Goal: Information Seeking & Learning: Get advice/opinions

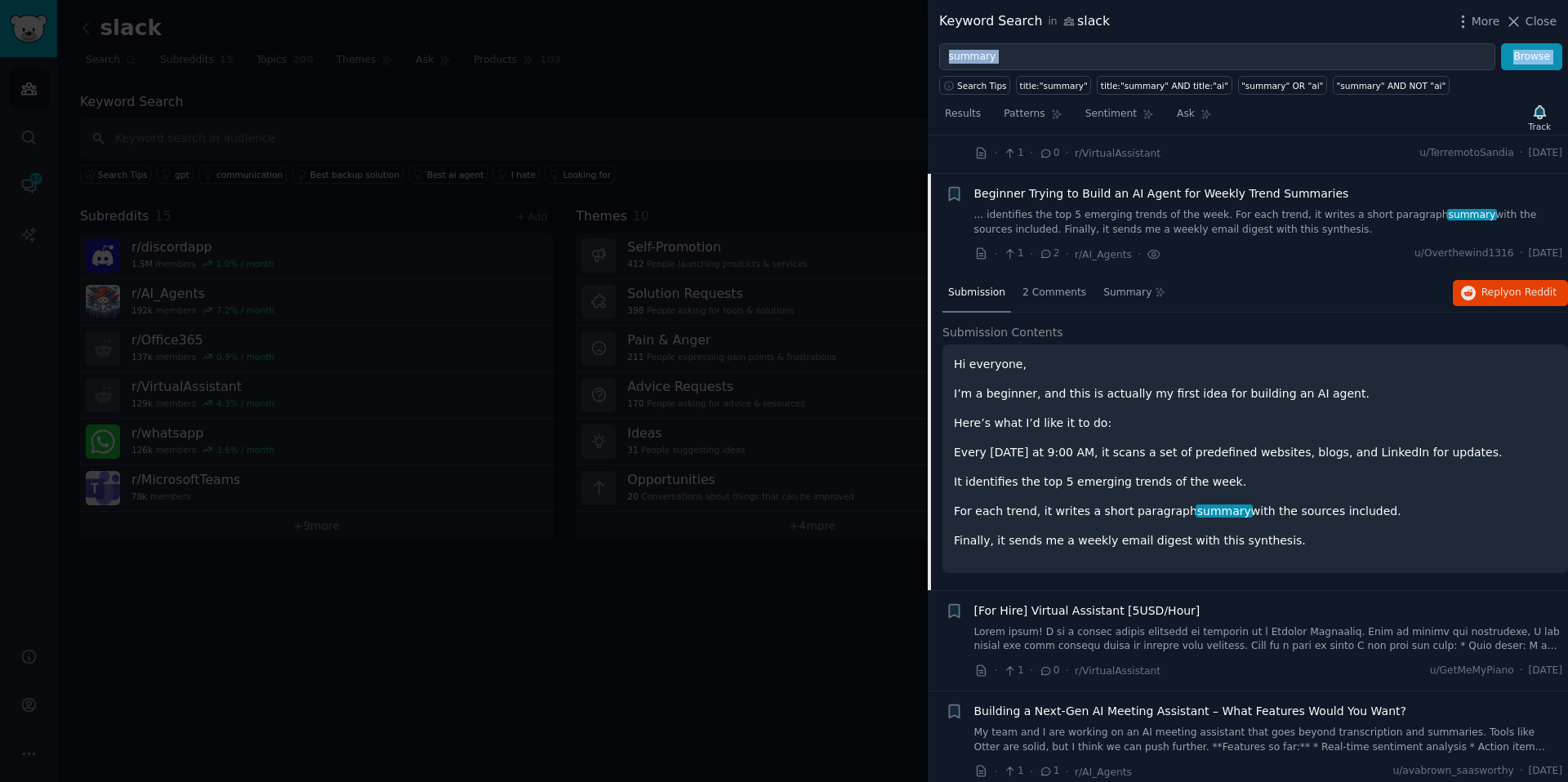
scroll to position [315, 0]
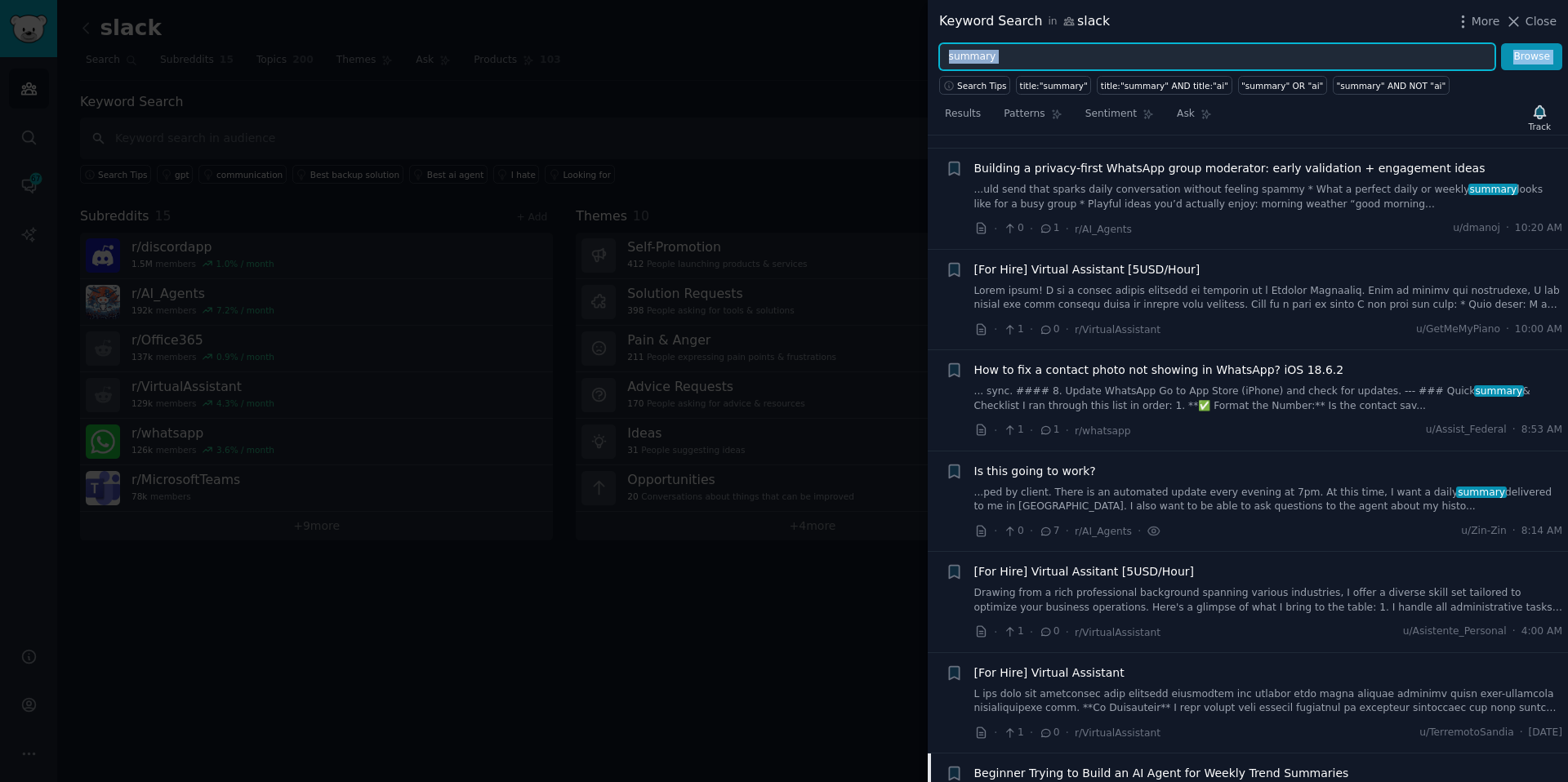
click at [962, 51] on input "summary" at bounding box center [1217, 57] width 556 height 28
click at [1501, 43] on button "Browse" at bounding box center [1531, 57] width 61 height 28
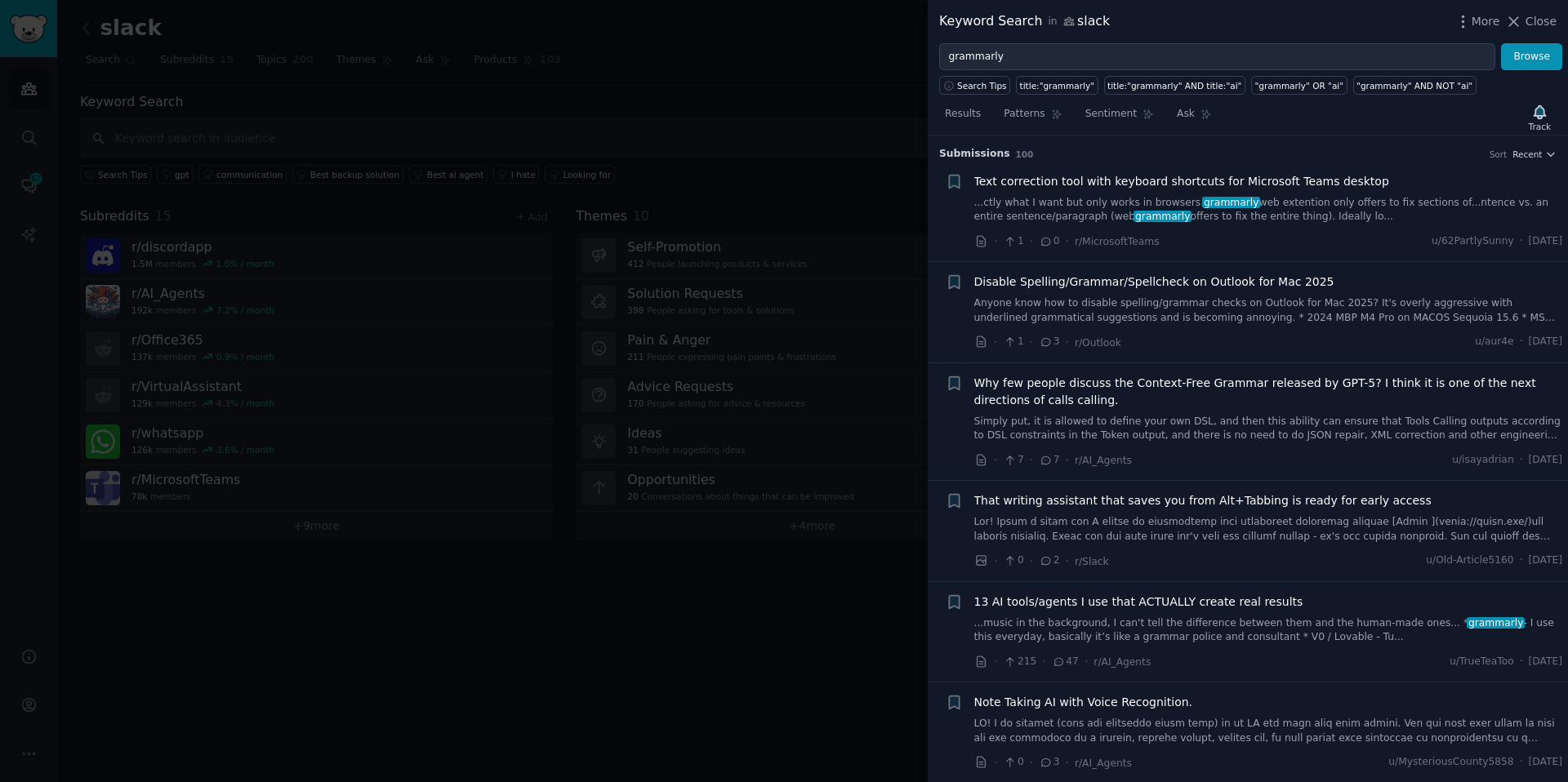
click at [1202, 198] on span "grammarly" at bounding box center [1231, 202] width 58 height 11
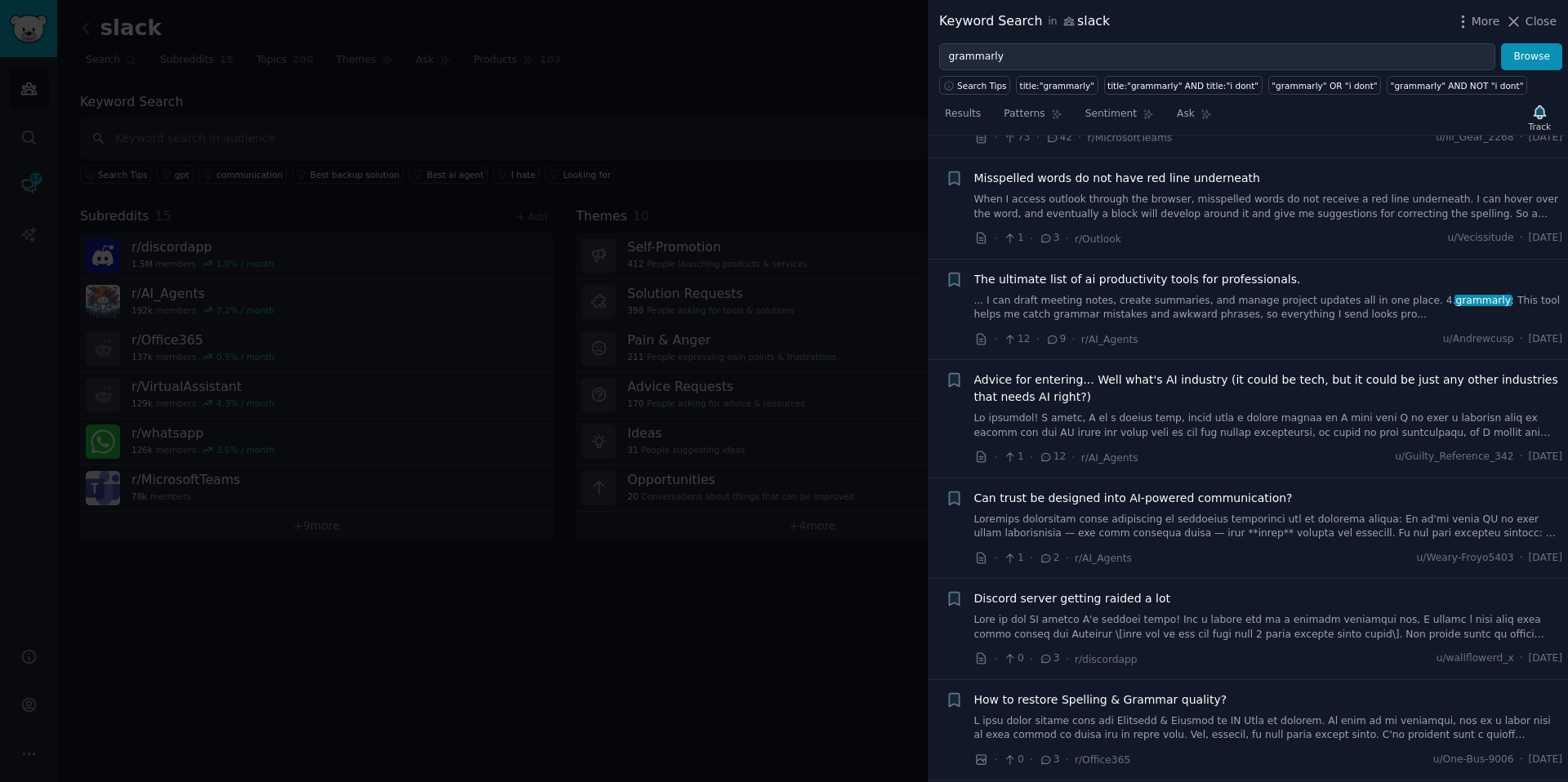
scroll to position [1213, 0]
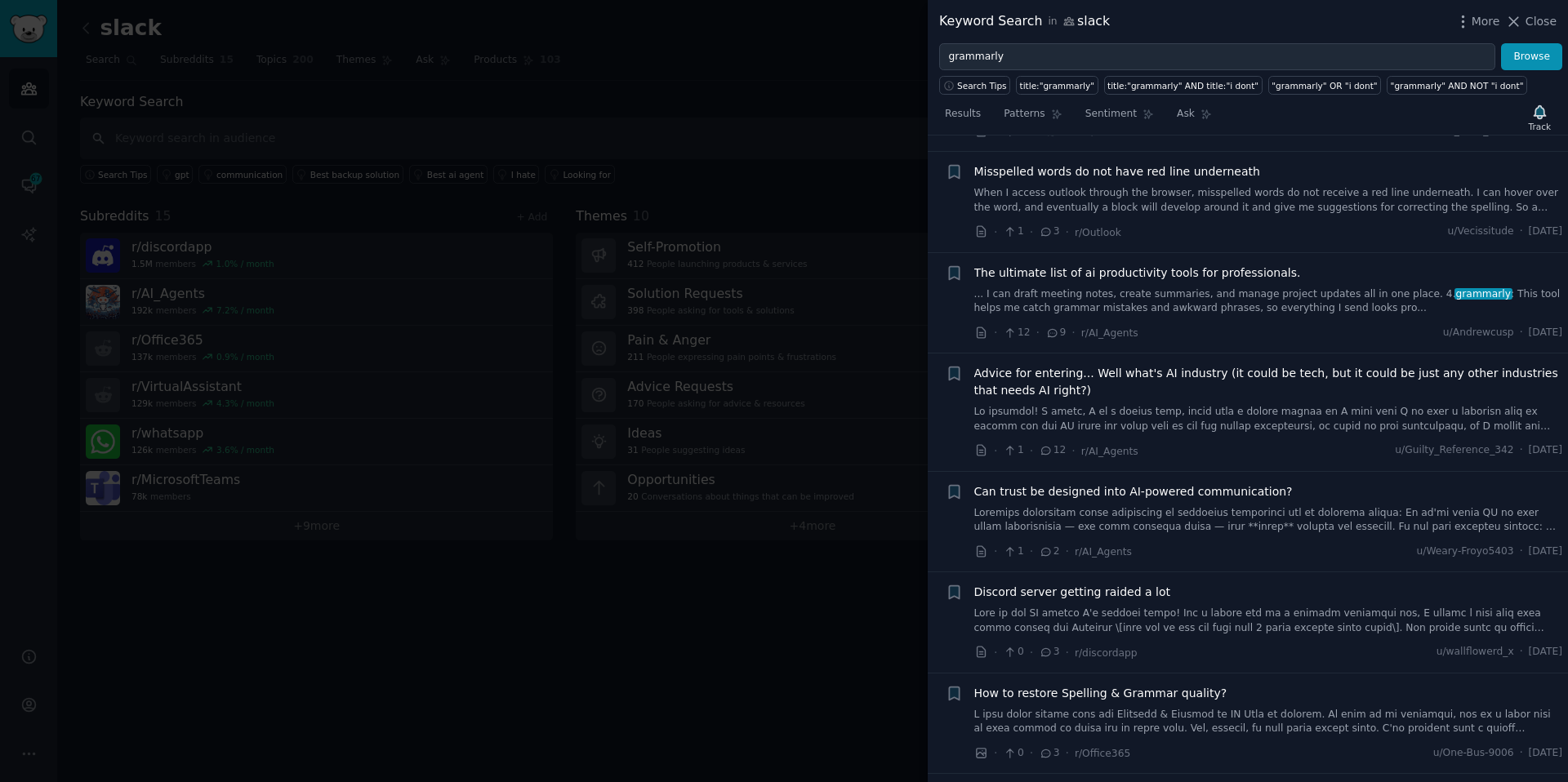
click at [1156, 277] on span "The ultimate list of ai productivity tools for professionals." at bounding box center [1138, 273] width 327 height 17
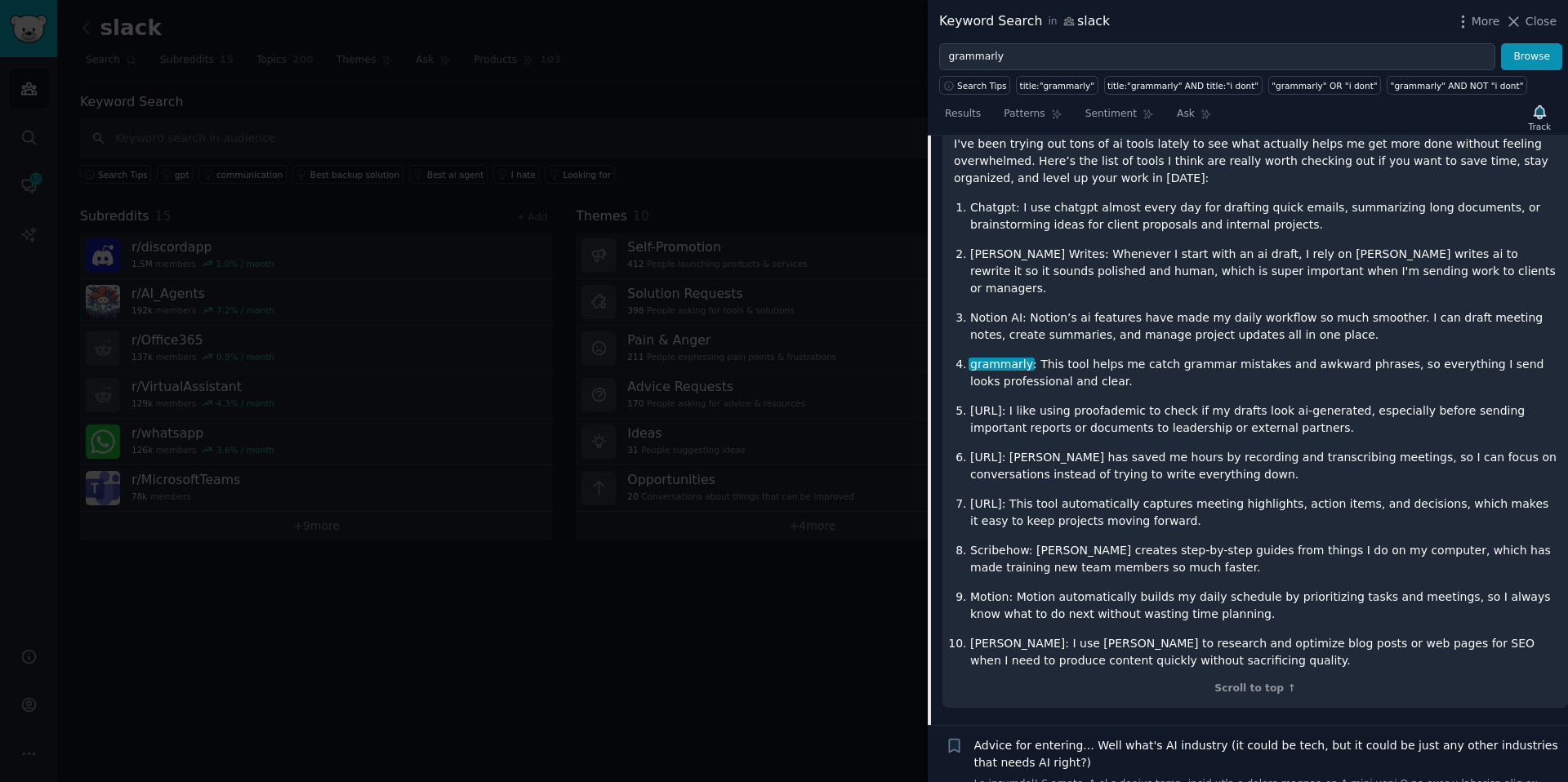
scroll to position [1211, 0]
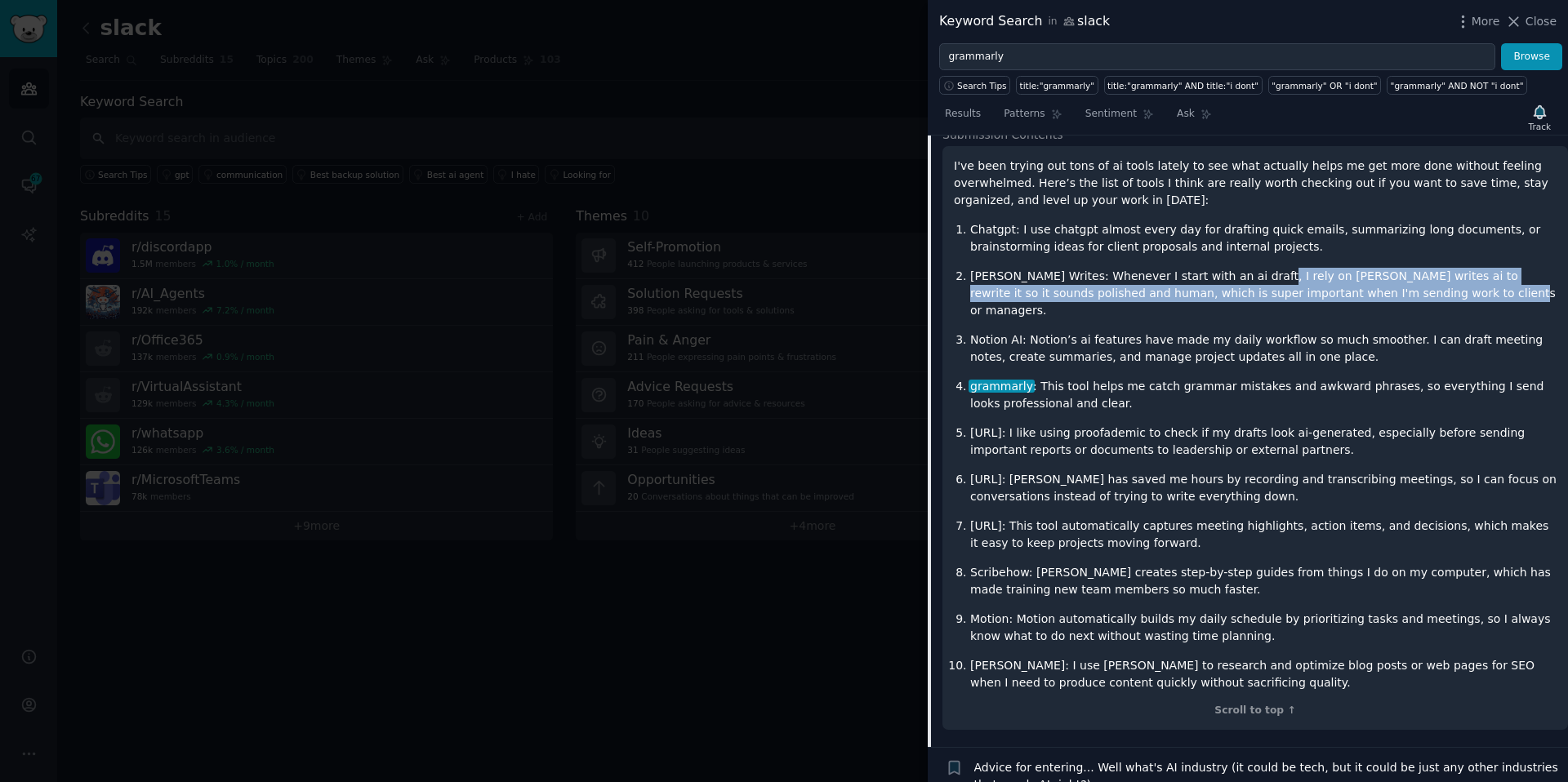
drag, startPoint x: 1407, startPoint y: 298, endPoint x: 1241, endPoint y: 275, distance: 167.6
click at [1241, 275] on p "Walter Writes: Whenever I start with an ai draft, I rely on walter writes ai to…" at bounding box center [1263, 293] width 586 height 51
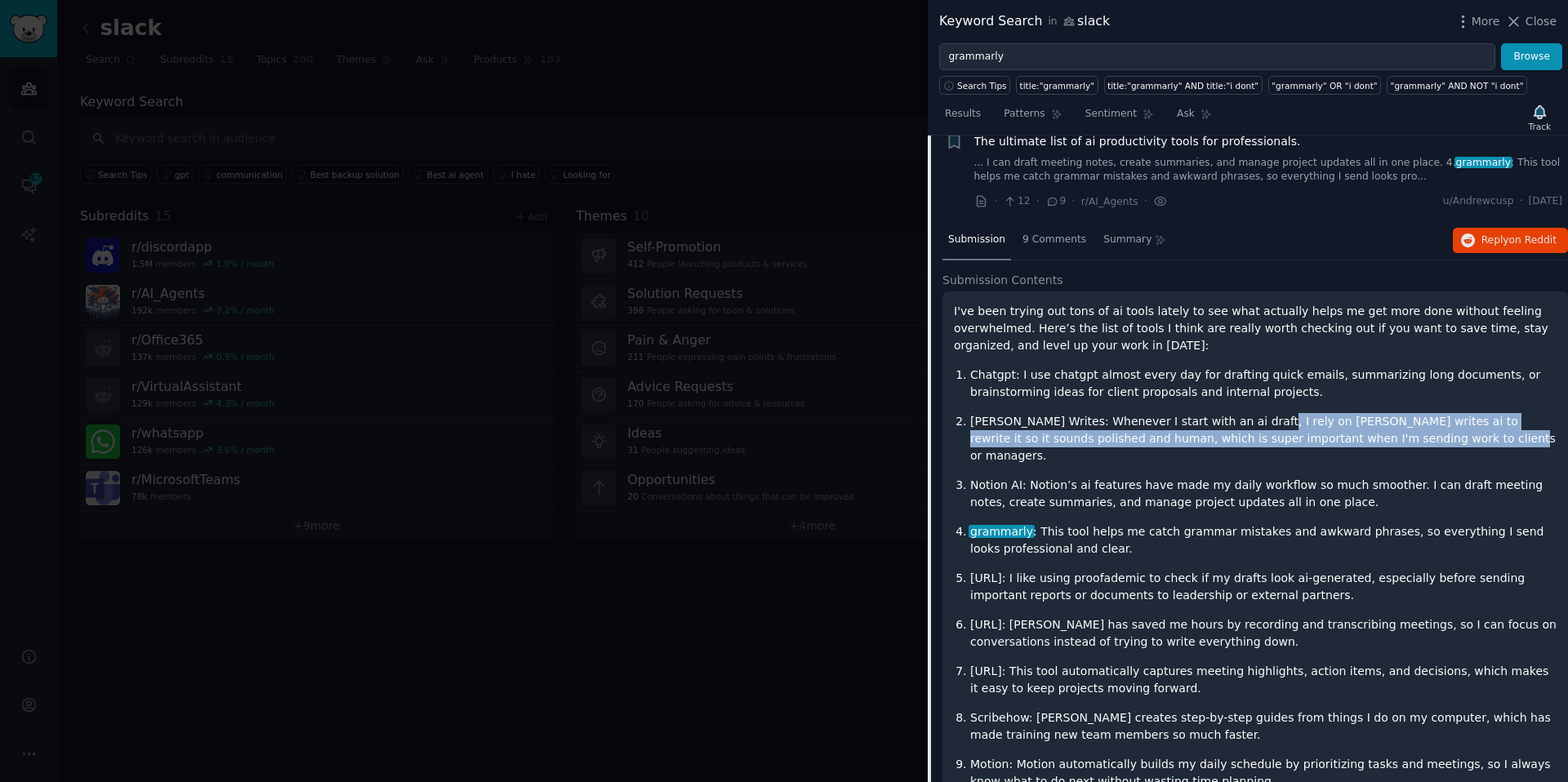
scroll to position [1024, 0]
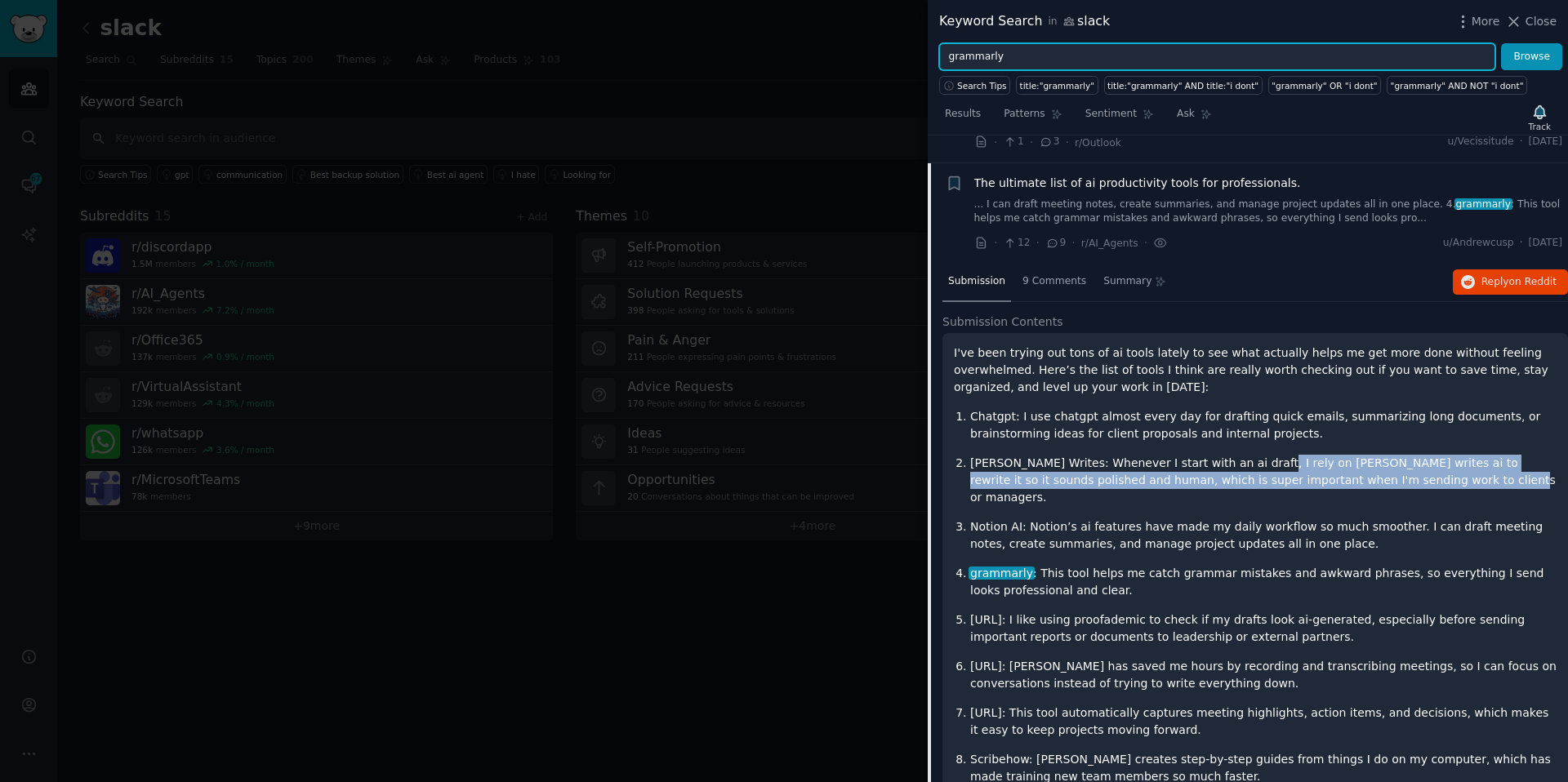
click at [994, 50] on input "grammarly" at bounding box center [1217, 57] width 556 height 28
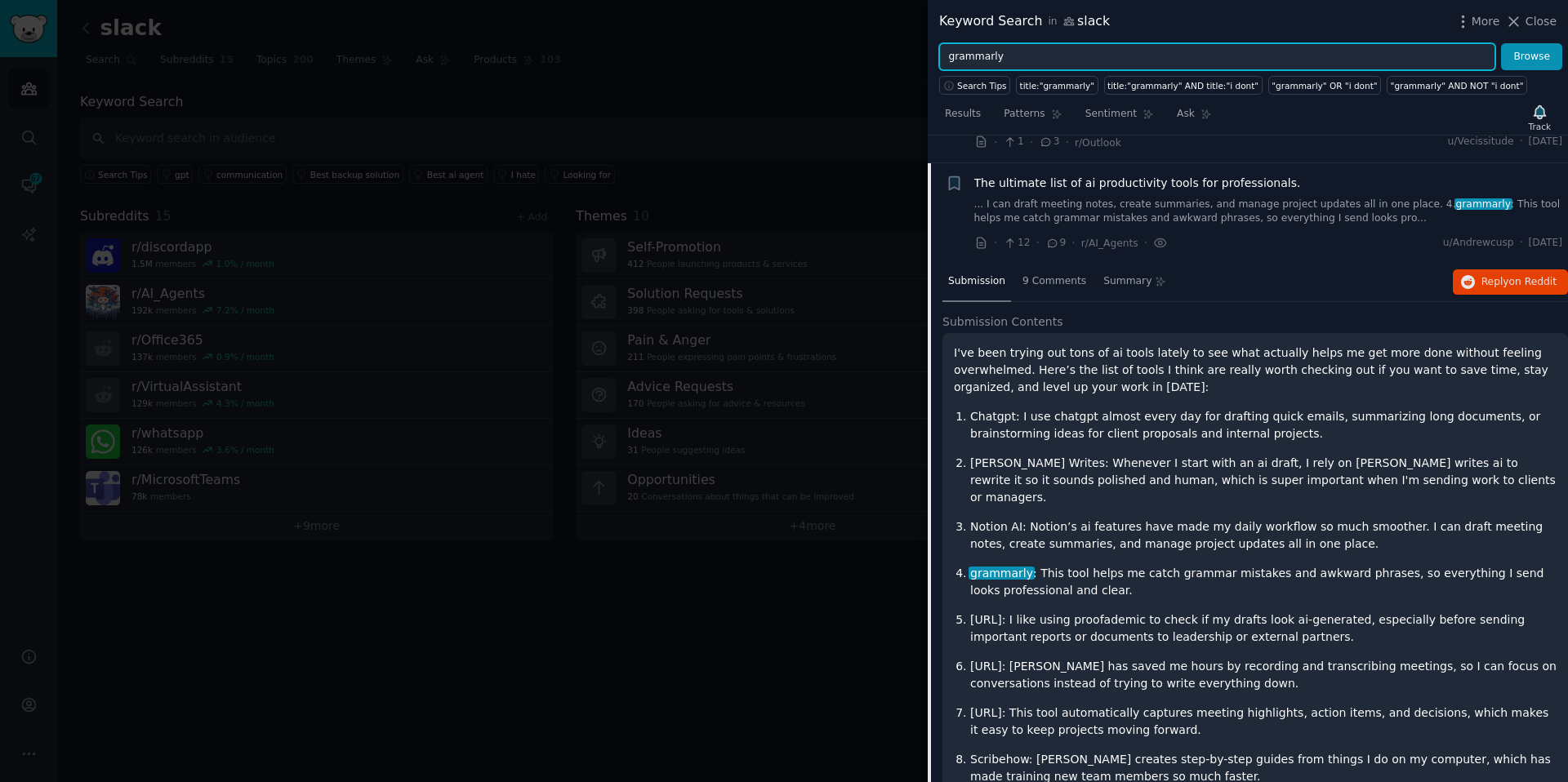
click at [994, 50] on input "grammarly" at bounding box center [1217, 57] width 556 height 28
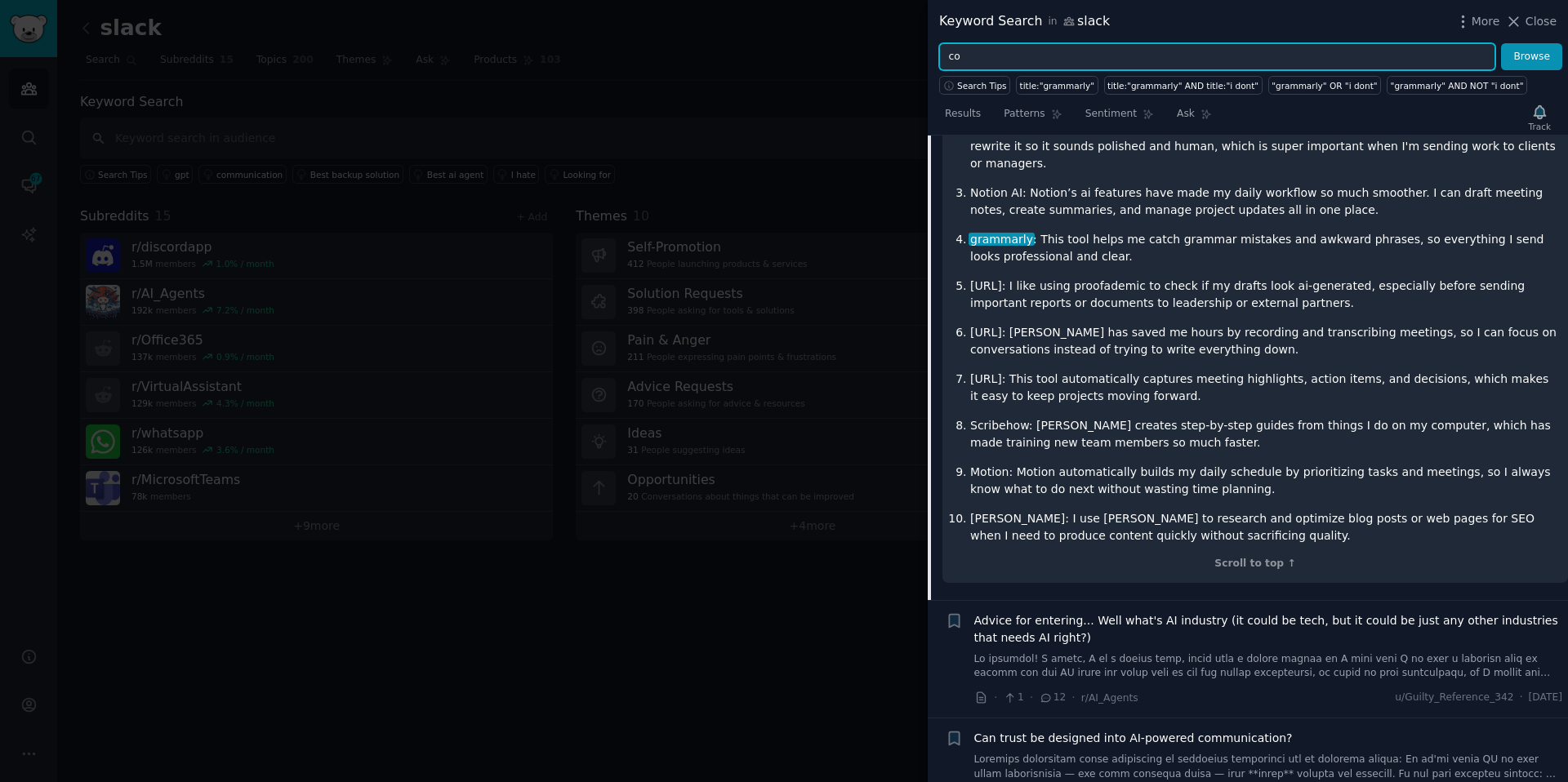
scroll to position [1347, 0]
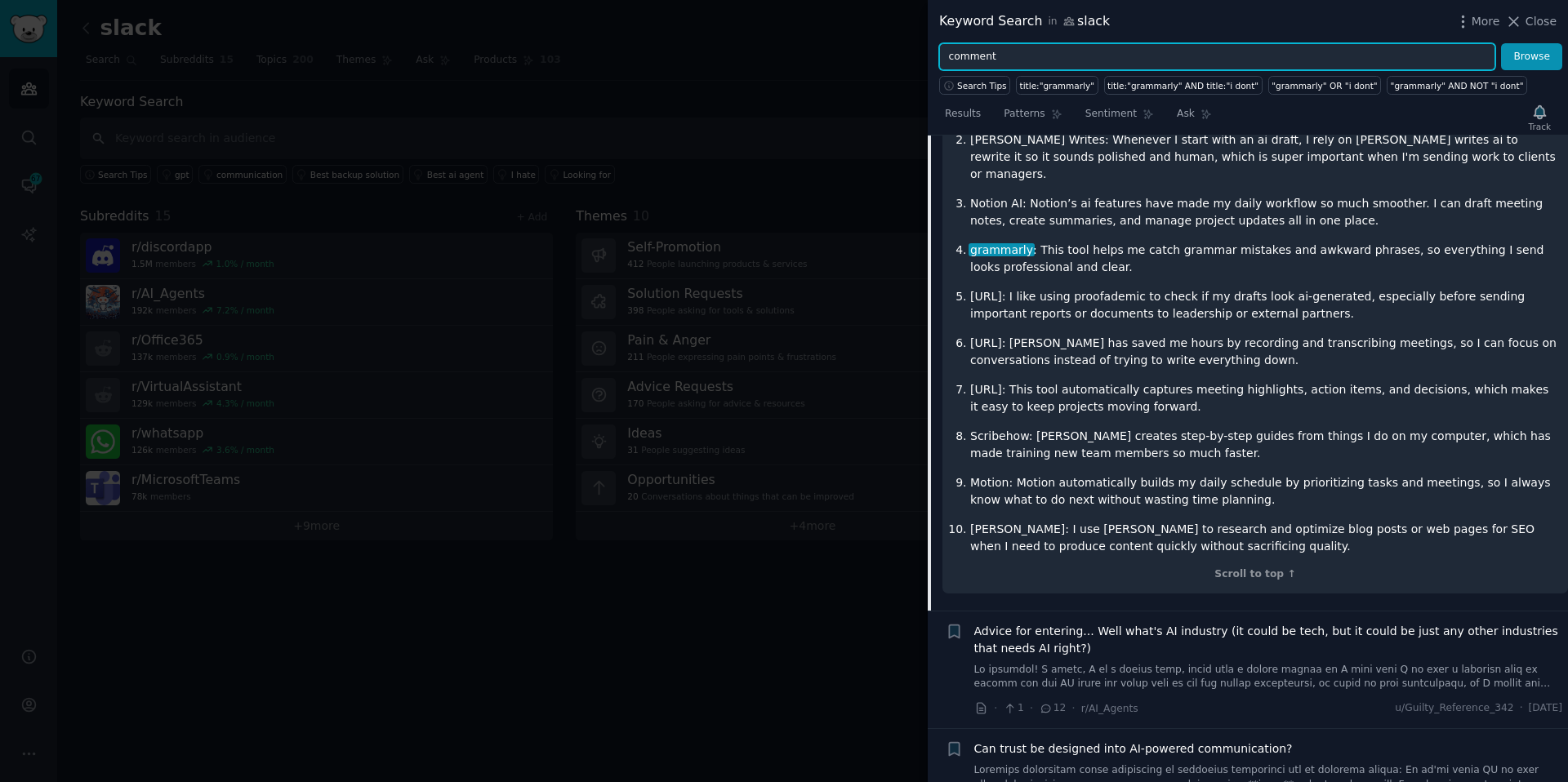
click at [1501, 43] on button "Browse" at bounding box center [1531, 57] width 61 height 28
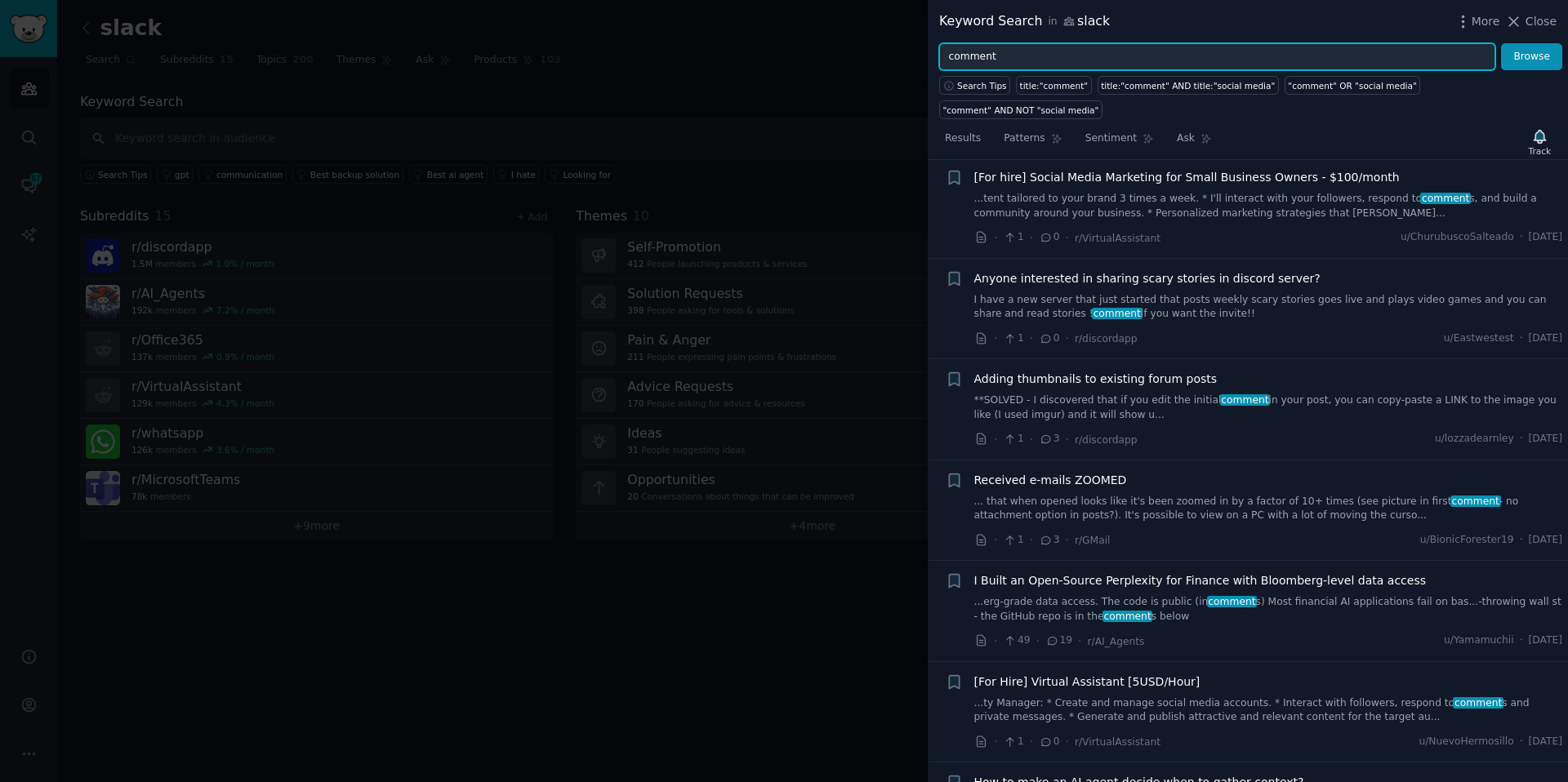
scroll to position [9355, 0]
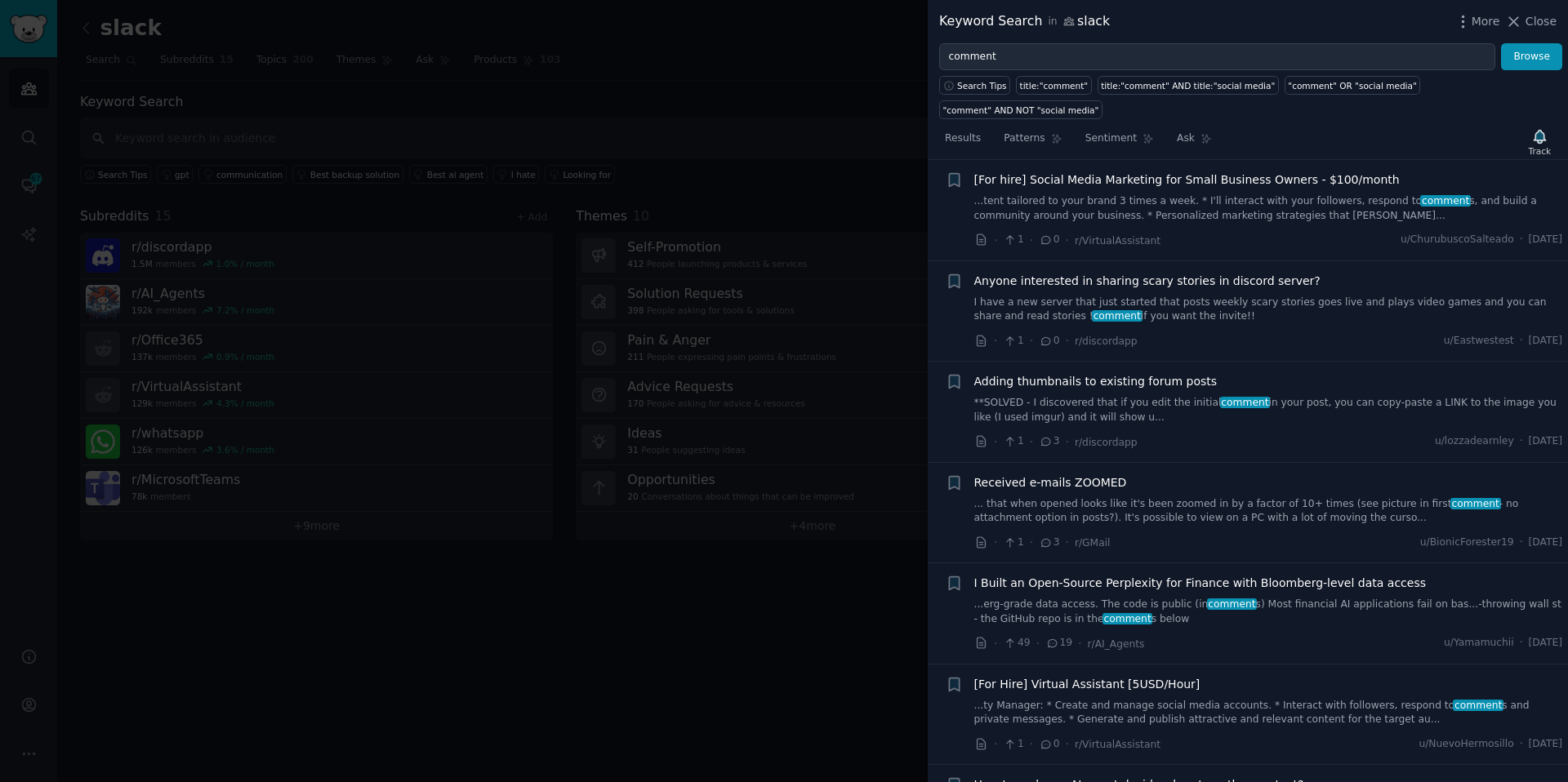
click at [1107, 396] on link "**SOLVED - I discovered that if you edit the initial comment in your post, you …" at bounding box center [1268, 410] width 589 height 29
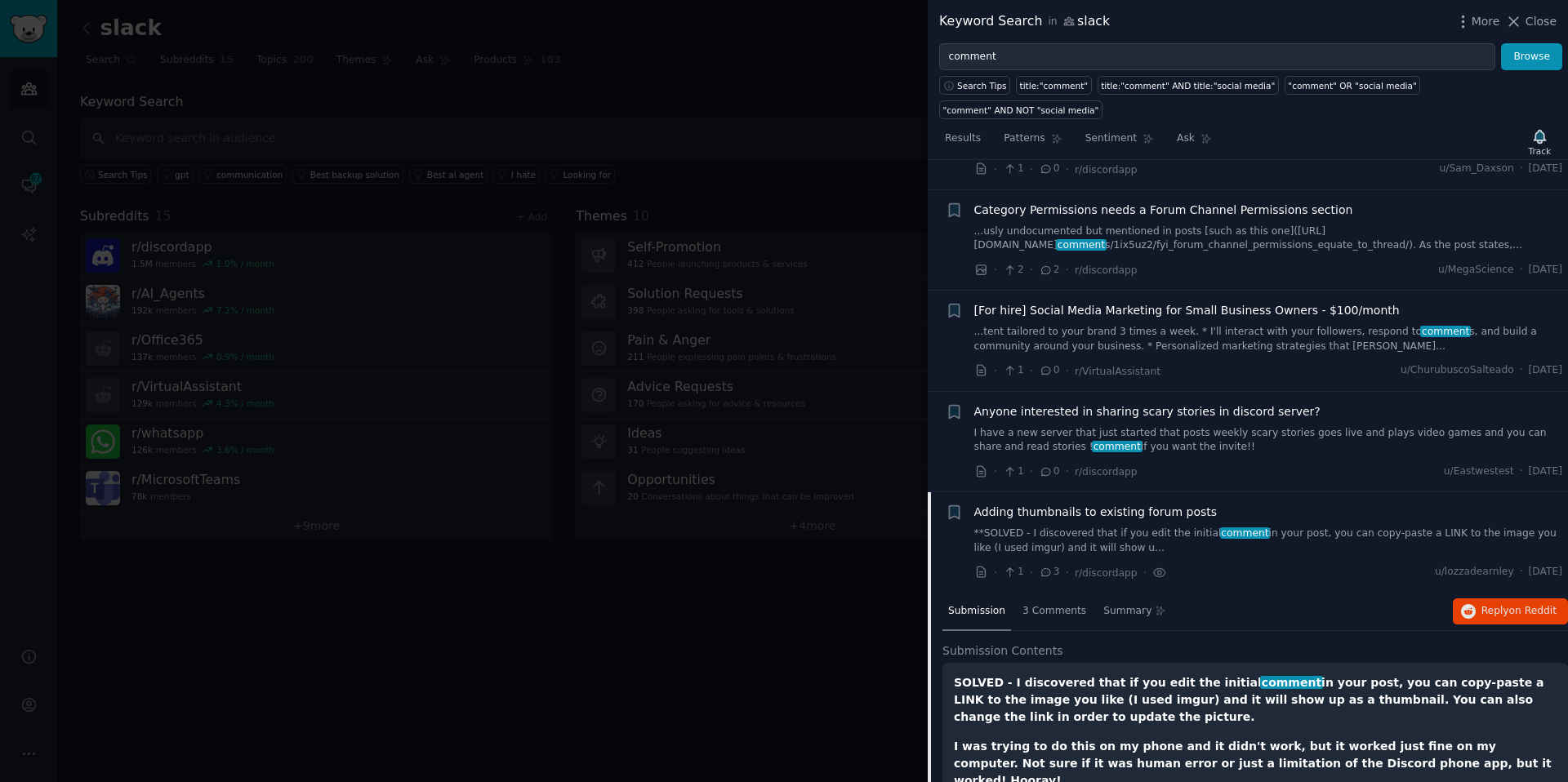
scroll to position [9129, 0]
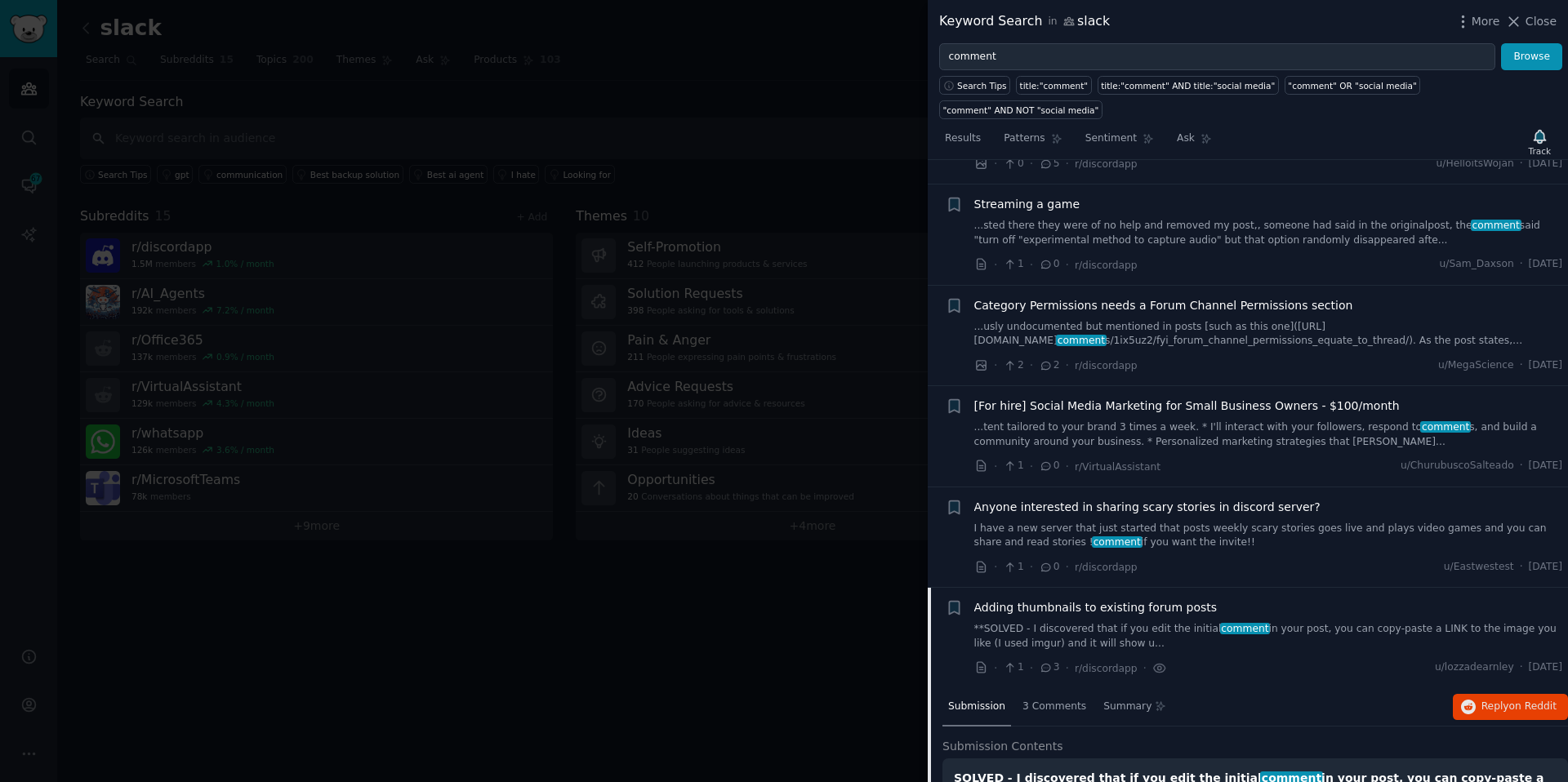
click at [1083, 398] on div "[For hire] Social Media Marketing for Small Business Owners - $100/month ...ten…" at bounding box center [1268, 423] width 589 height 51
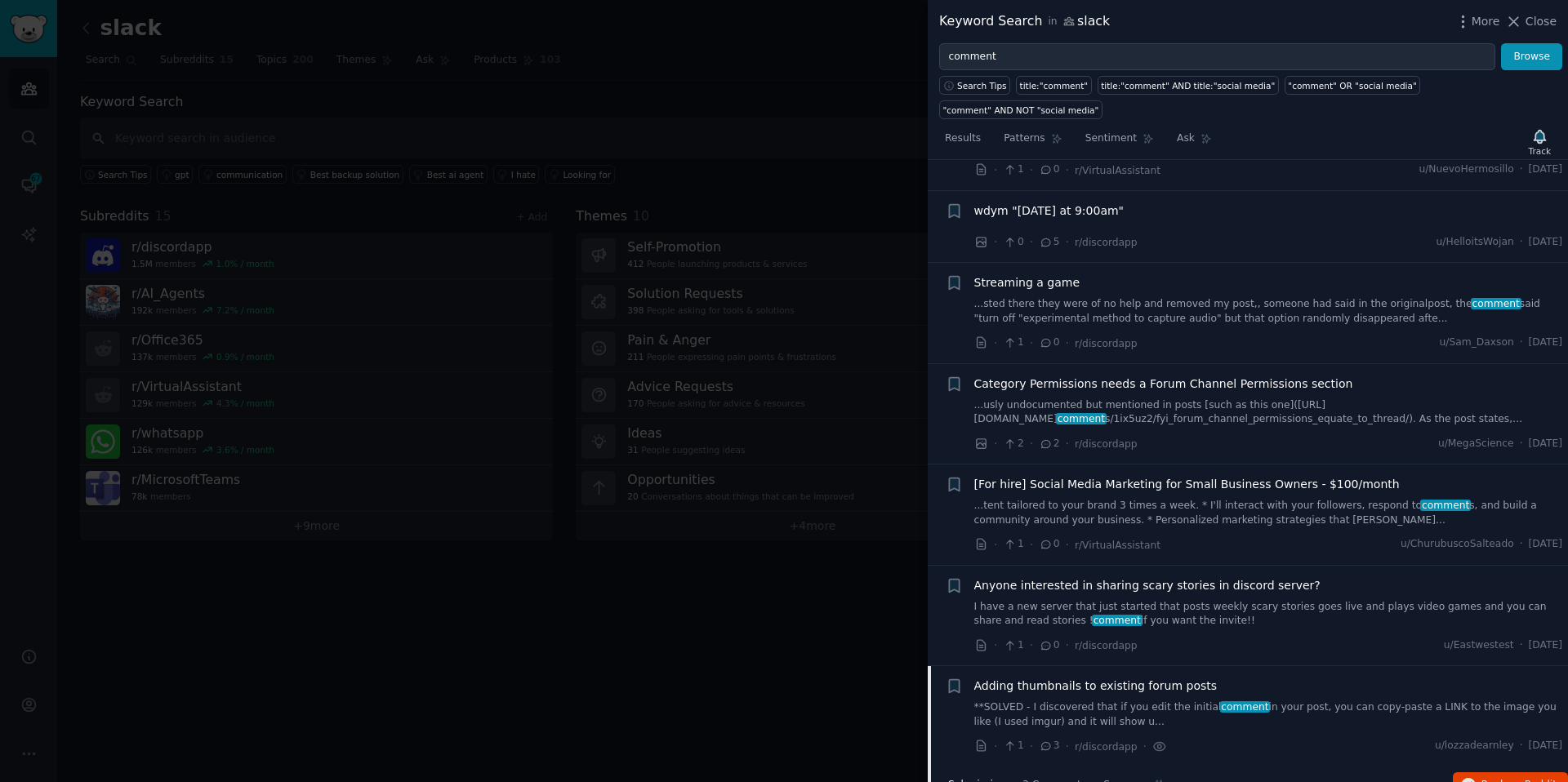
click at [1059, 398] on link "...usly undocumented but mentioned in posts [such as this one](https://www.redd…" at bounding box center [1268, 412] width 589 height 29
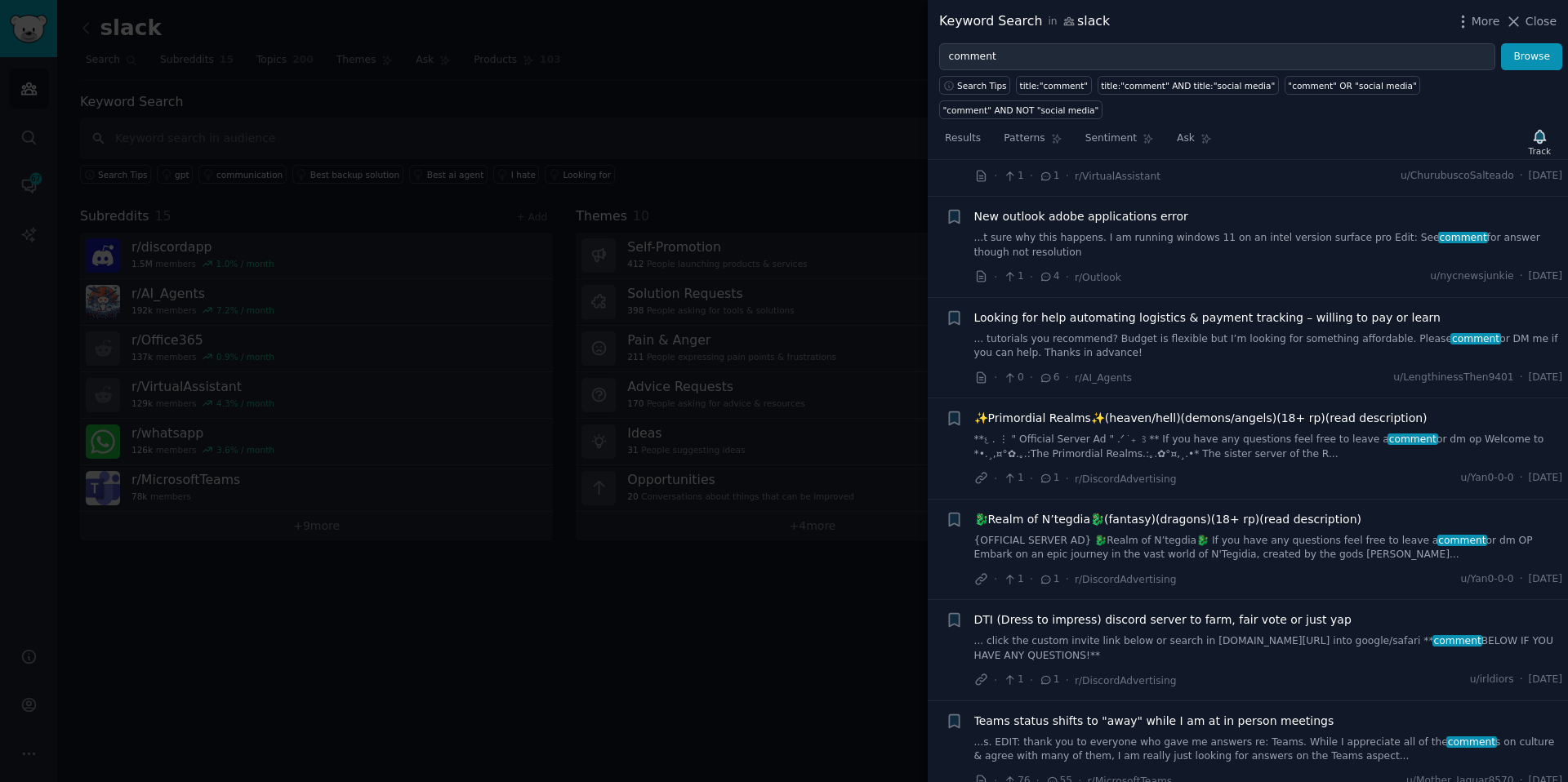
scroll to position [6837, 0]
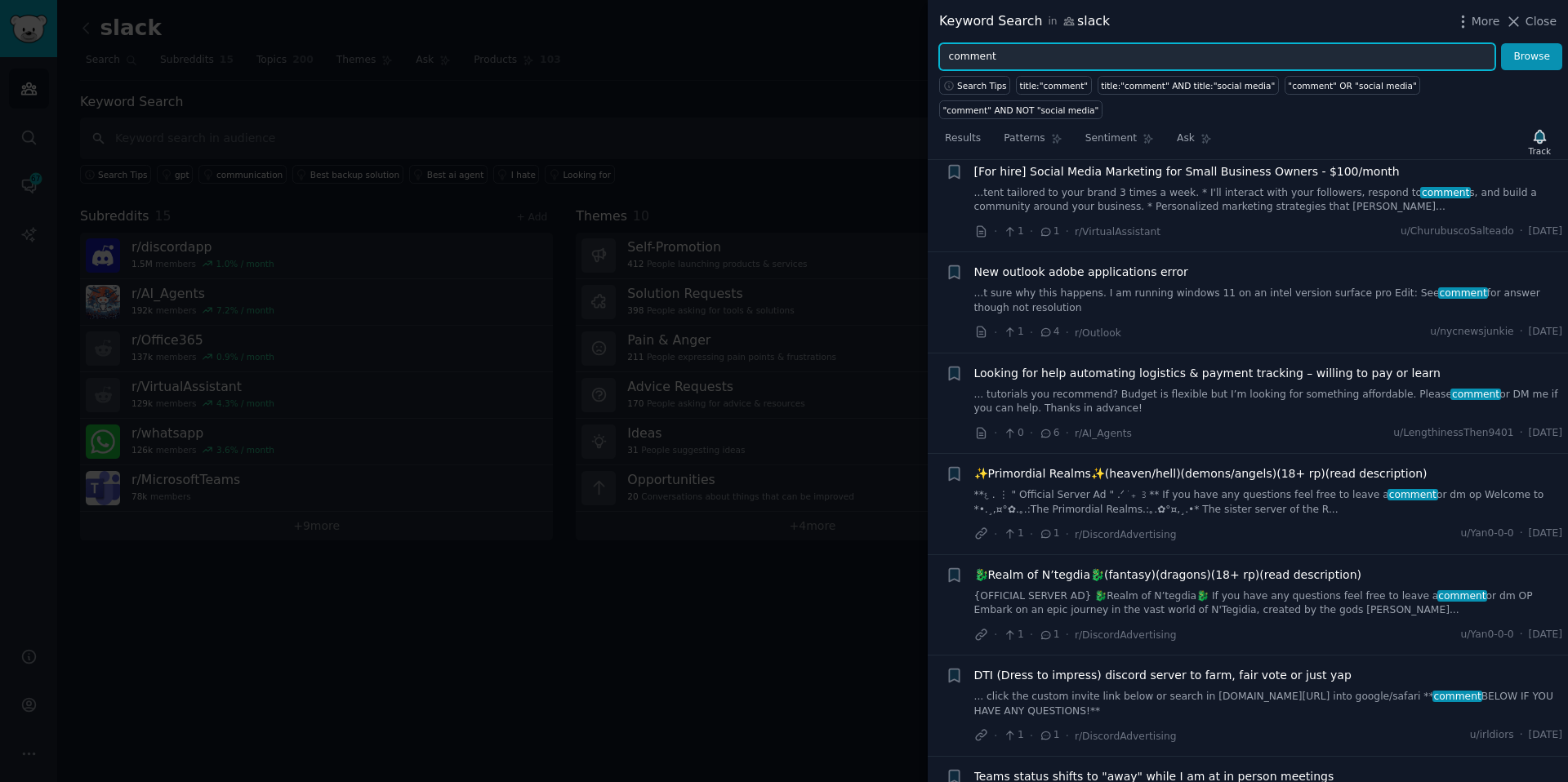
click at [982, 54] on input "comment" at bounding box center [1217, 57] width 556 height 28
type input "reply"
click at [1501, 43] on button "Browse" at bounding box center [1531, 57] width 61 height 28
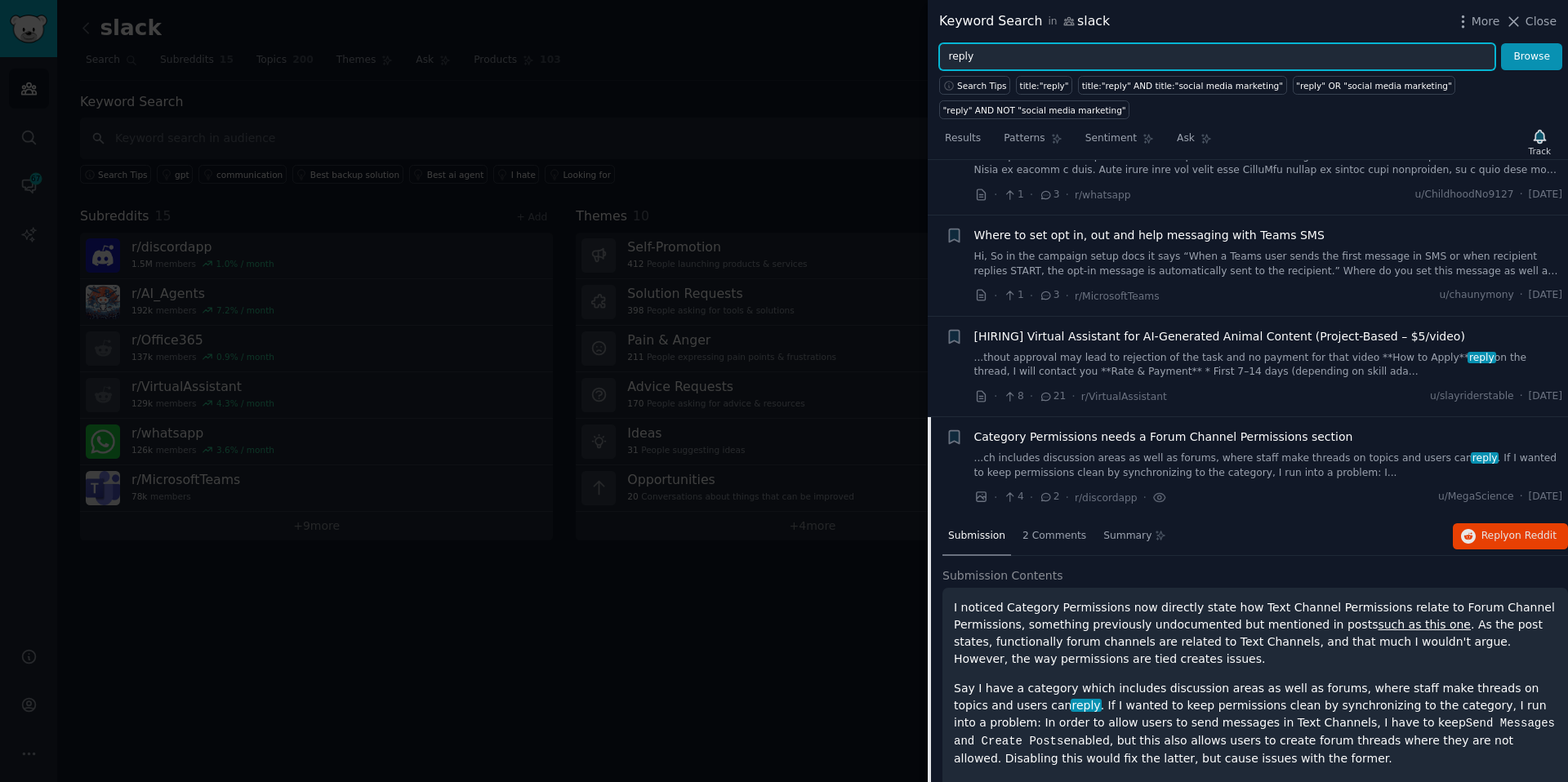
scroll to position [7770, 0]
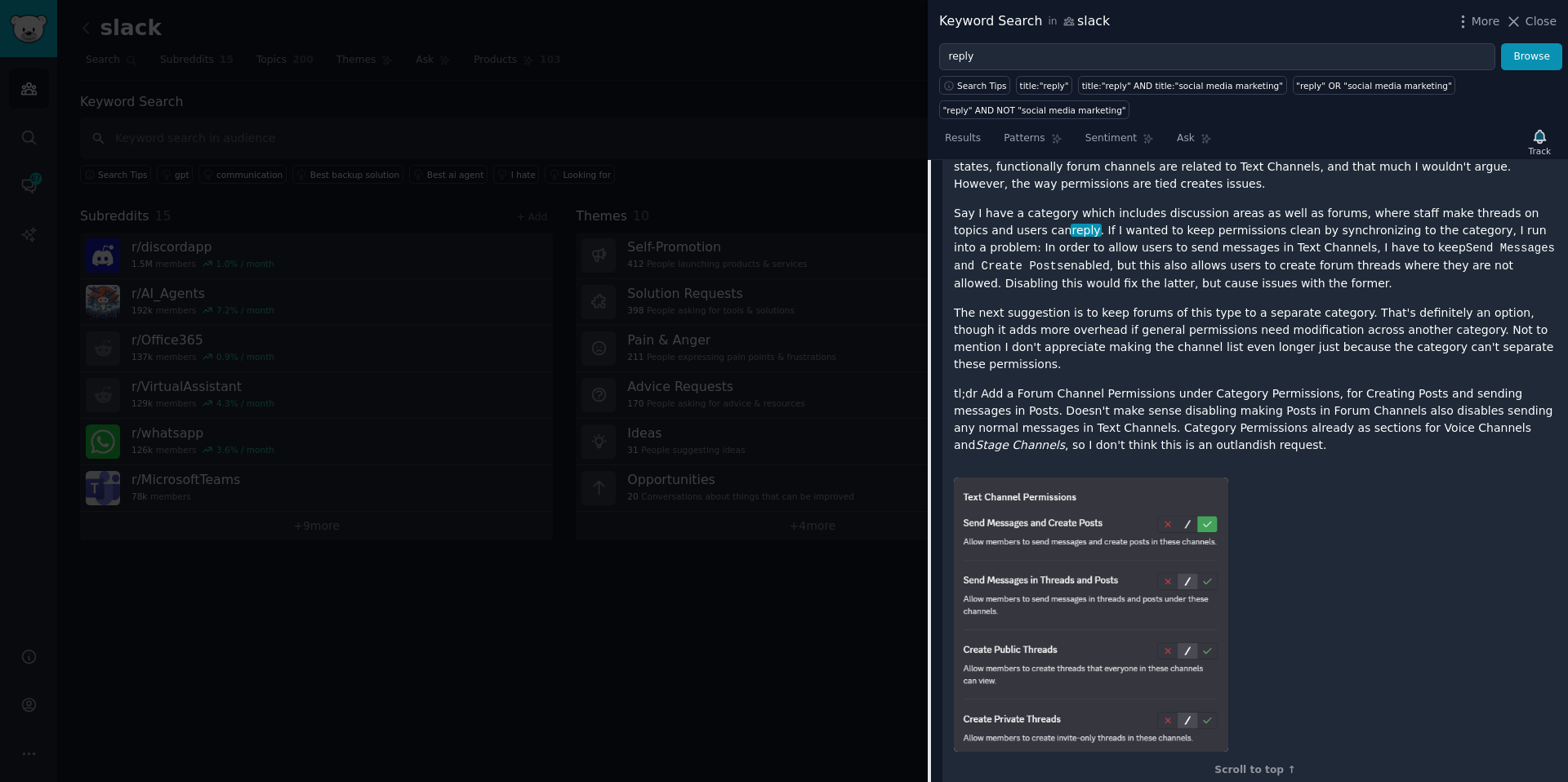
click at [865, 427] on div at bounding box center [784, 391] width 1568 height 782
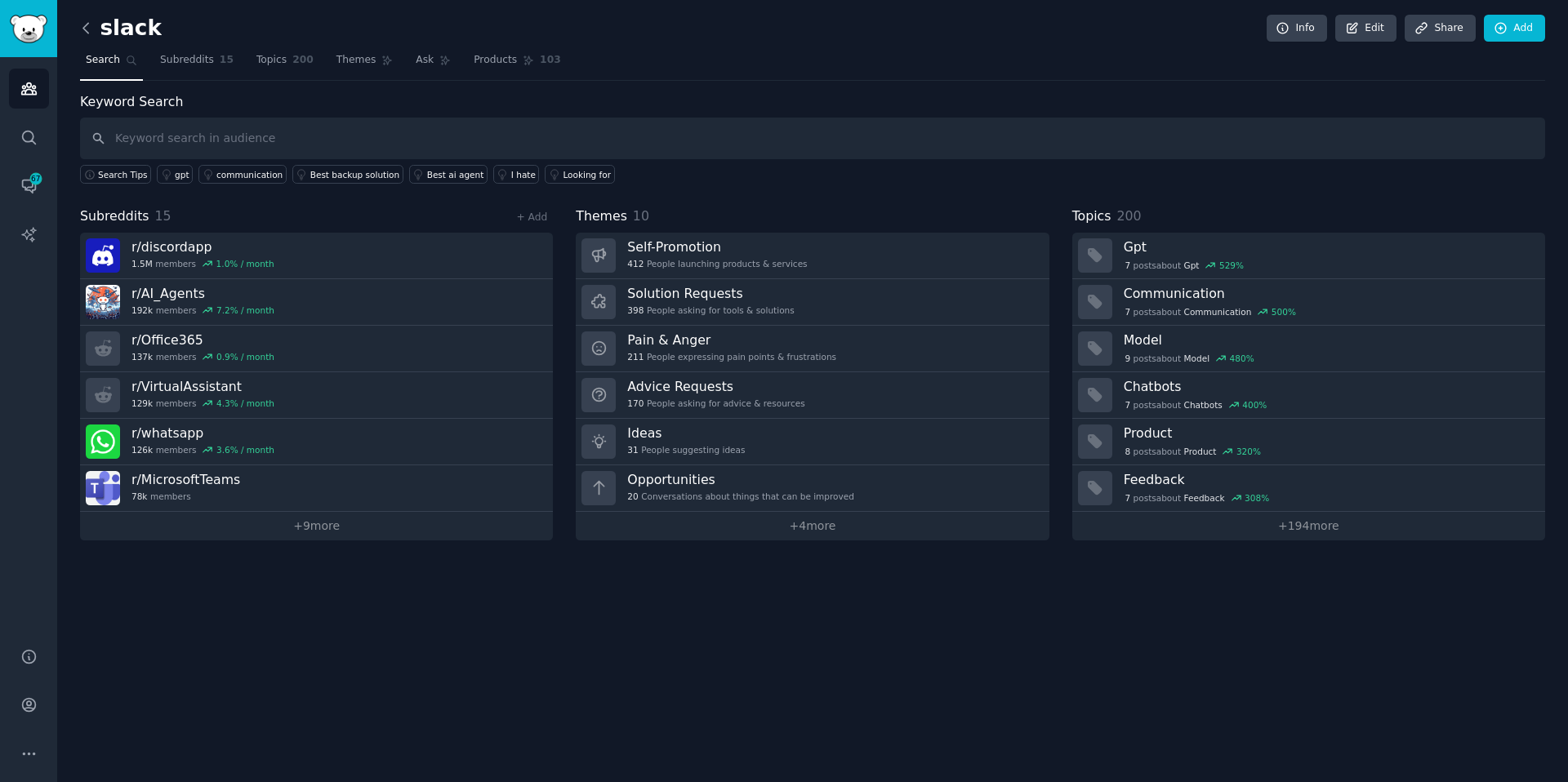
click at [82, 31] on icon at bounding box center [86, 28] width 17 height 17
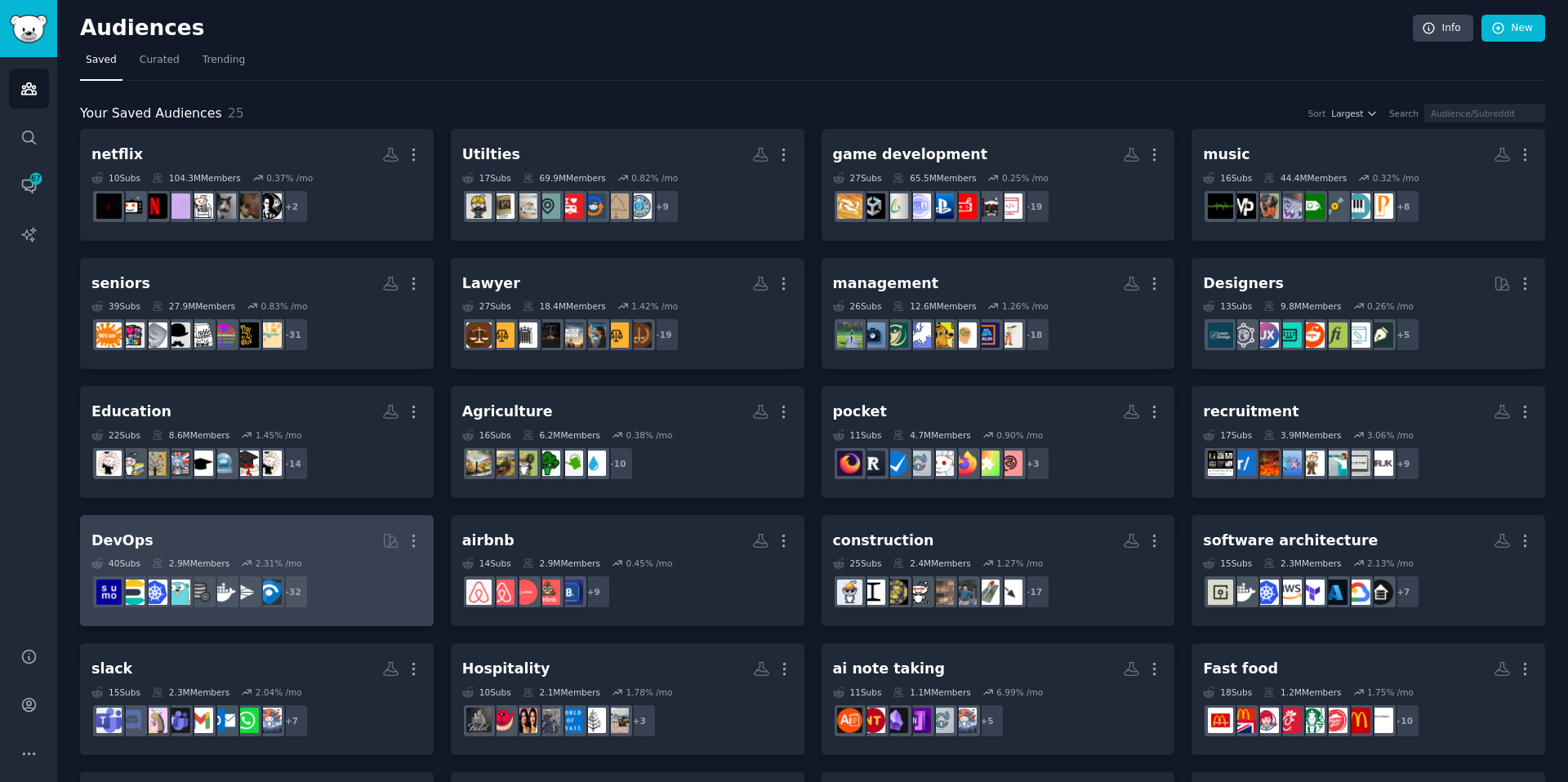
scroll to position [252, 0]
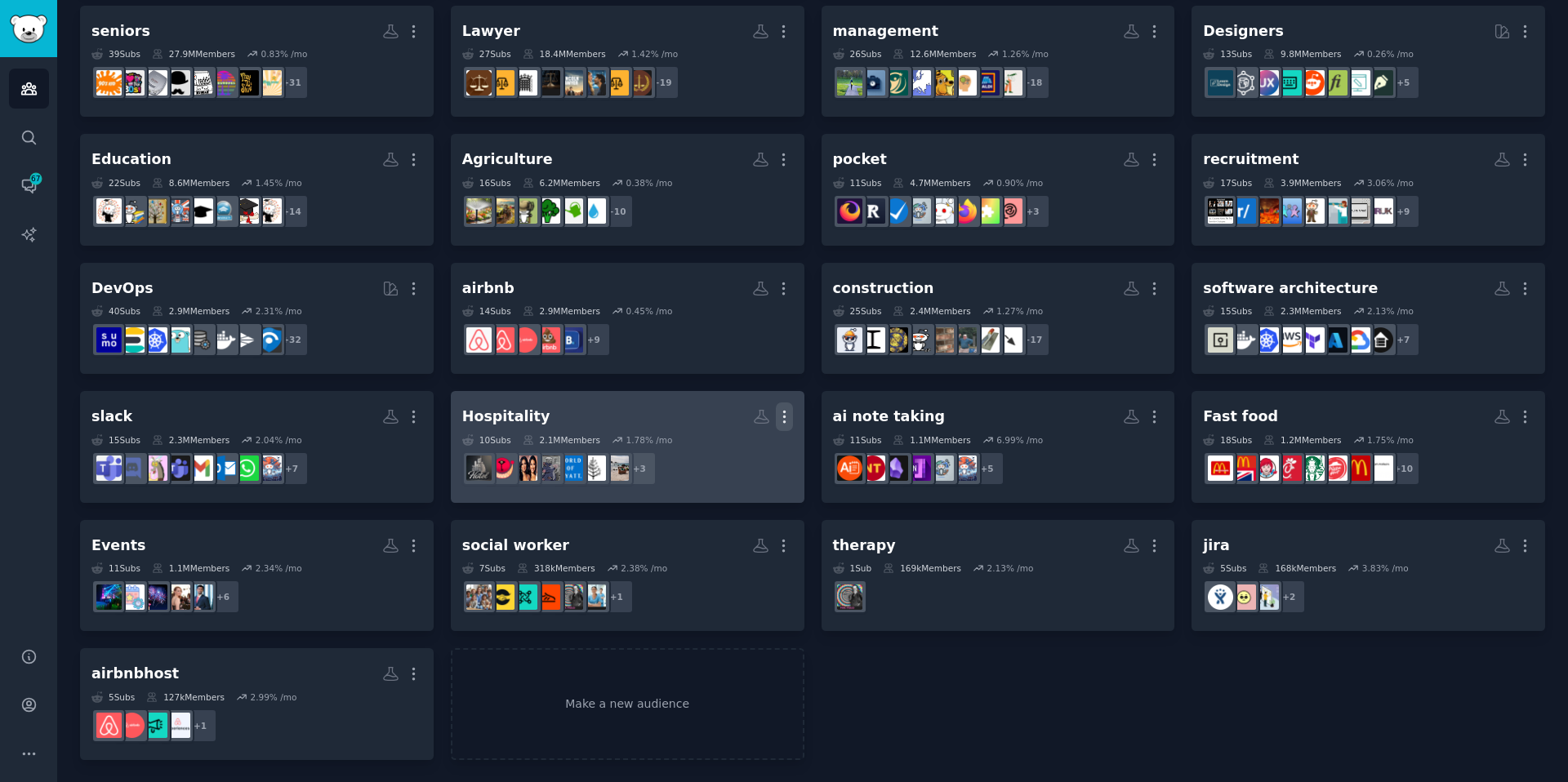
click at [782, 418] on icon "button" at bounding box center [784, 416] width 17 height 17
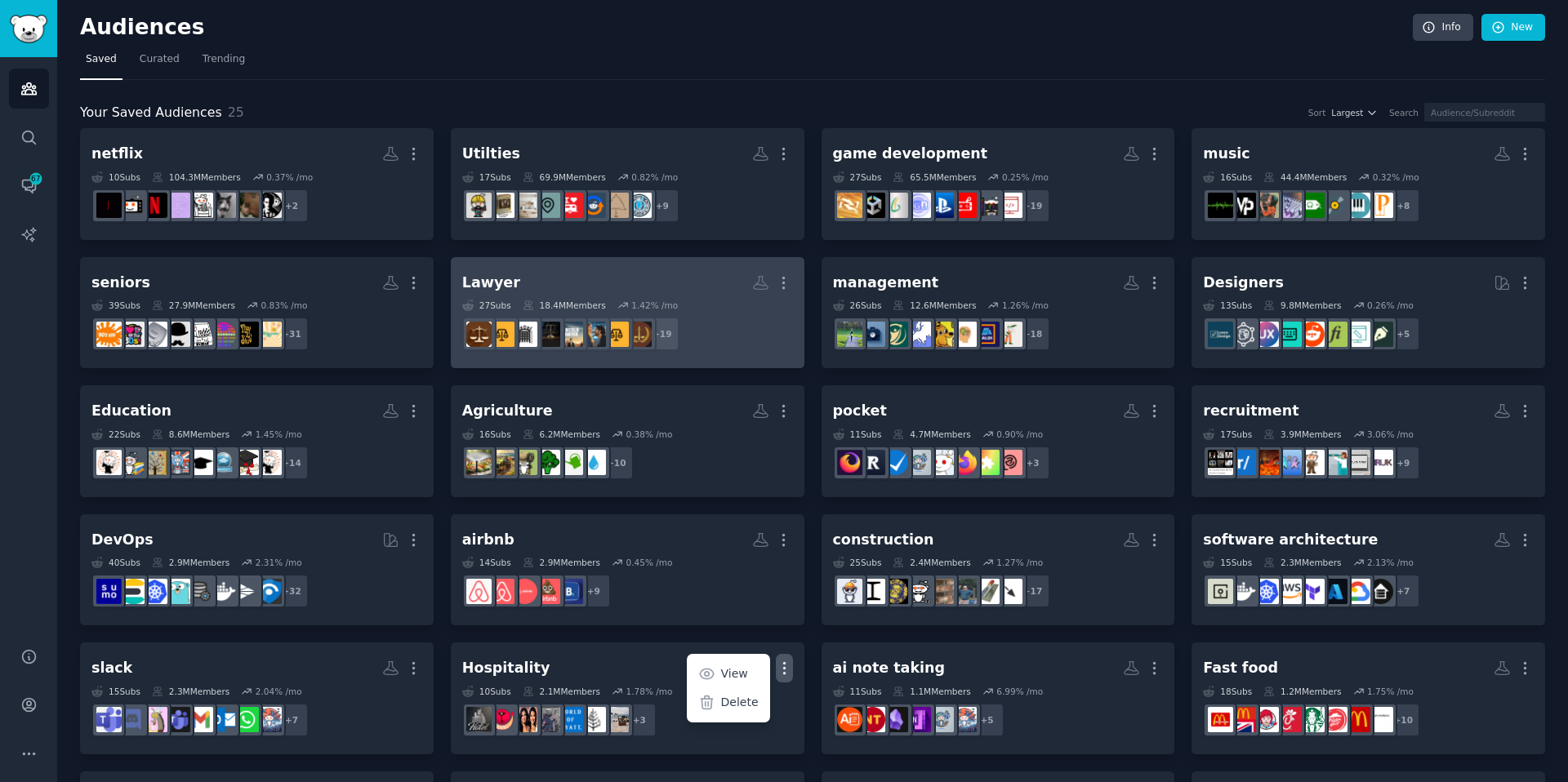
scroll to position [0, 0]
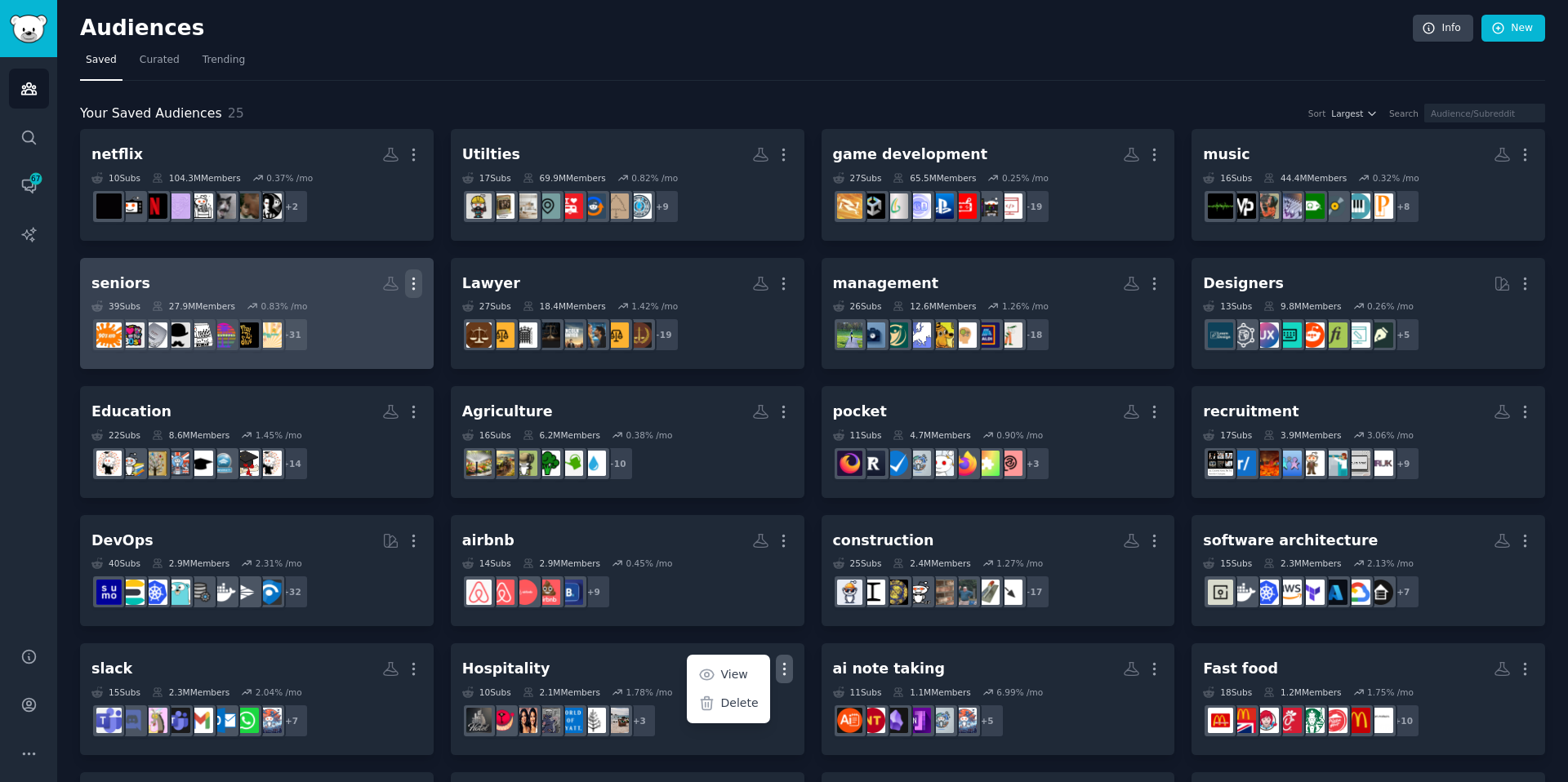
click at [409, 278] on icon "button" at bounding box center [413, 283] width 17 height 17
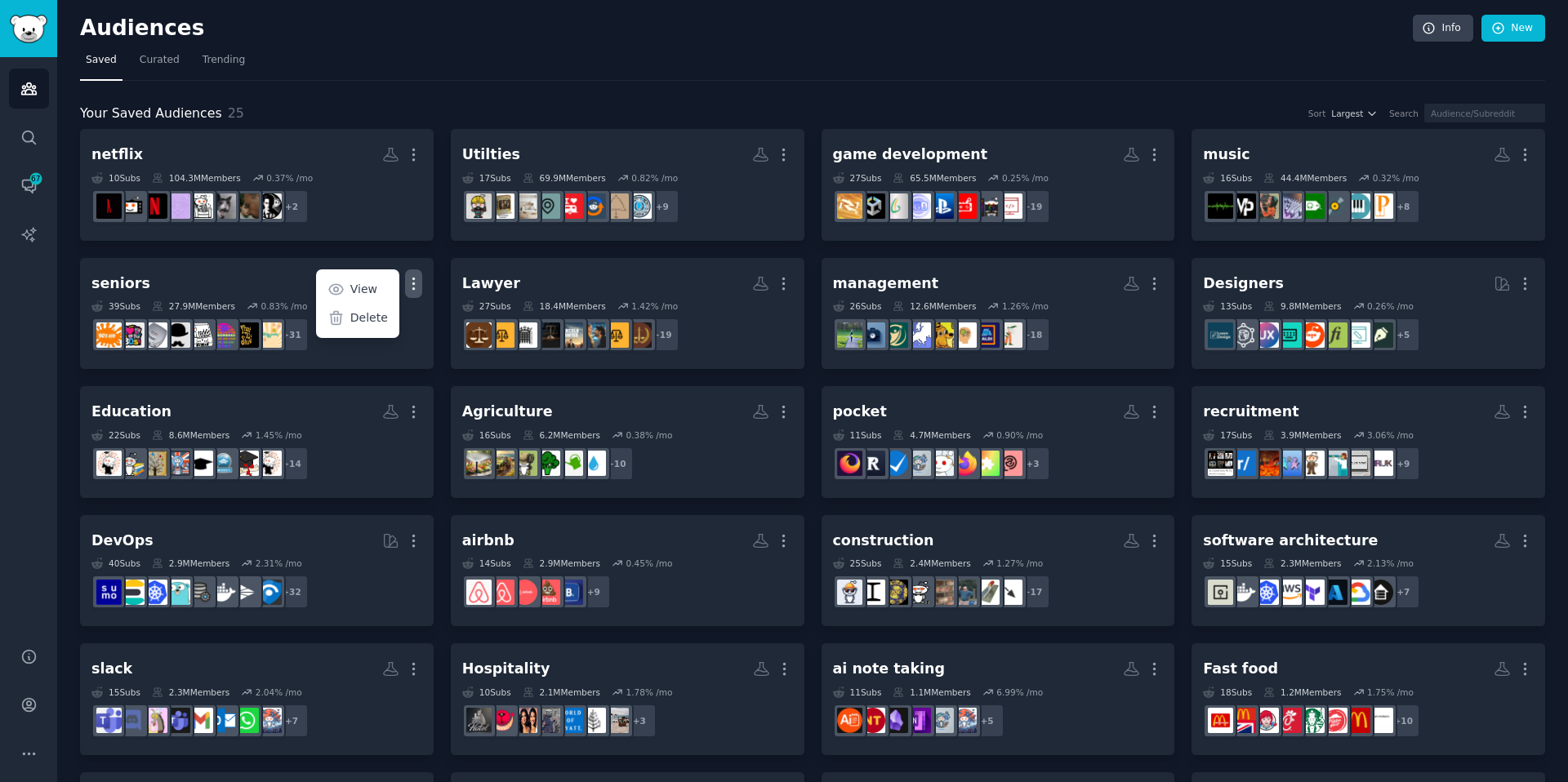
click at [553, 104] on div "Your Saved Audiences 25 Sort Largest Search" at bounding box center [813, 113] width 1465 height 20
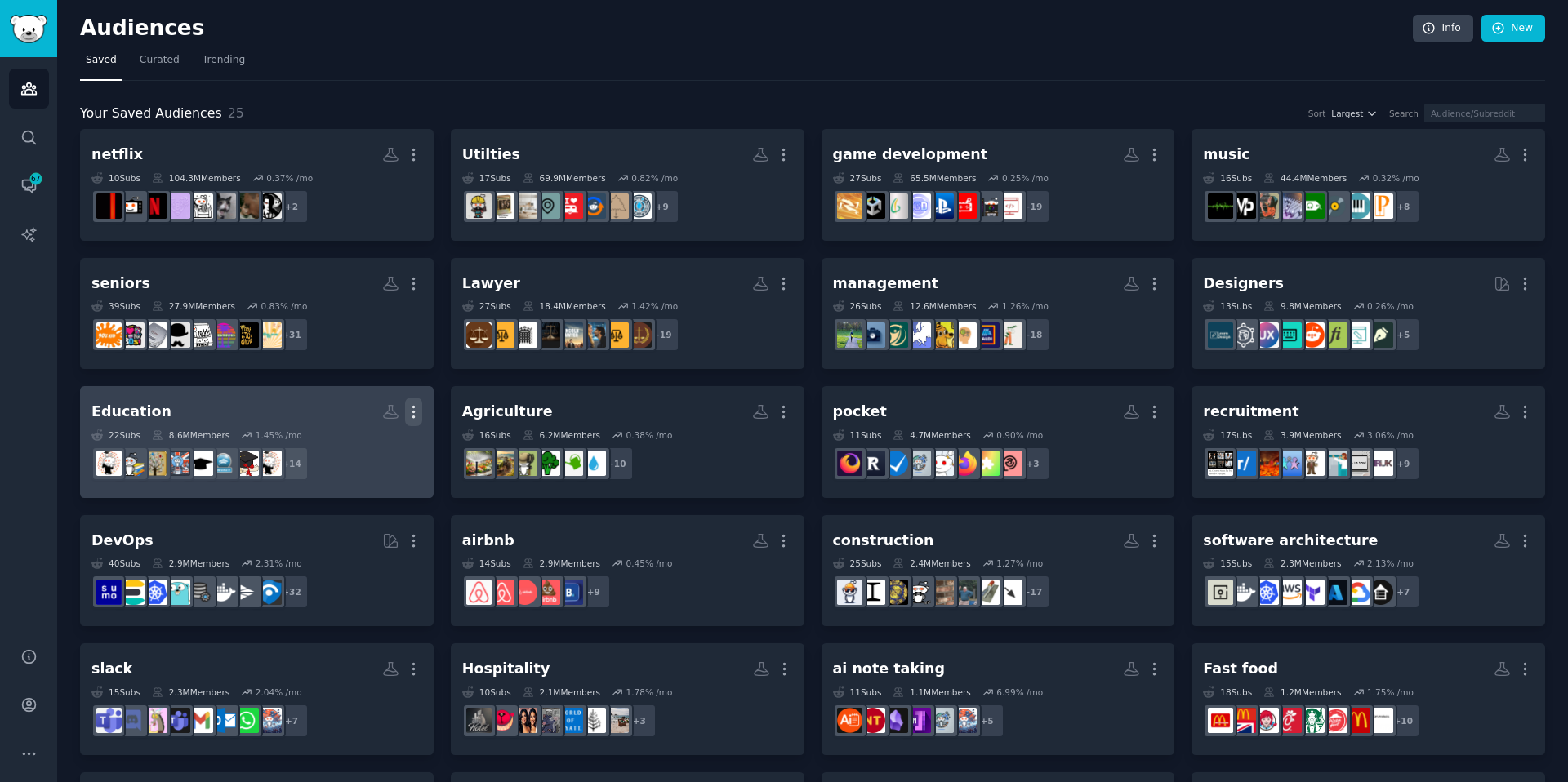
click at [416, 415] on icon "button" at bounding box center [413, 411] width 17 height 17
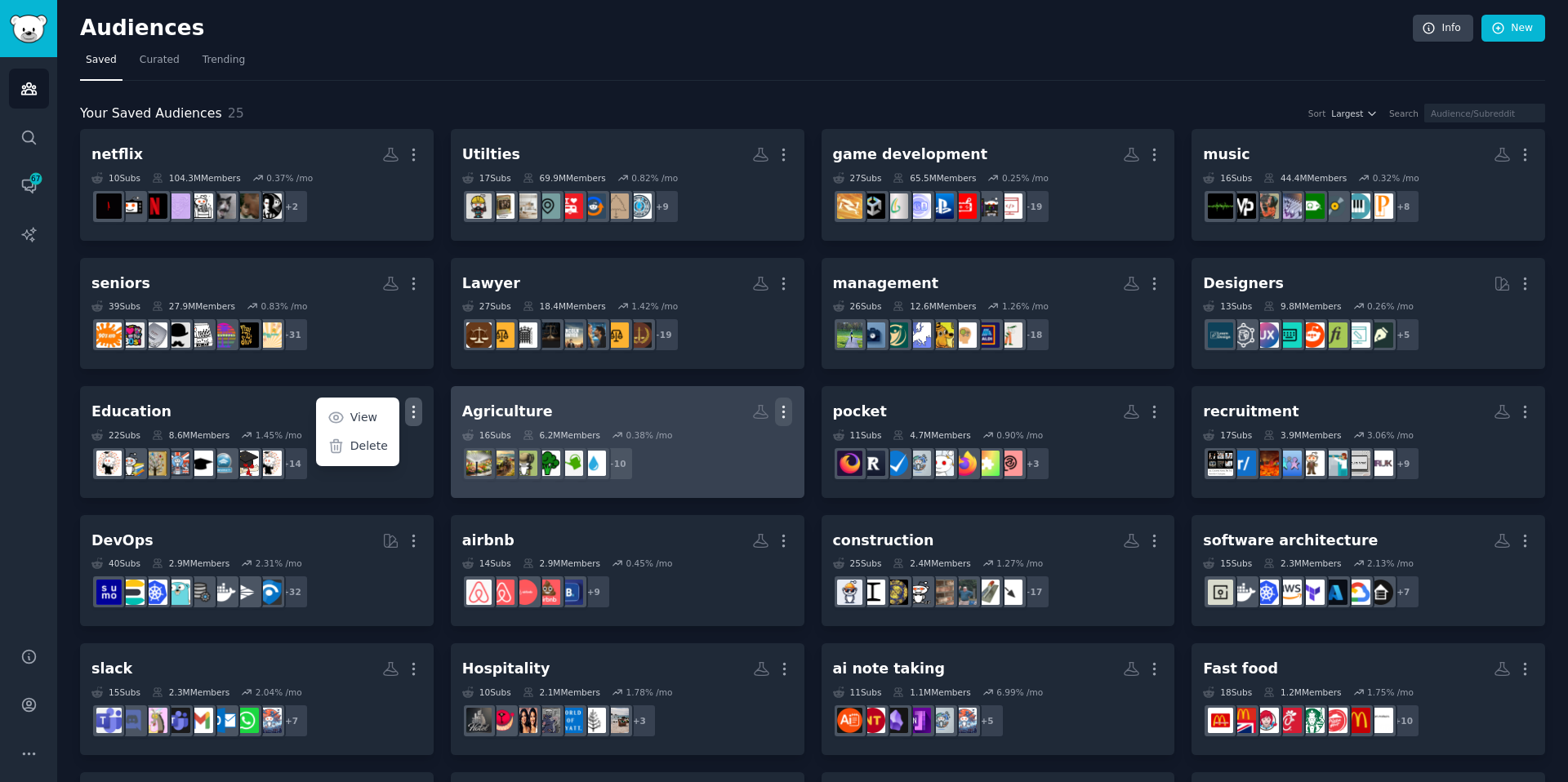
click at [785, 411] on icon "button" at bounding box center [783, 411] width 17 height 17
click at [790, 407] on icon "button" at bounding box center [783, 411] width 17 height 17
click at [783, 415] on icon "button" at bounding box center [784, 412] width 2 height 11
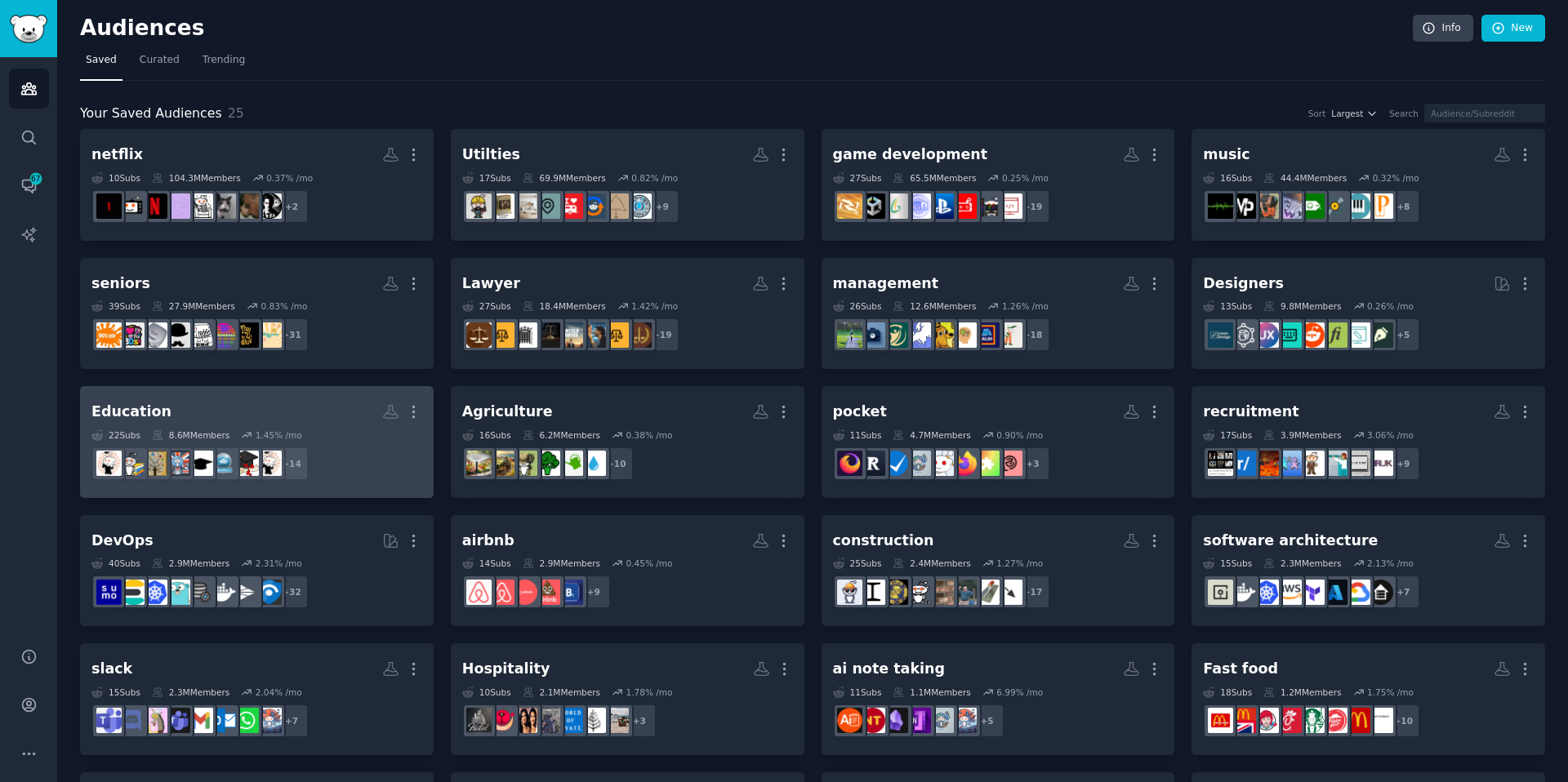
click at [400, 403] on div "More" at bounding box center [402, 411] width 40 height 29
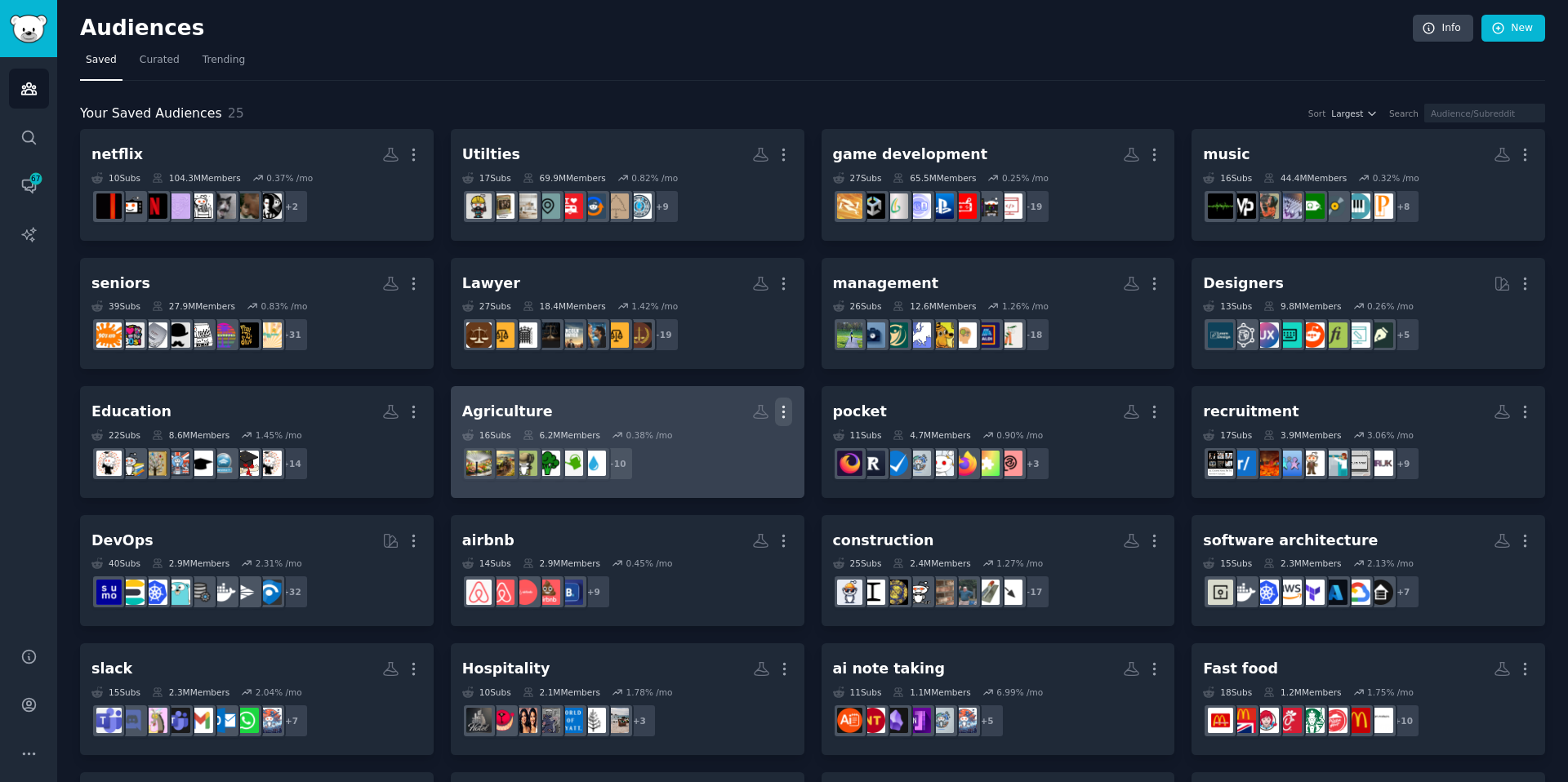
click at [789, 423] on button "More" at bounding box center [783, 411] width 17 height 29
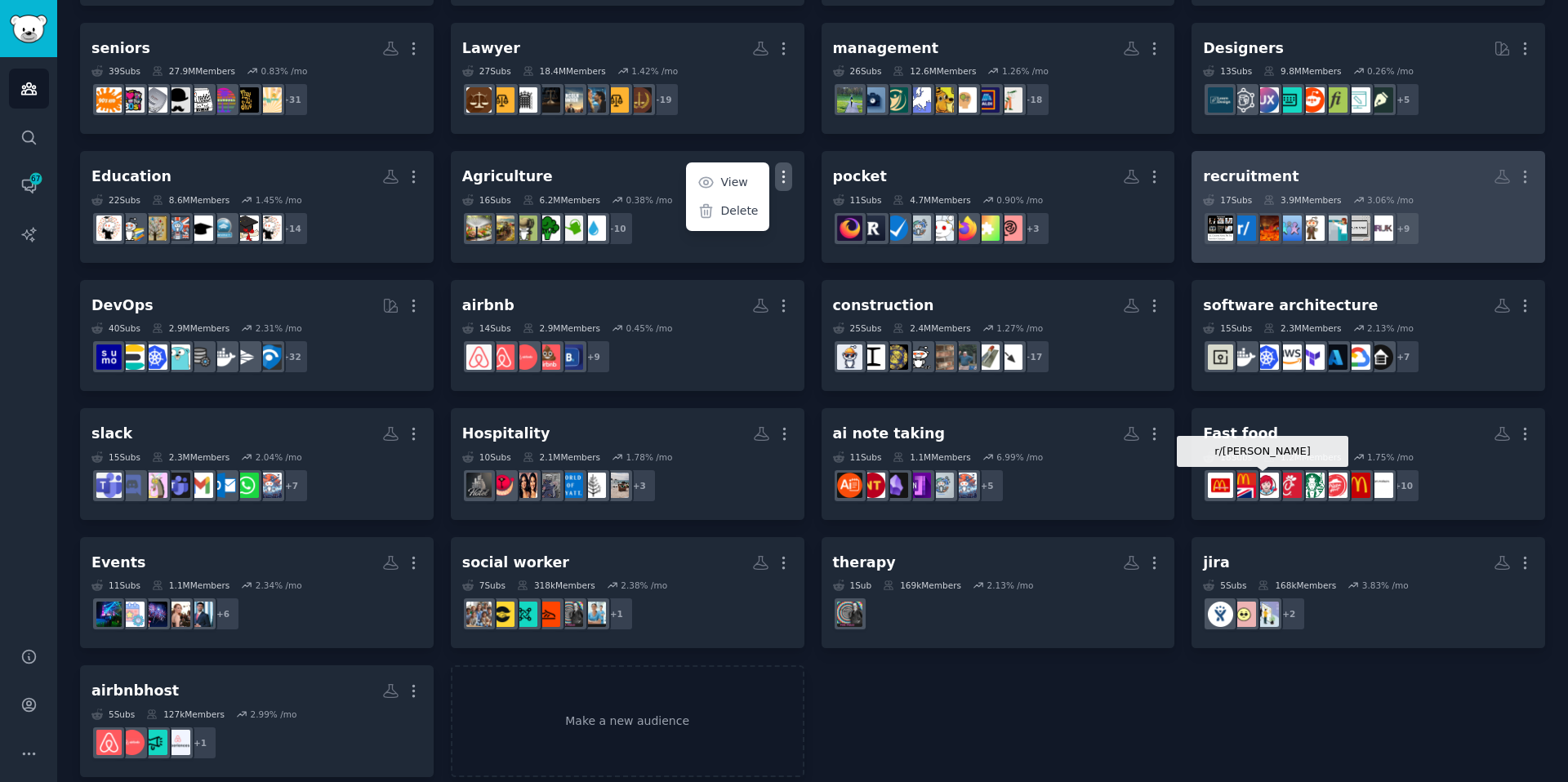
scroll to position [252, 0]
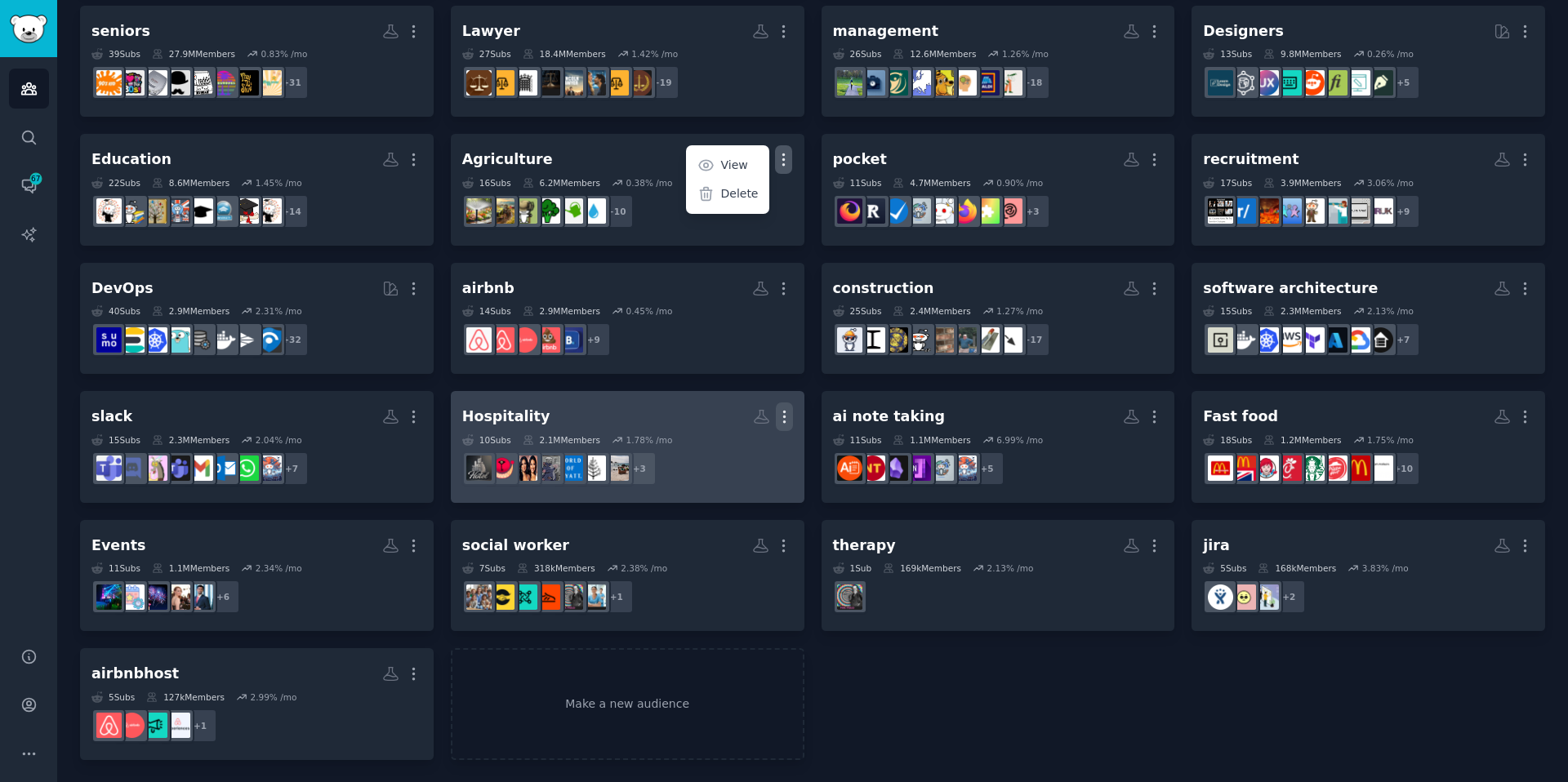
click at [787, 412] on icon "button" at bounding box center [784, 416] width 17 height 17
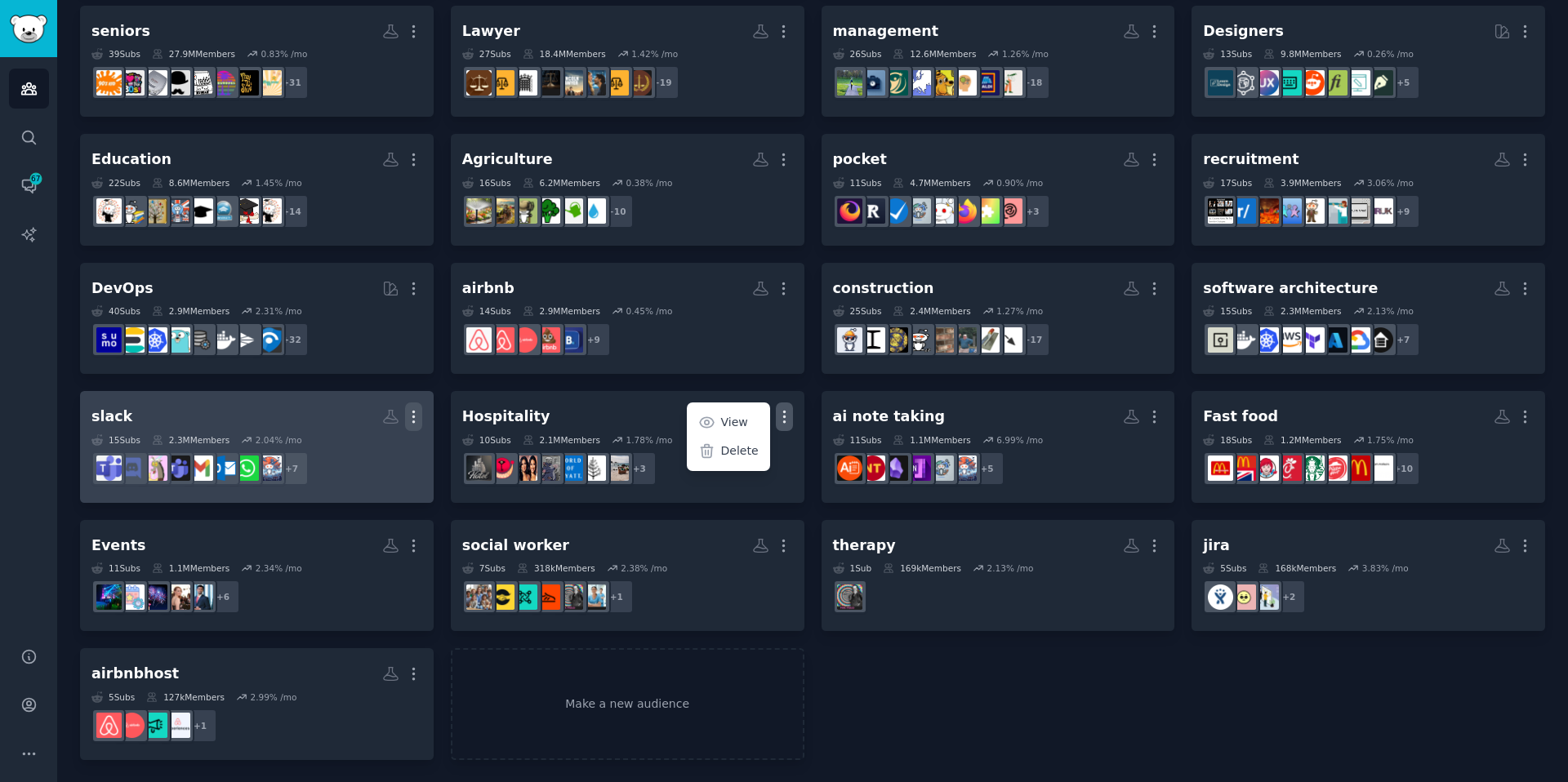
click at [414, 412] on icon "button" at bounding box center [413, 416] width 17 height 17
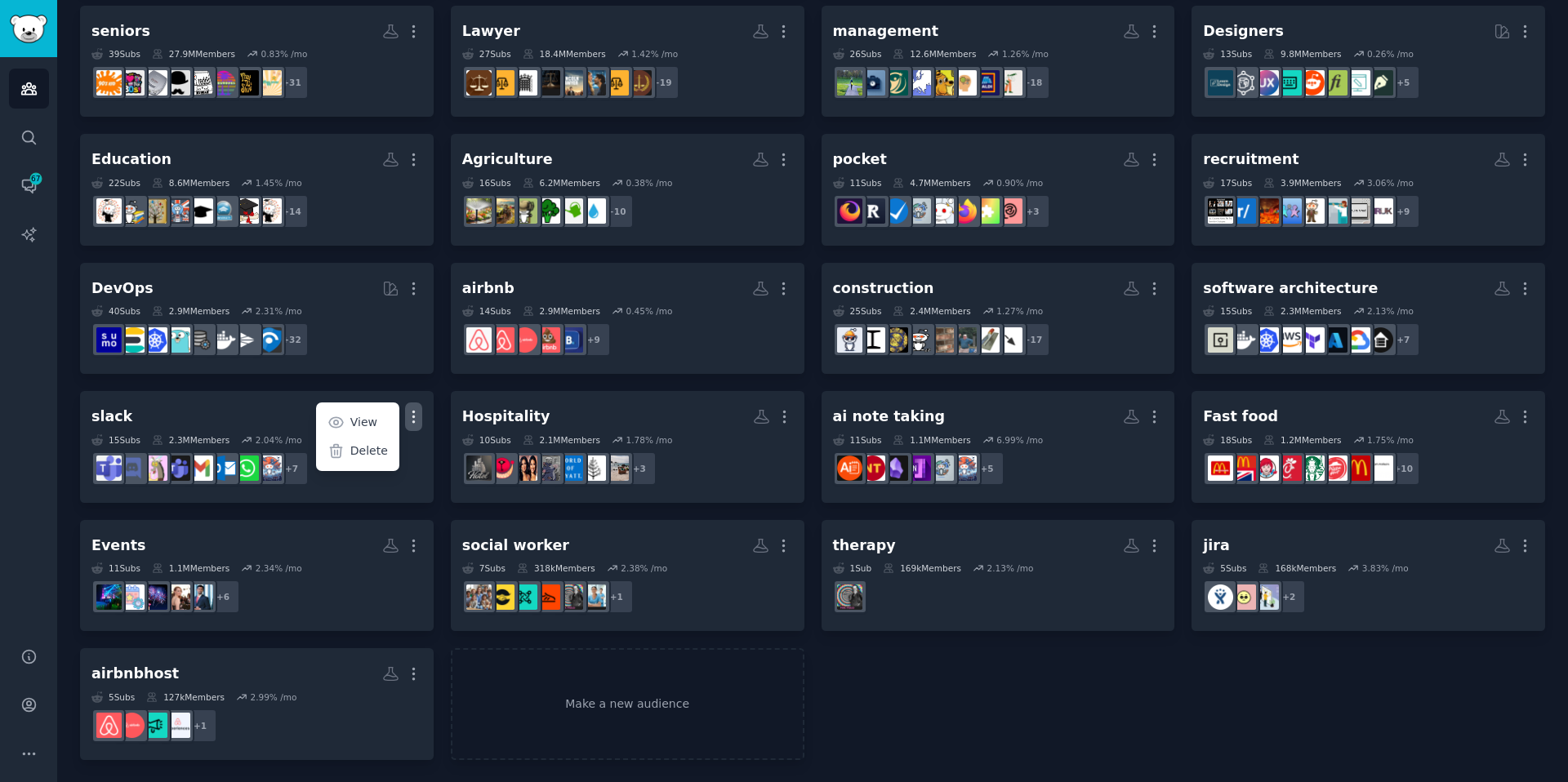
click at [887, 703] on div "netflix More 10 Sub s 104.3M Members 0.37 % /mo + 2 Utilties More 17 Sub s 69.9…" at bounding box center [813, 318] width 1465 height 883
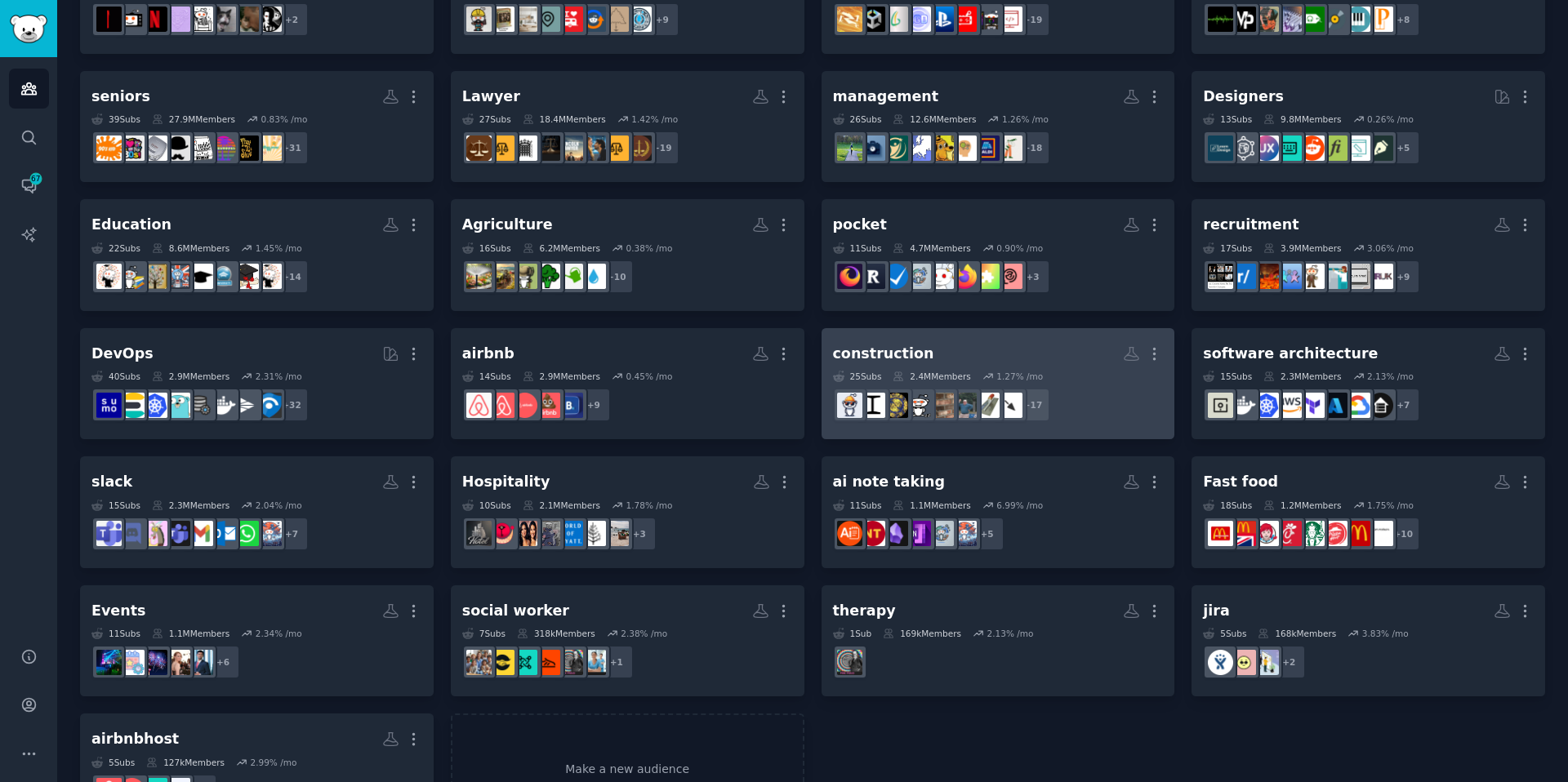
scroll to position [0, 0]
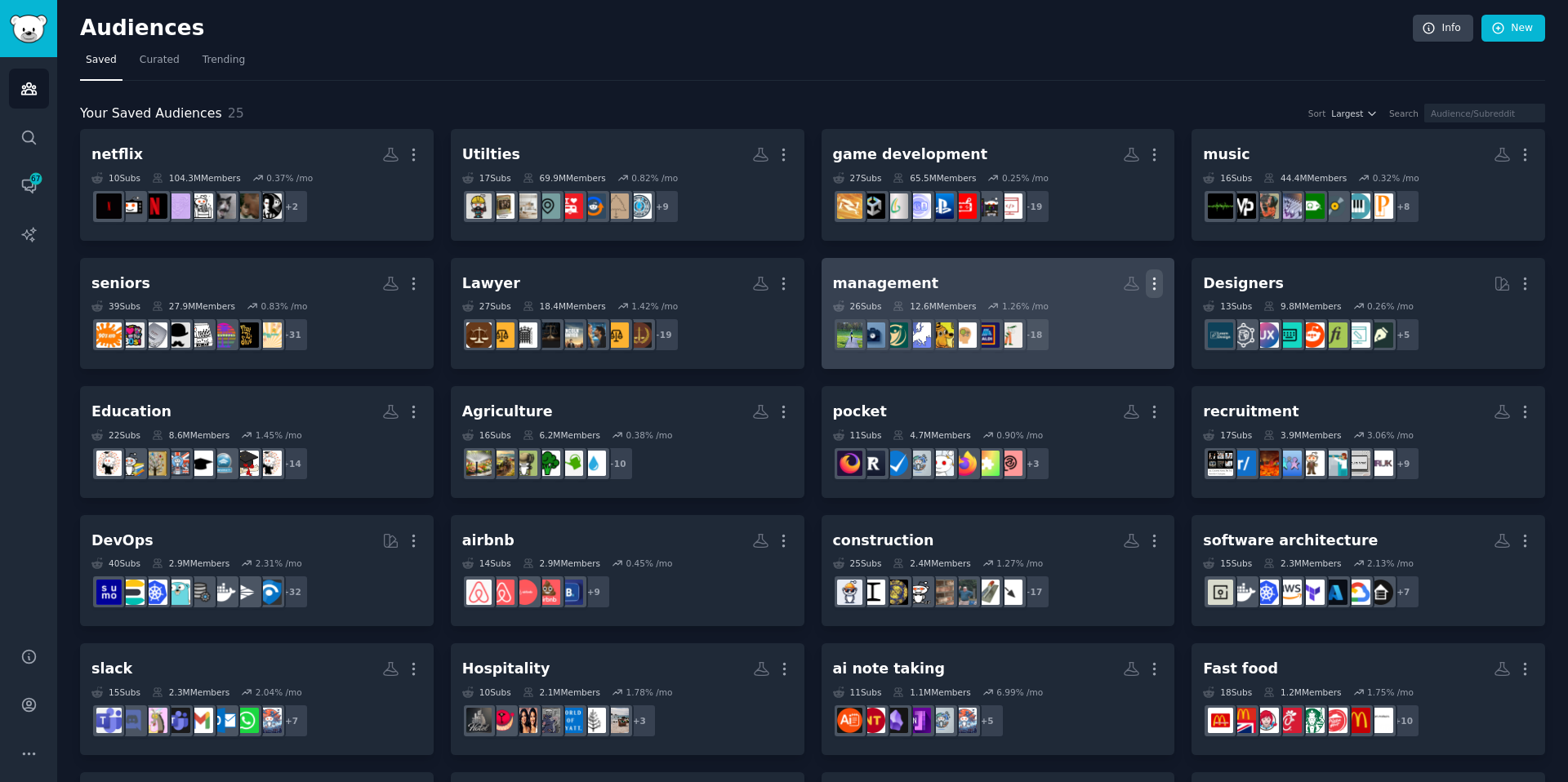
click at [1153, 286] on icon "button" at bounding box center [1154, 283] width 17 height 17
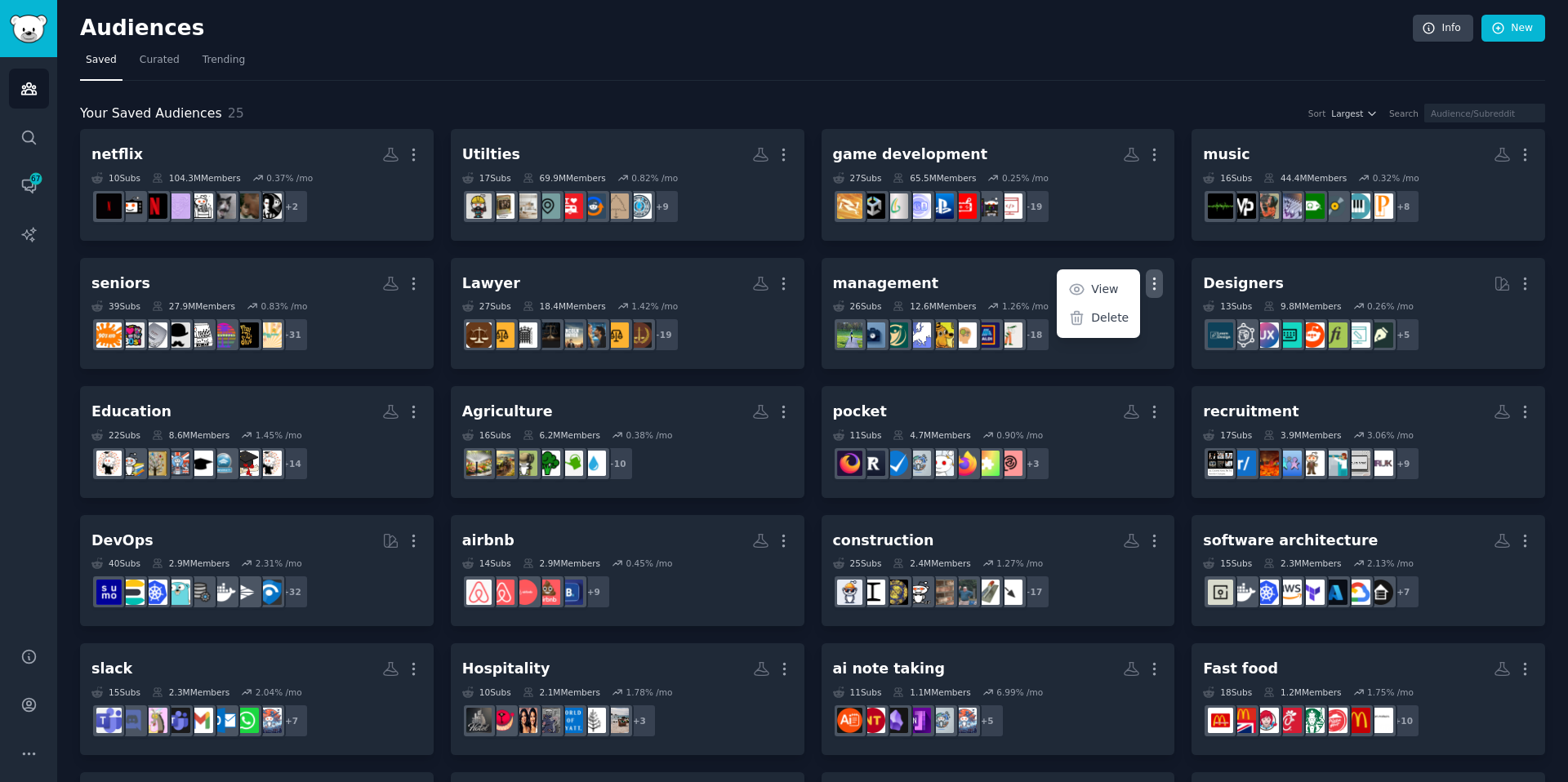
click at [1077, 69] on nav "Saved Curated Trending" at bounding box center [813, 64] width 1465 height 33
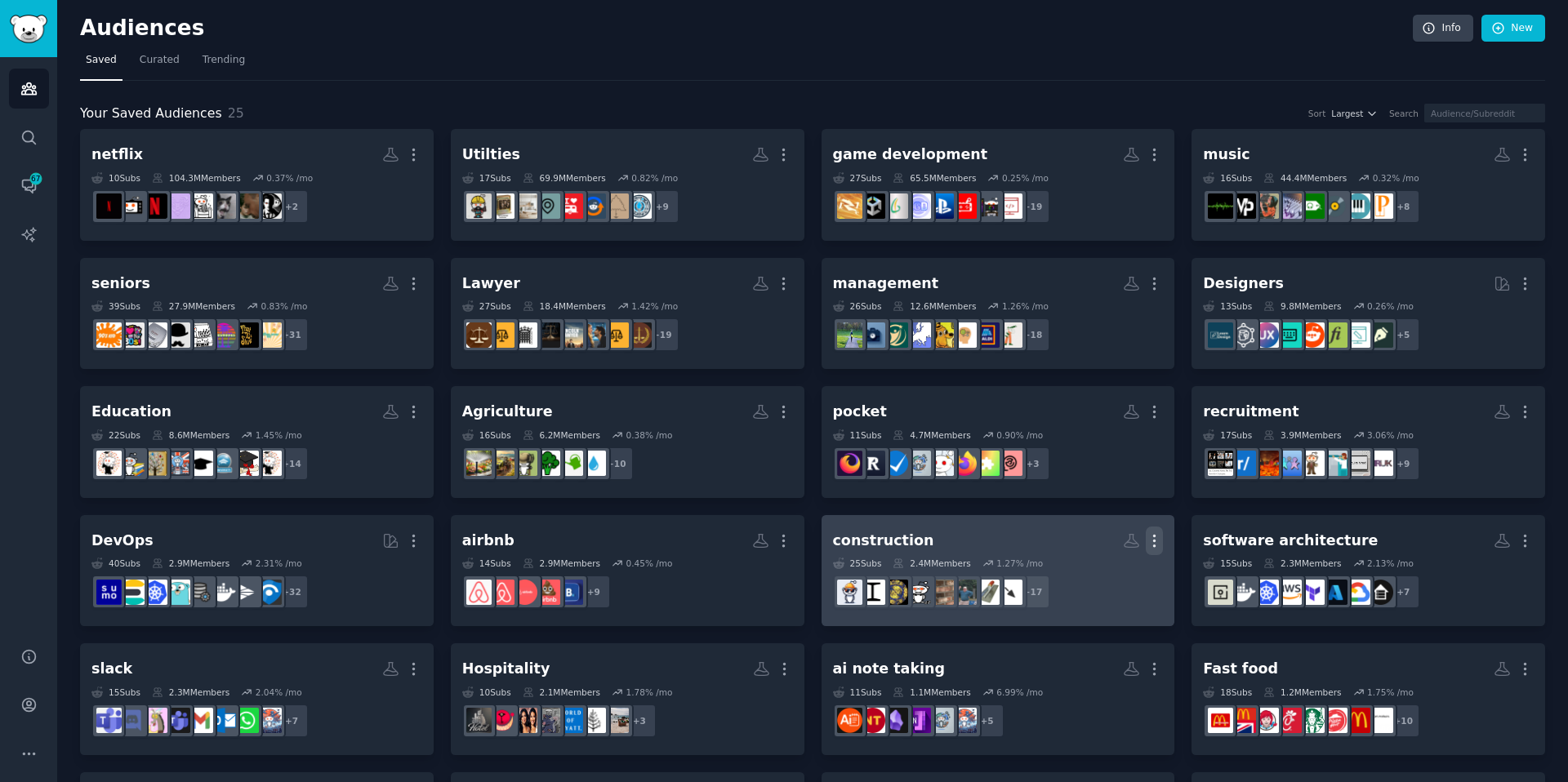
click at [1150, 537] on icon "button" at bounding box center [1154, 540] width 17 height 17
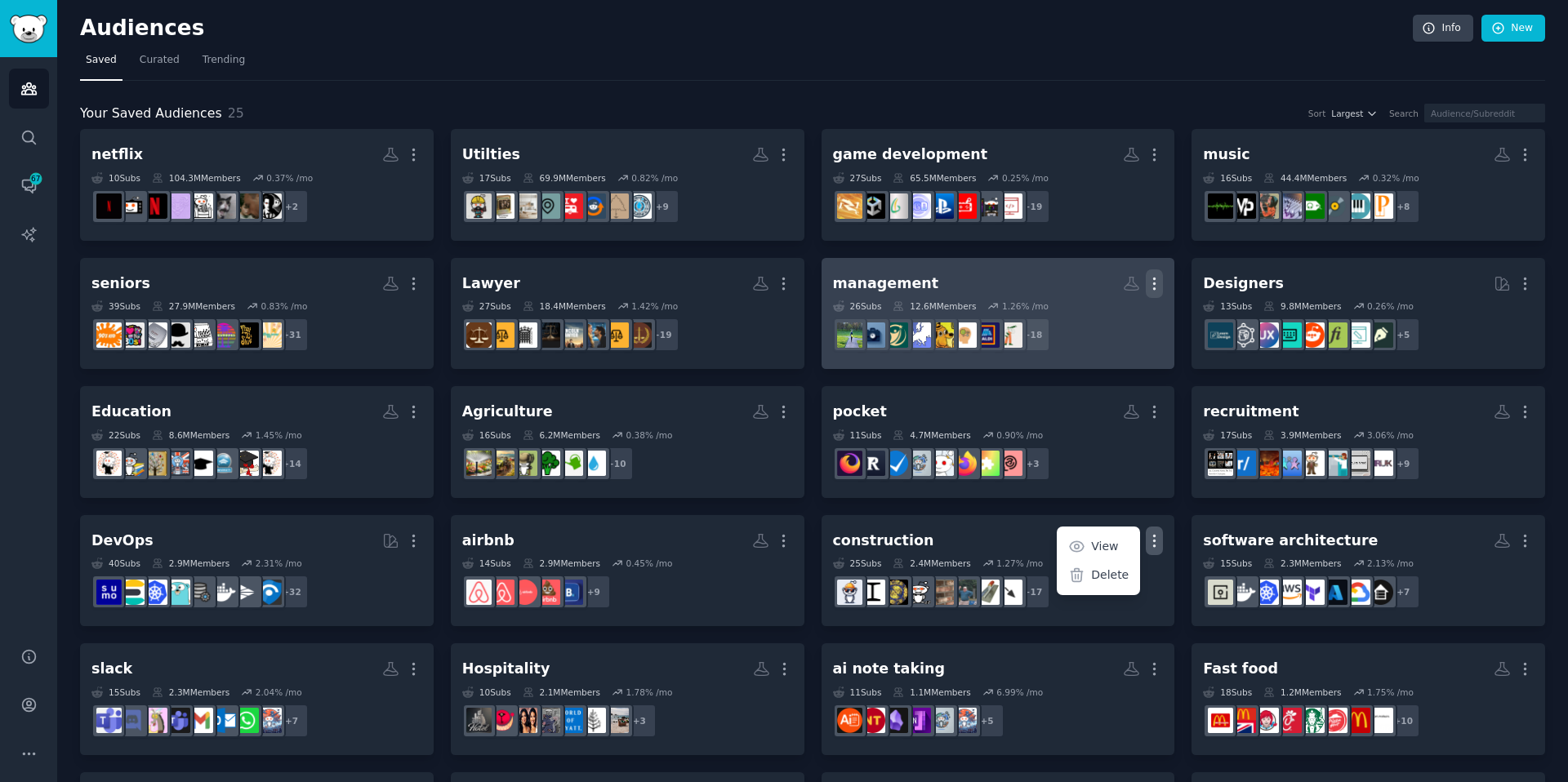
click at [1152, 284] on icon "button" at bounding box center [1154, 283] width 17 height 17
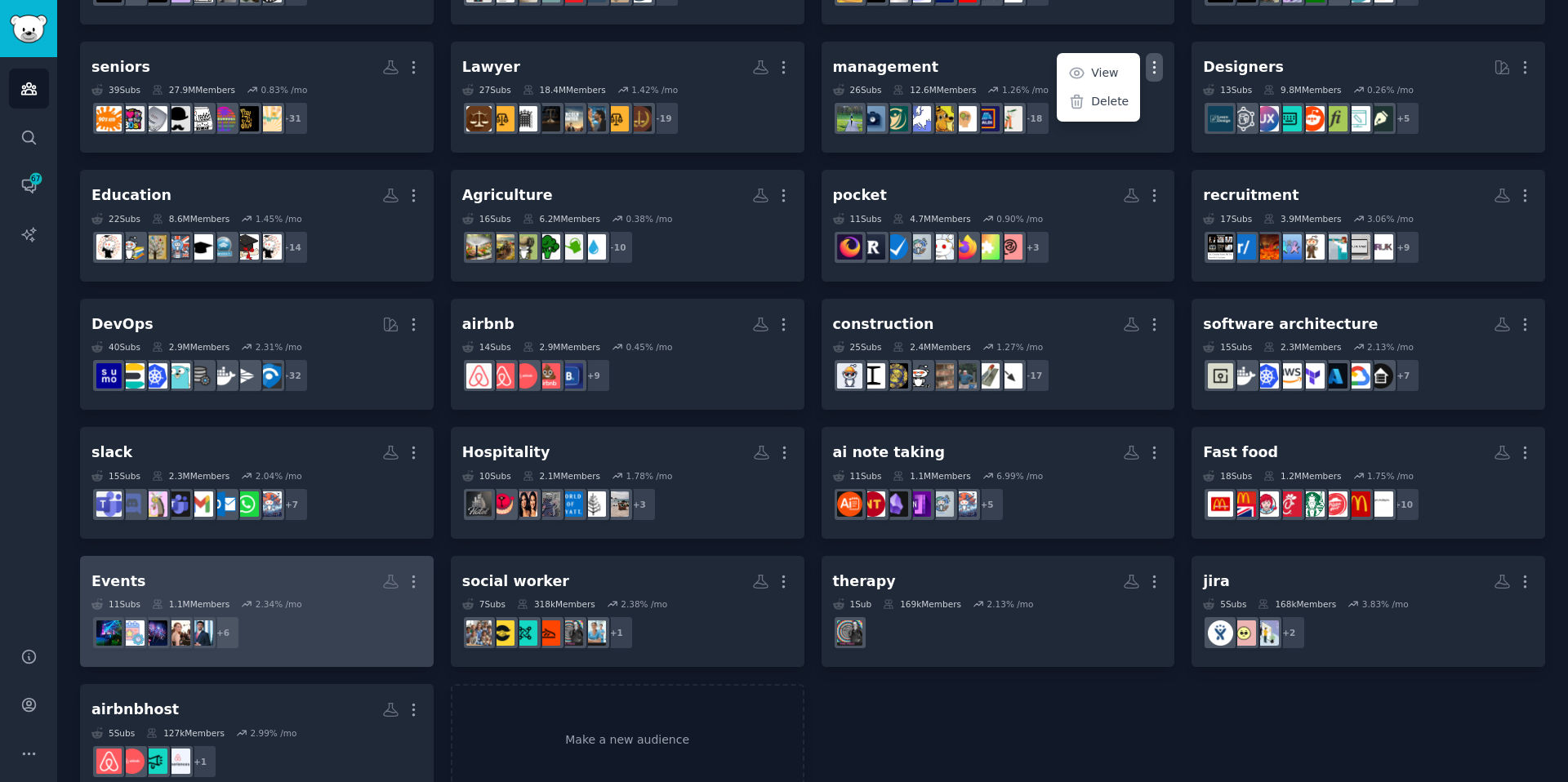
scroll to position [238, 0]
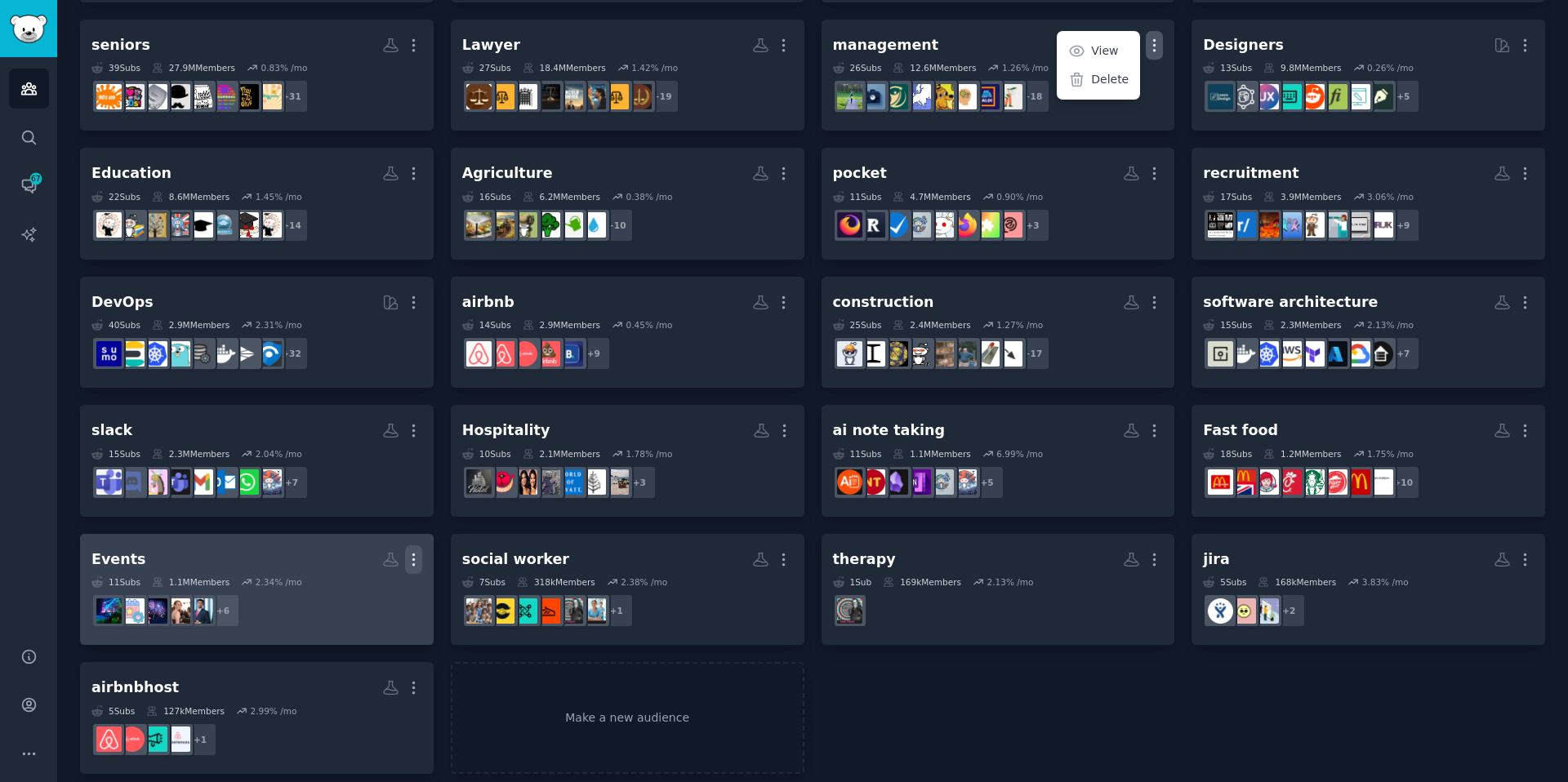
click at [412, 558] on icon "button" at bounding box center [413, 559] width 2 height 11
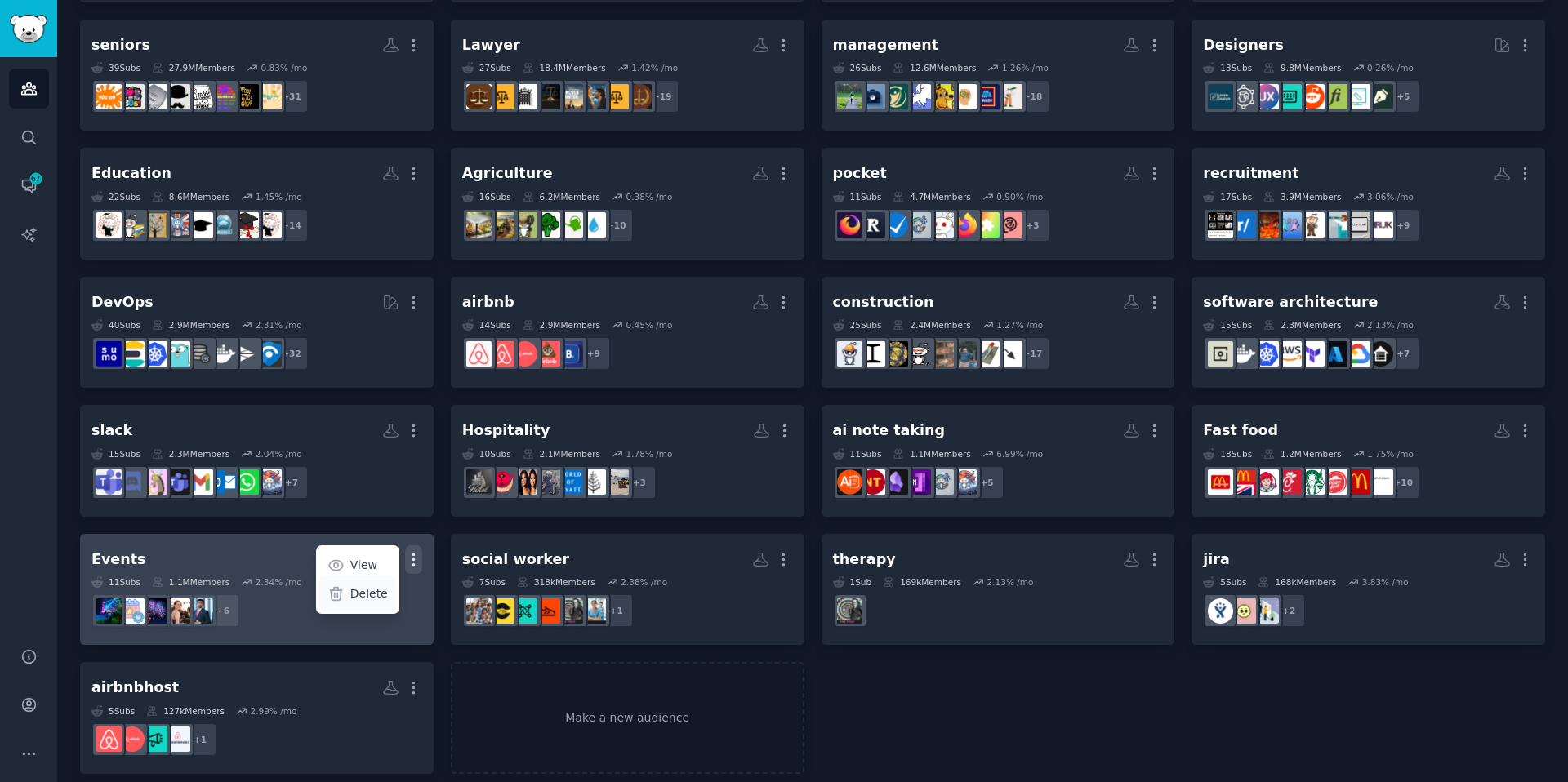
click at [360, 598] on p "Delete" at bounding box center [369, 593] width 38 height 17
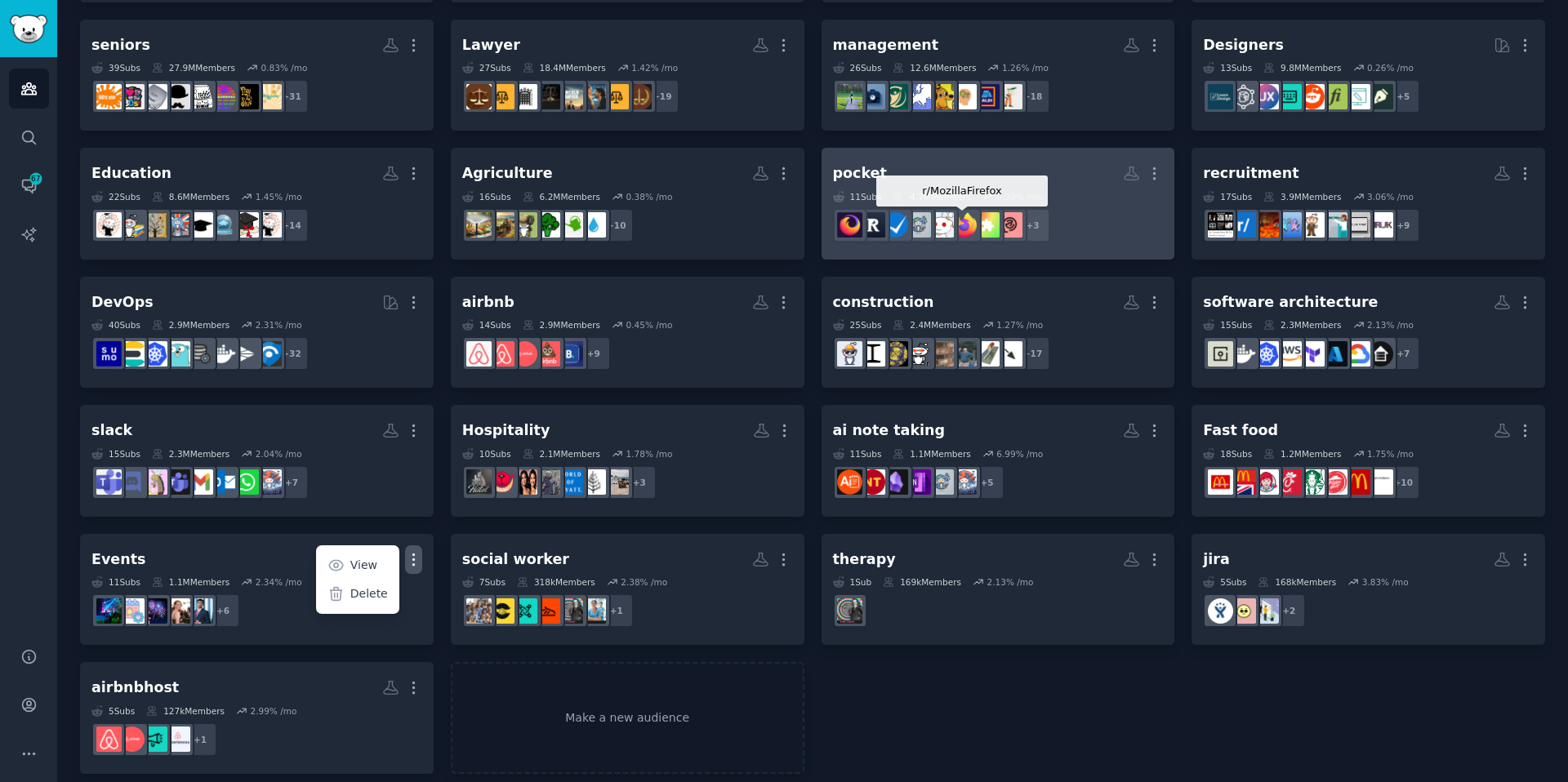
scroll to position [0, 0]
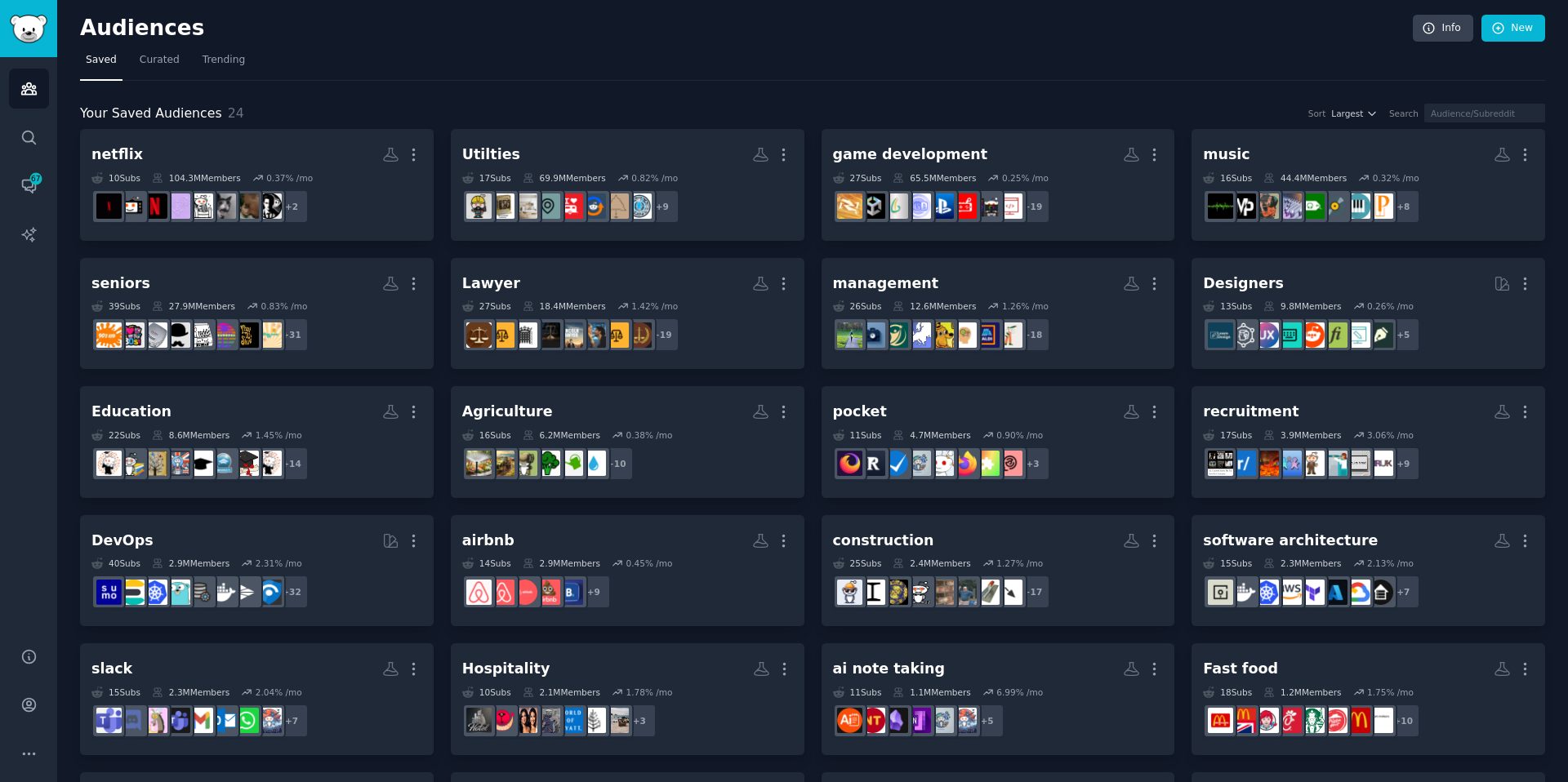
click at [1507, 45] on div "Audiences Info New" at bounding box center [813, 31] width 1465 height 33
click at [1508, 29] on link "New" at bounding box center [1513, 29] width 64 height 28
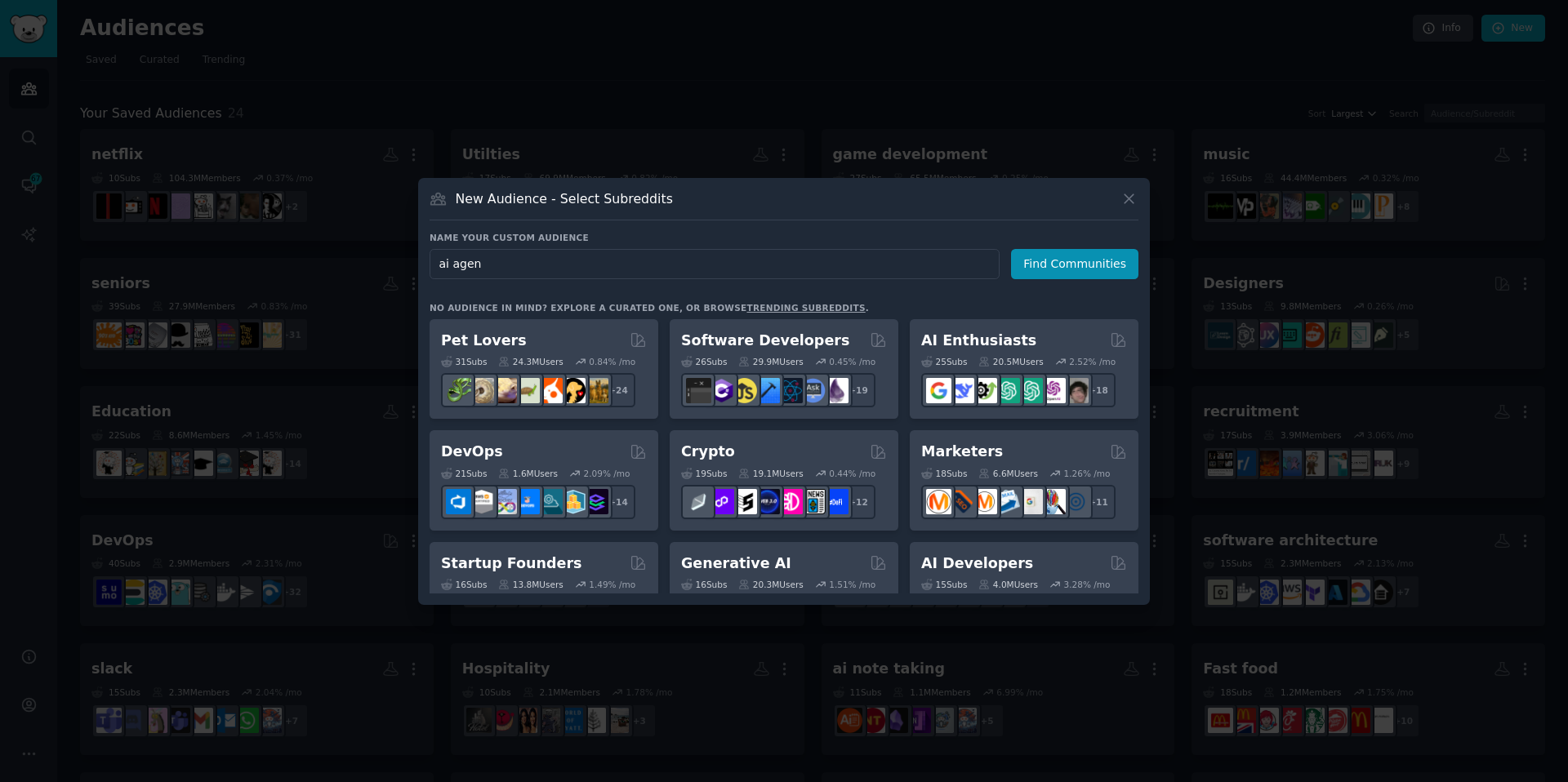
type input "ai agent"
click button "Find Communities" at bounding box center [1075, 264] width 127 height 30
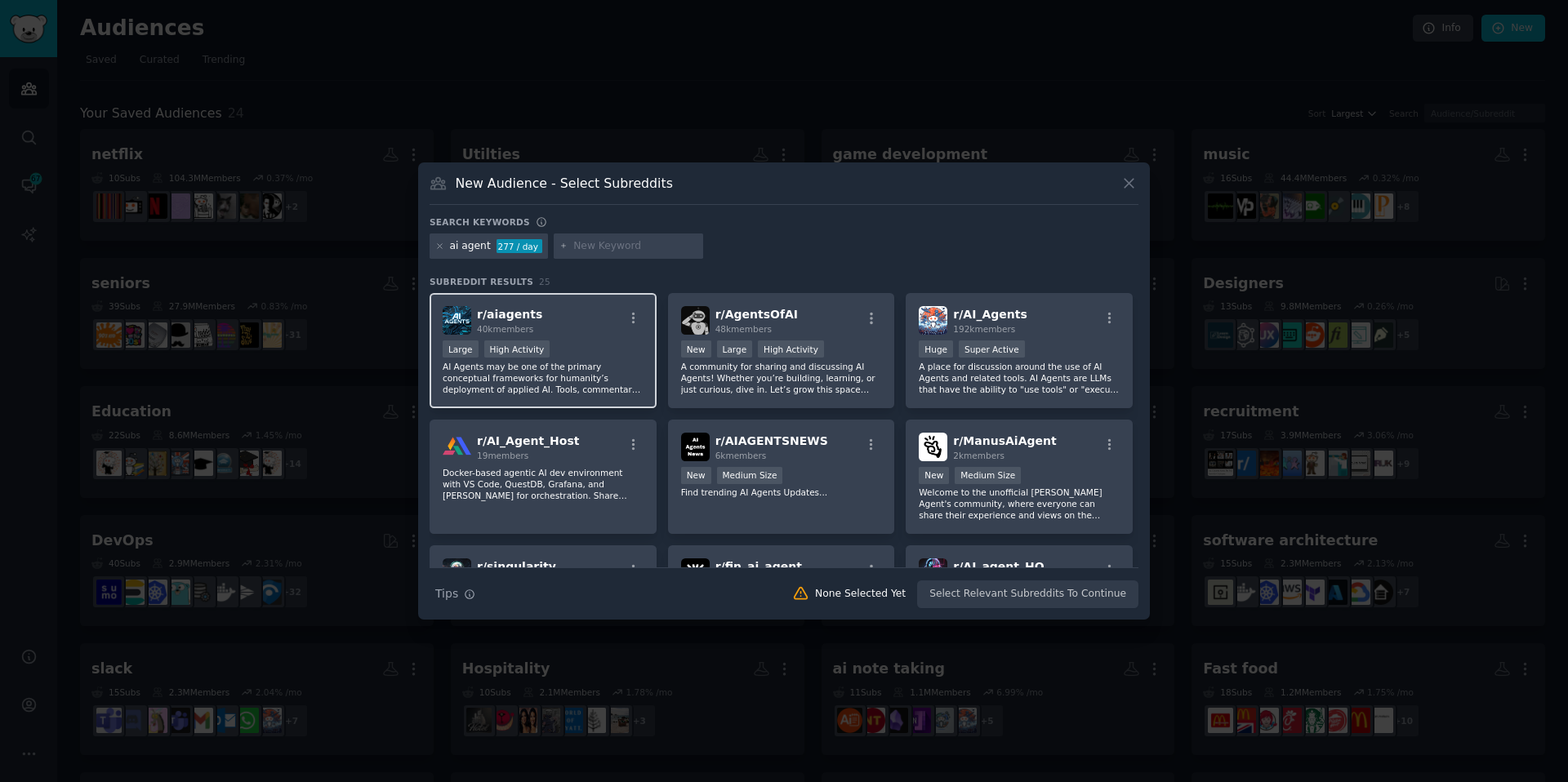
click at [593, 374] on p "AI Agents may be one of the primary conceptual frameworks for humanity’s deploy…" at bounding box center [543, 378] width 201 height 34
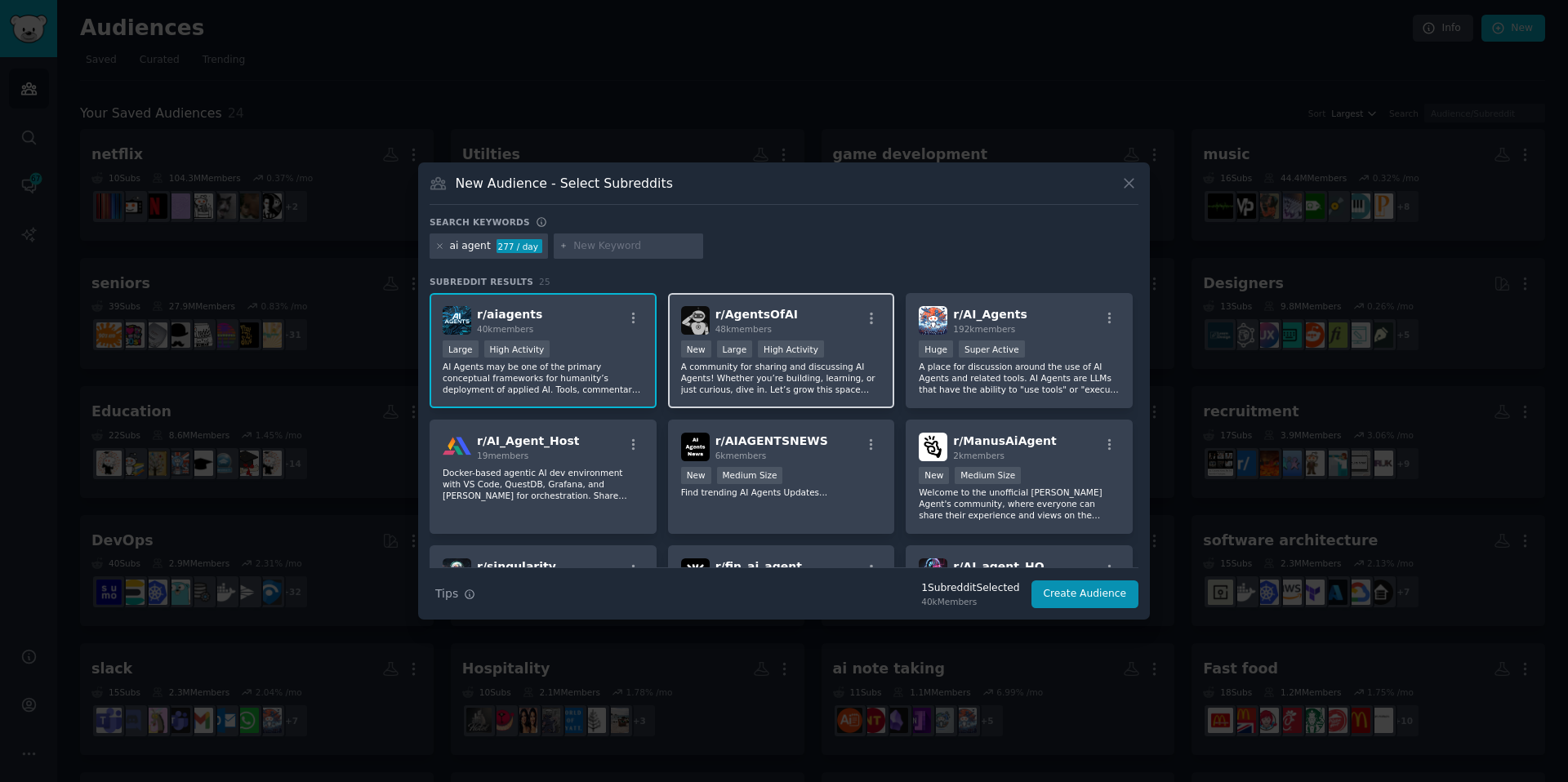
click at [788, 374] on p "A community for sharing and discussing AI Agents! Whether you’re building, lear…" at bounding box center [782, 378] width 201 height 34
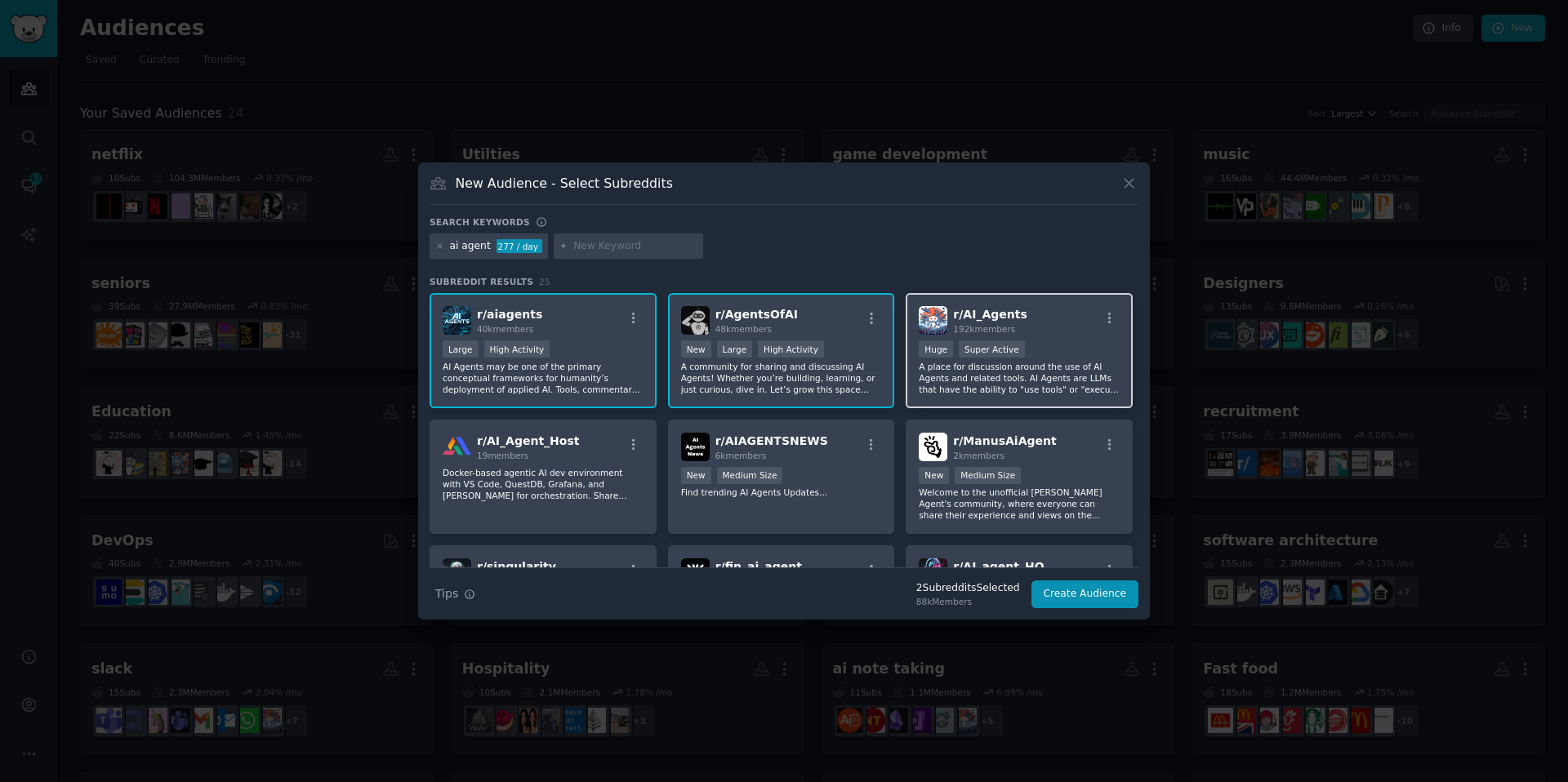
click at [1008, 370] on p "A place for discussion around the use of AI Agents and related tools. AI Agents…" at bounding box center [1019, 378] width 201 height 34
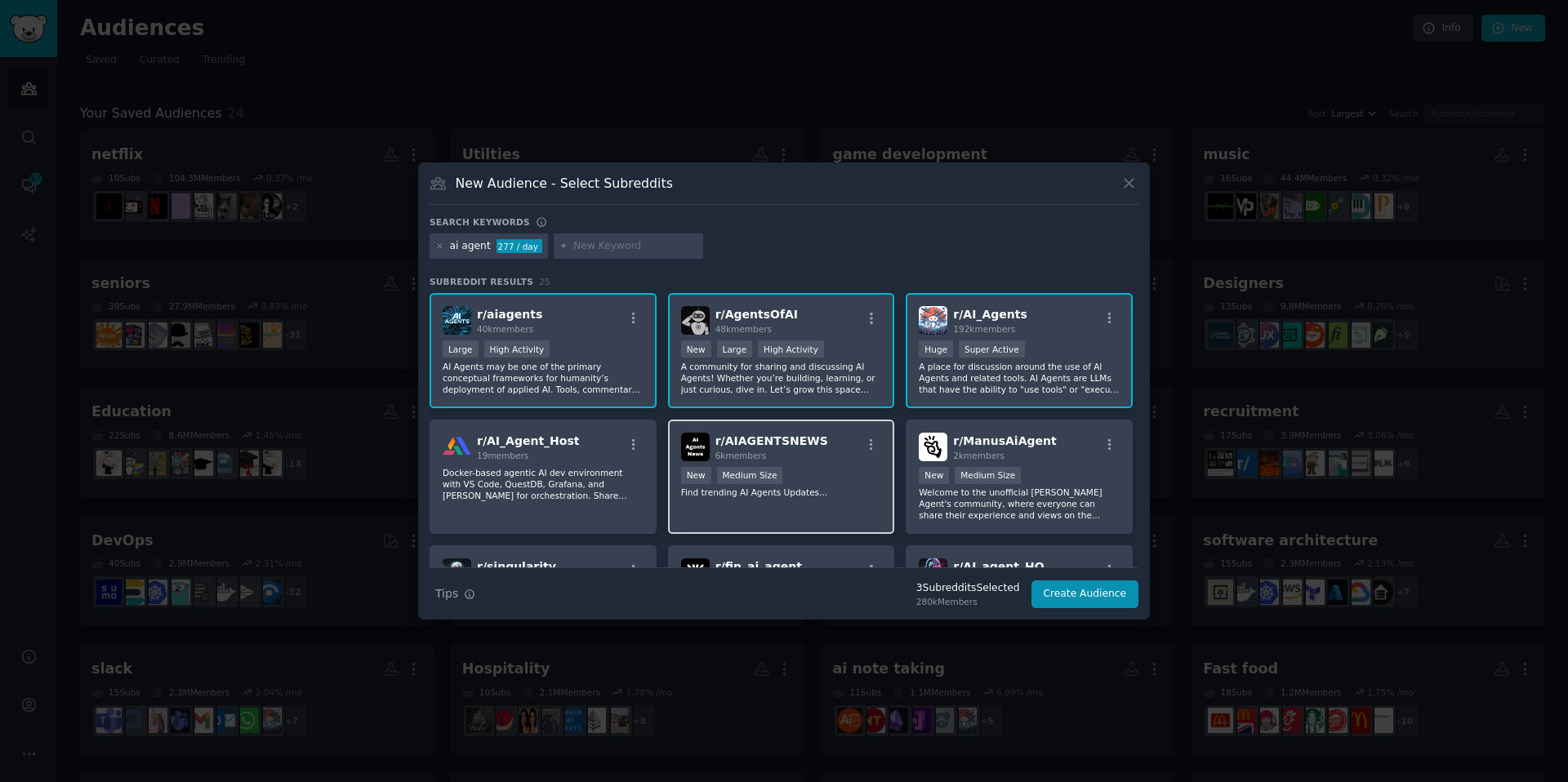
click at [709, 503] on div "r/ AIAGENTSNEWS 6k members New Medium Size Find trending AI Agents Updates..." at bounding box center [782, 477] width 227 height 115
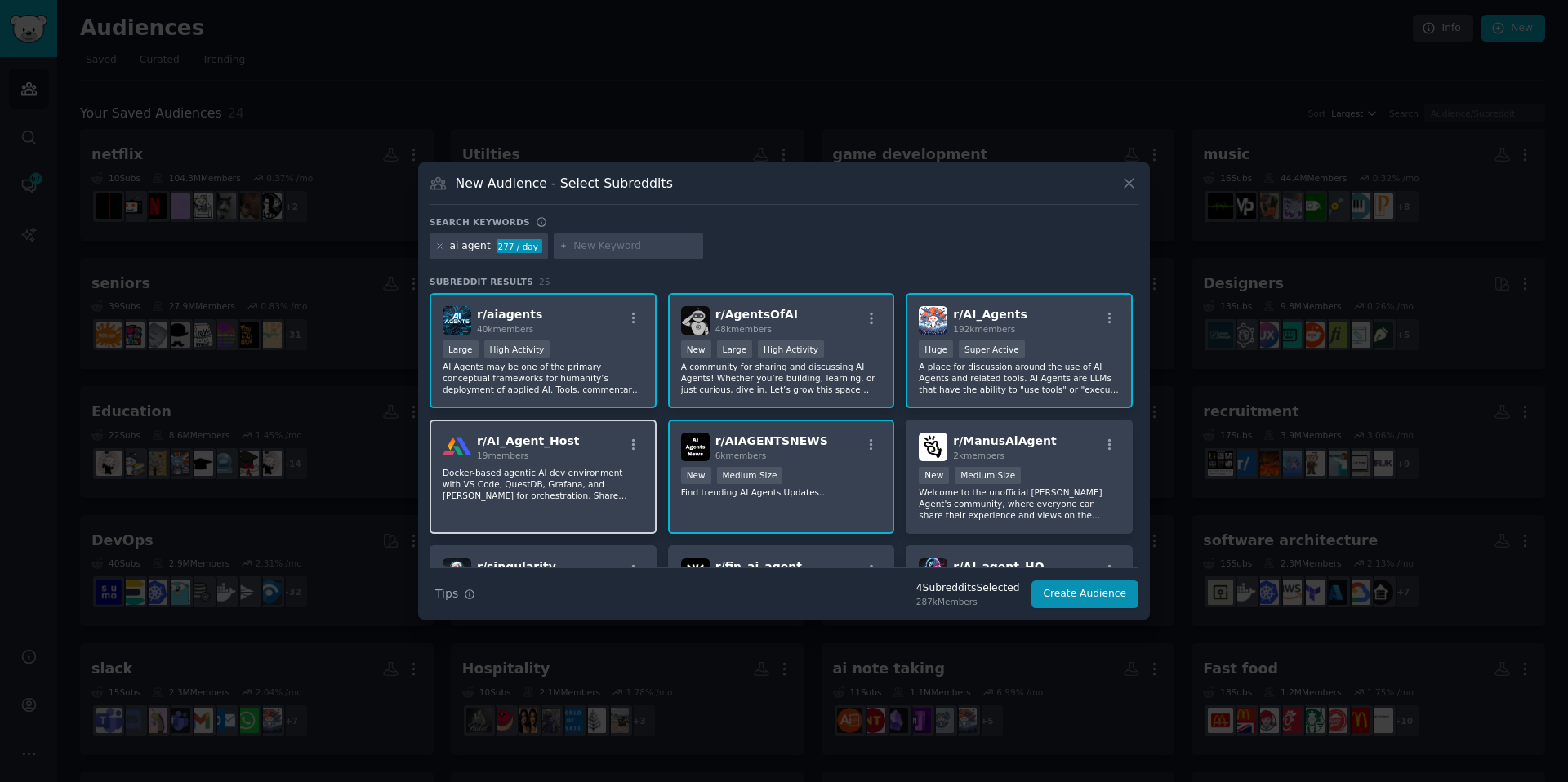
click at [577, 507] on div "r/ AI_Agent_Host 19 members Docker-based agentic AI dev environment with VS Cod…" at bounding box center [543, 477] width 227 height 115
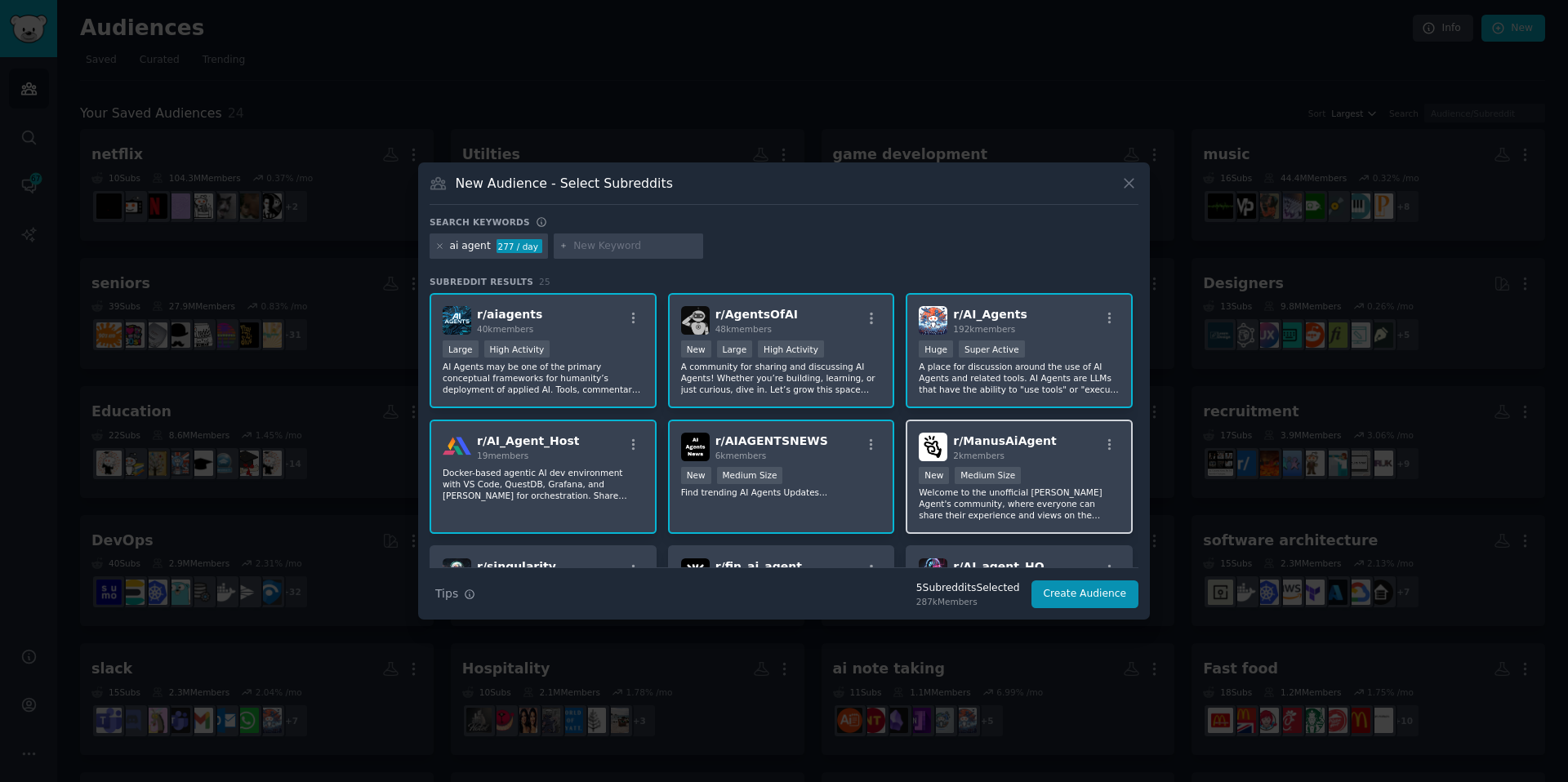
click at [1003, 506] on p "Welcome to the unofficial Manus AI Agent's community, where everyone can share …" at bounding box center [1019, 504] width 201 height 34
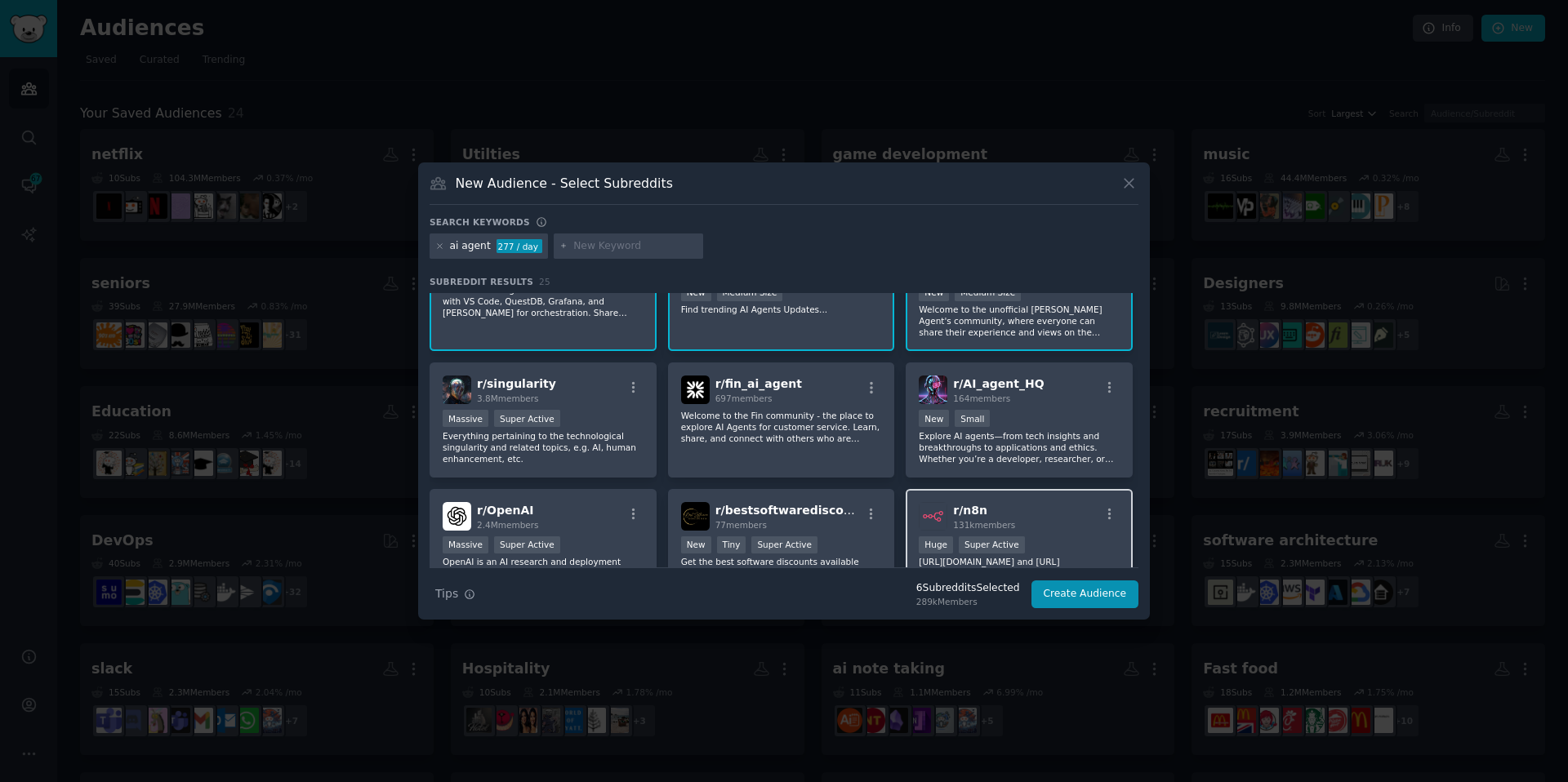
scroll to position [202, 0]
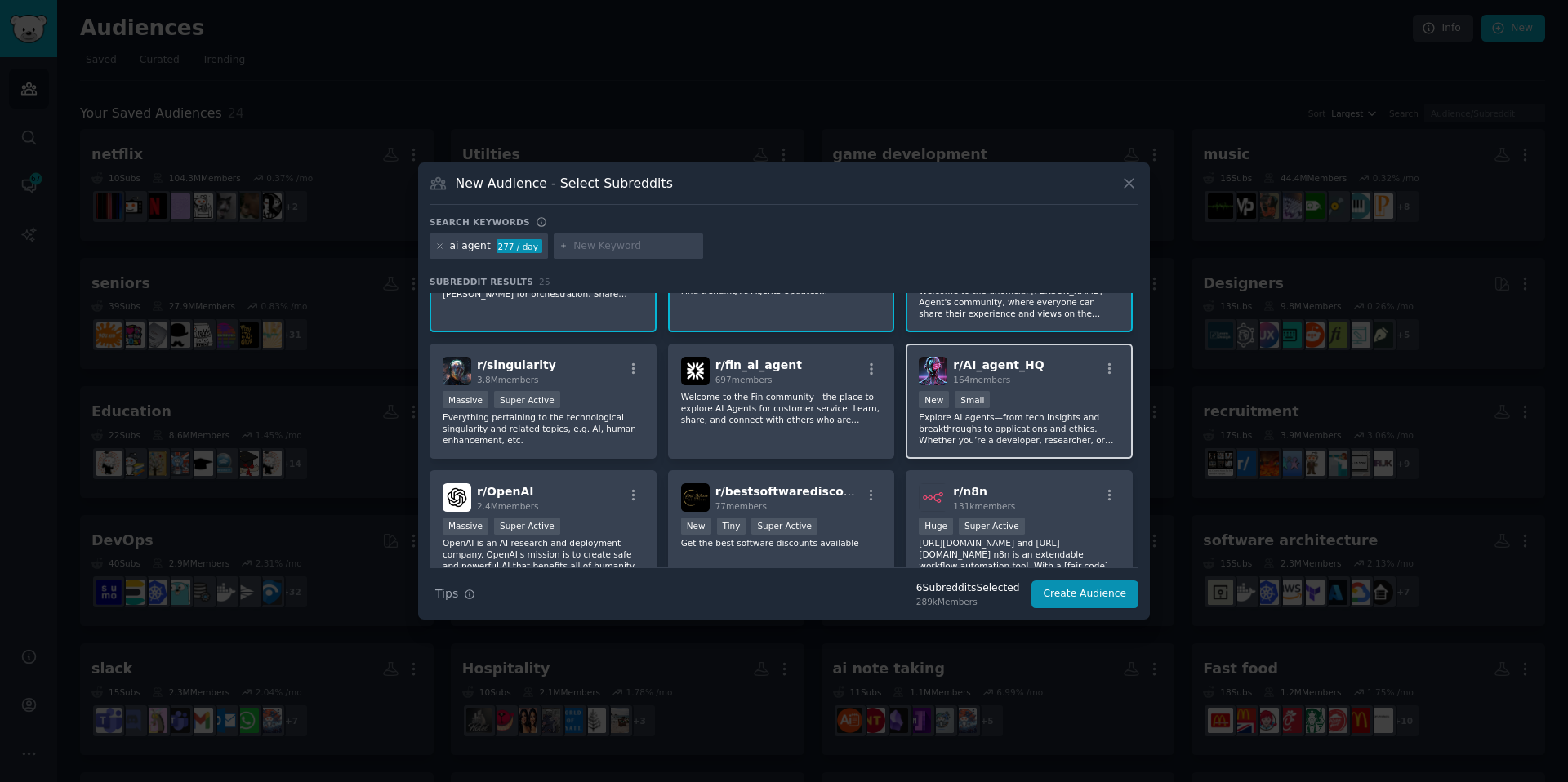
click at [971, 443] on p "Explore AI agents—from tech insights and breakthroughs to applications and ethi…" at bounding box center [1019, 429] width 201 height 34
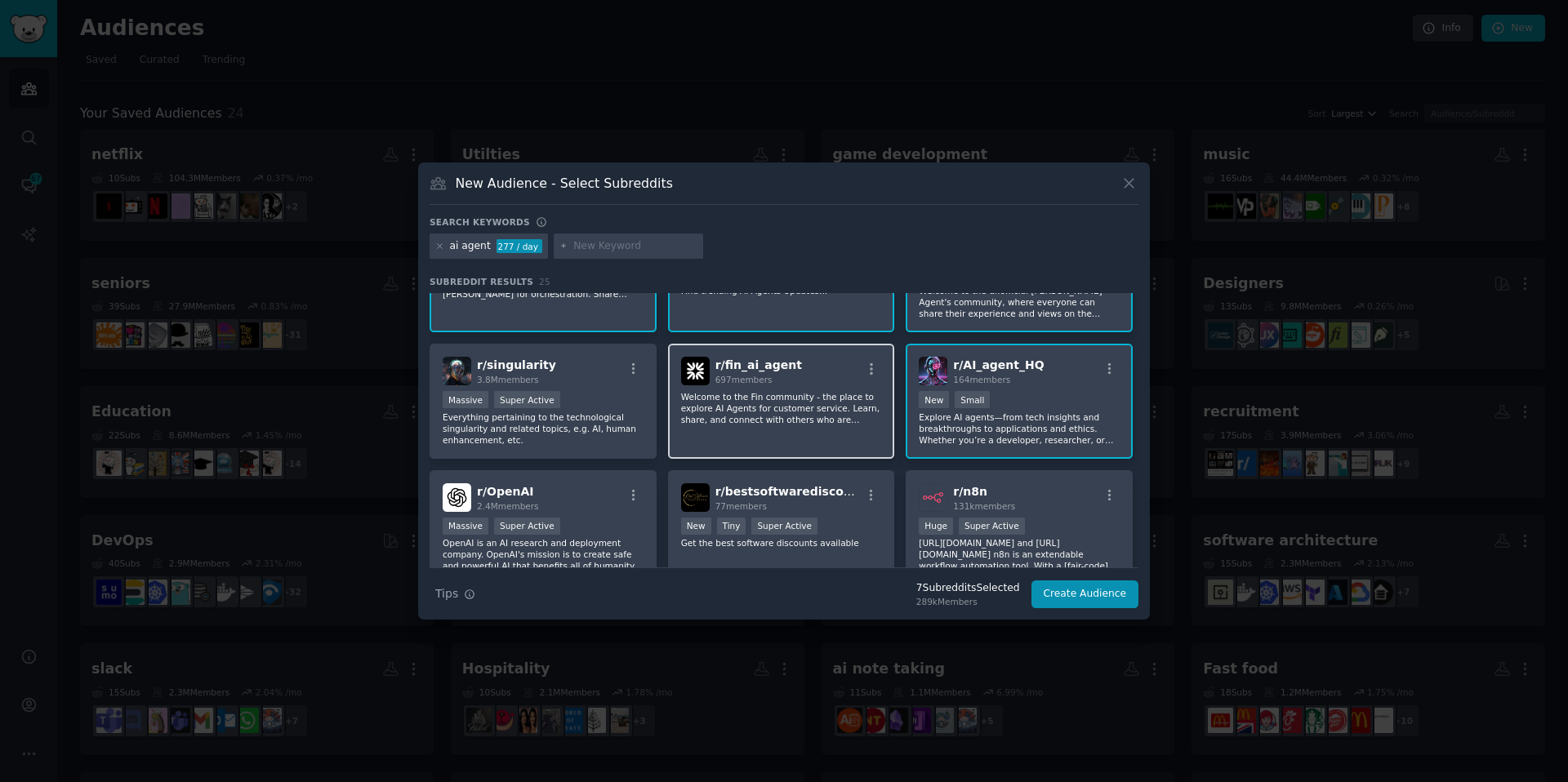
click at [775, 441] on div "r/ fin_ai_agent 697 members Welcome to the Fin community - the place to explore…" at bounding box center [782, 401] width 227 height 115
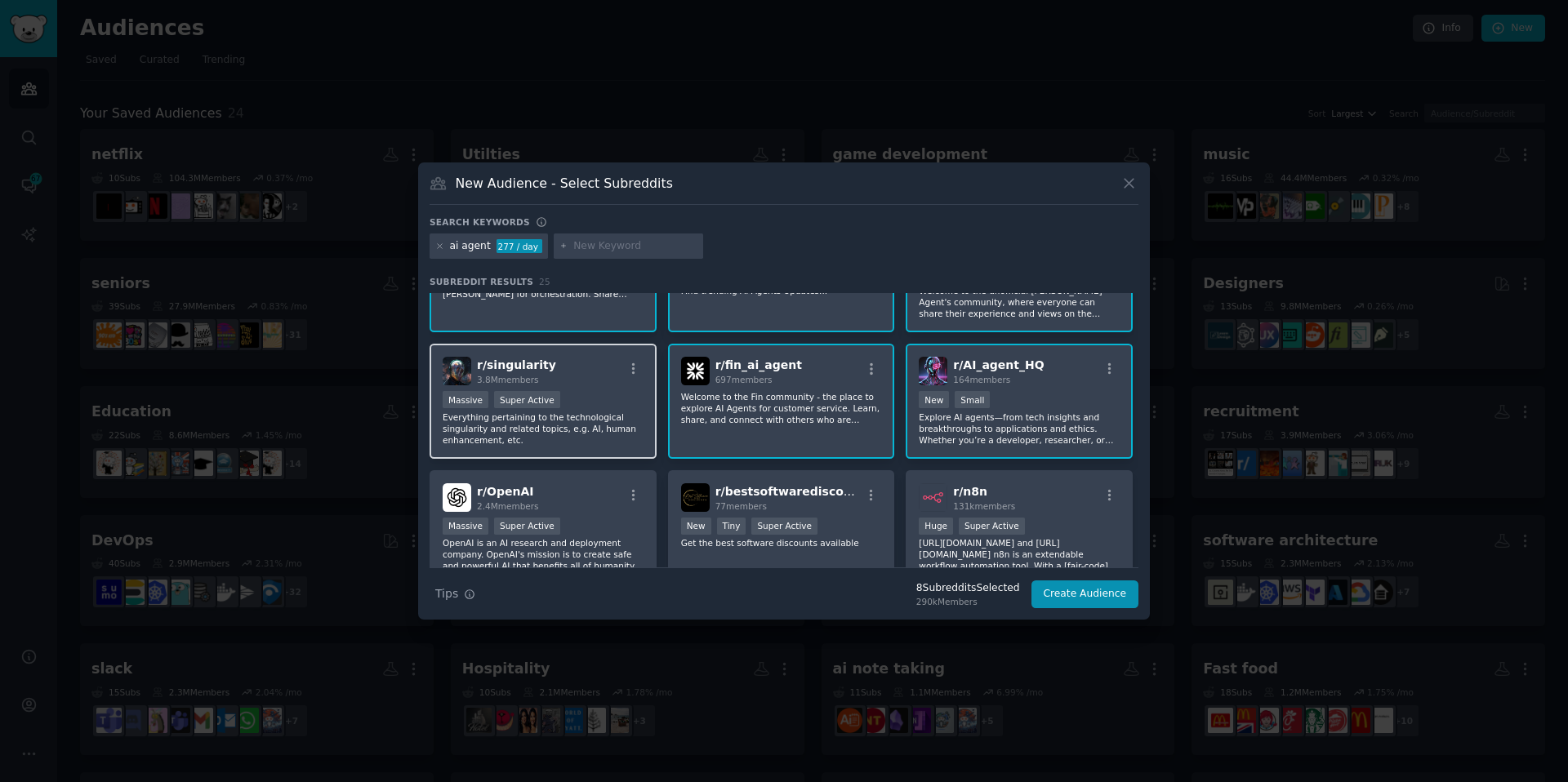
click at [501, 426] on p "Everything pertaining to the technological singularity and related topics, e.g.…" at bounding box center [543, 429] width 201 height 34
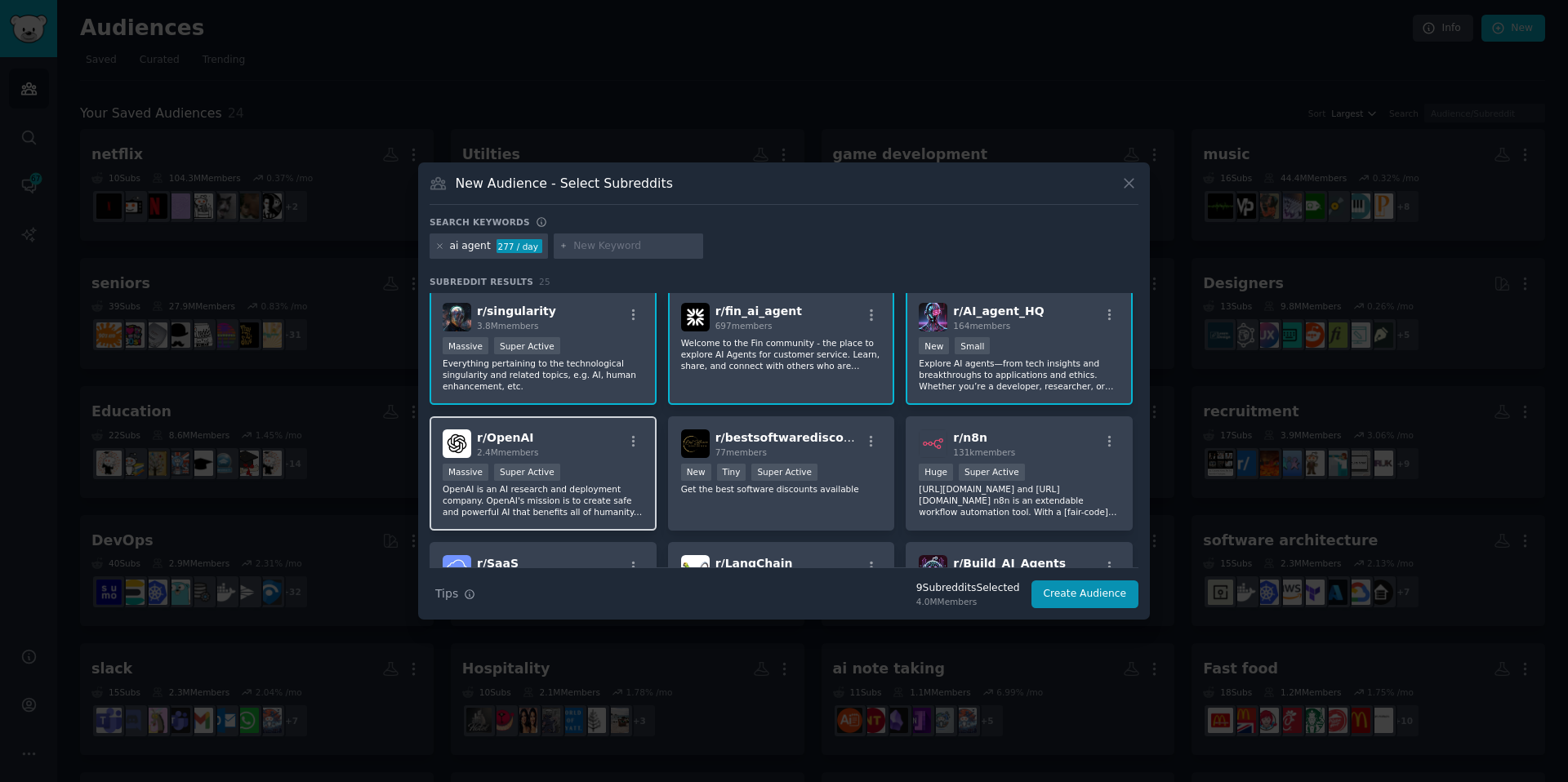
scroll to position [264, 0]
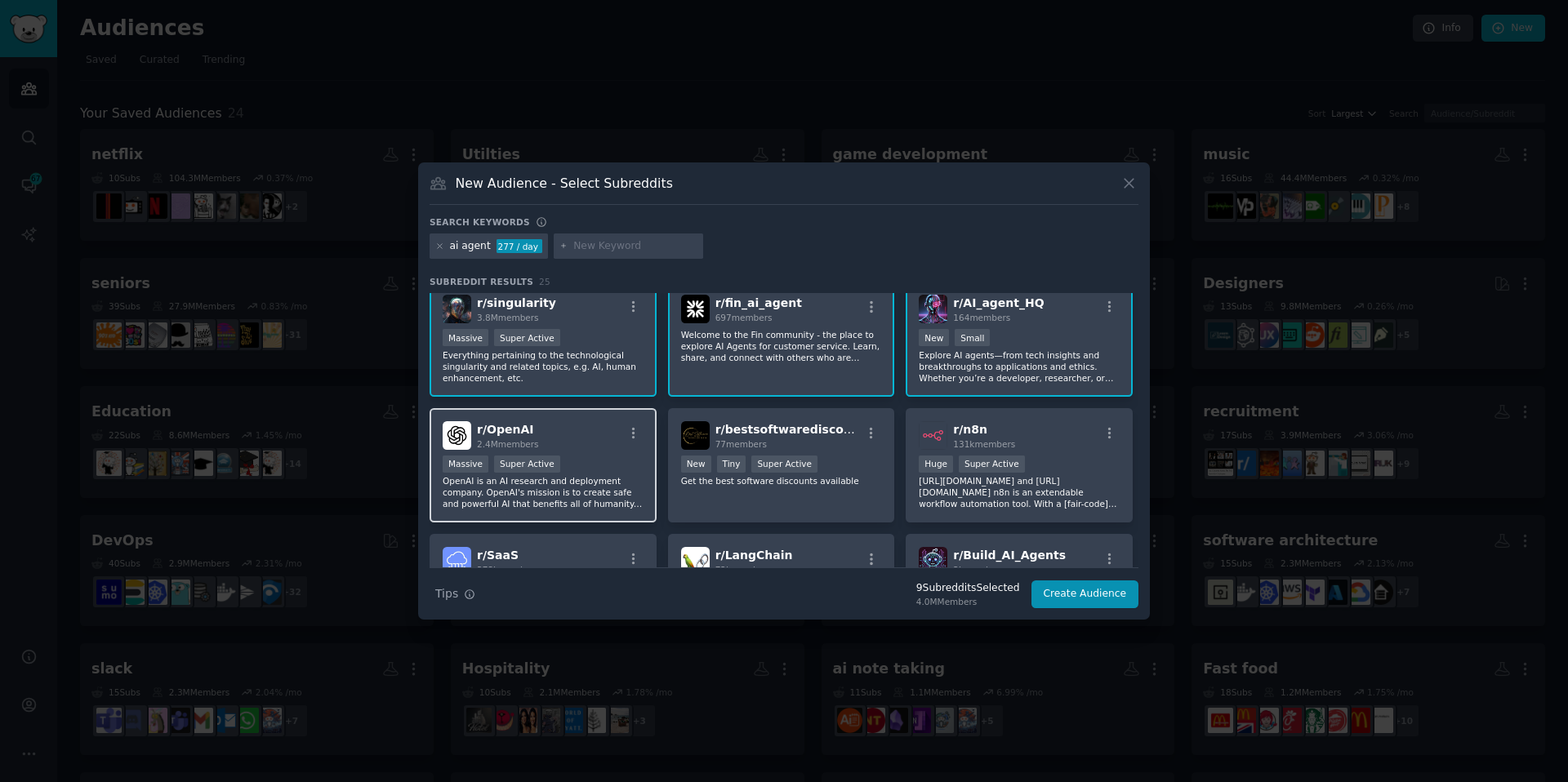
click at [531, 478] on p "OpenAI is an AI research and deployment company. OpenAI's mission is to create …" at bounding box center [543, 492] width 201 height 34
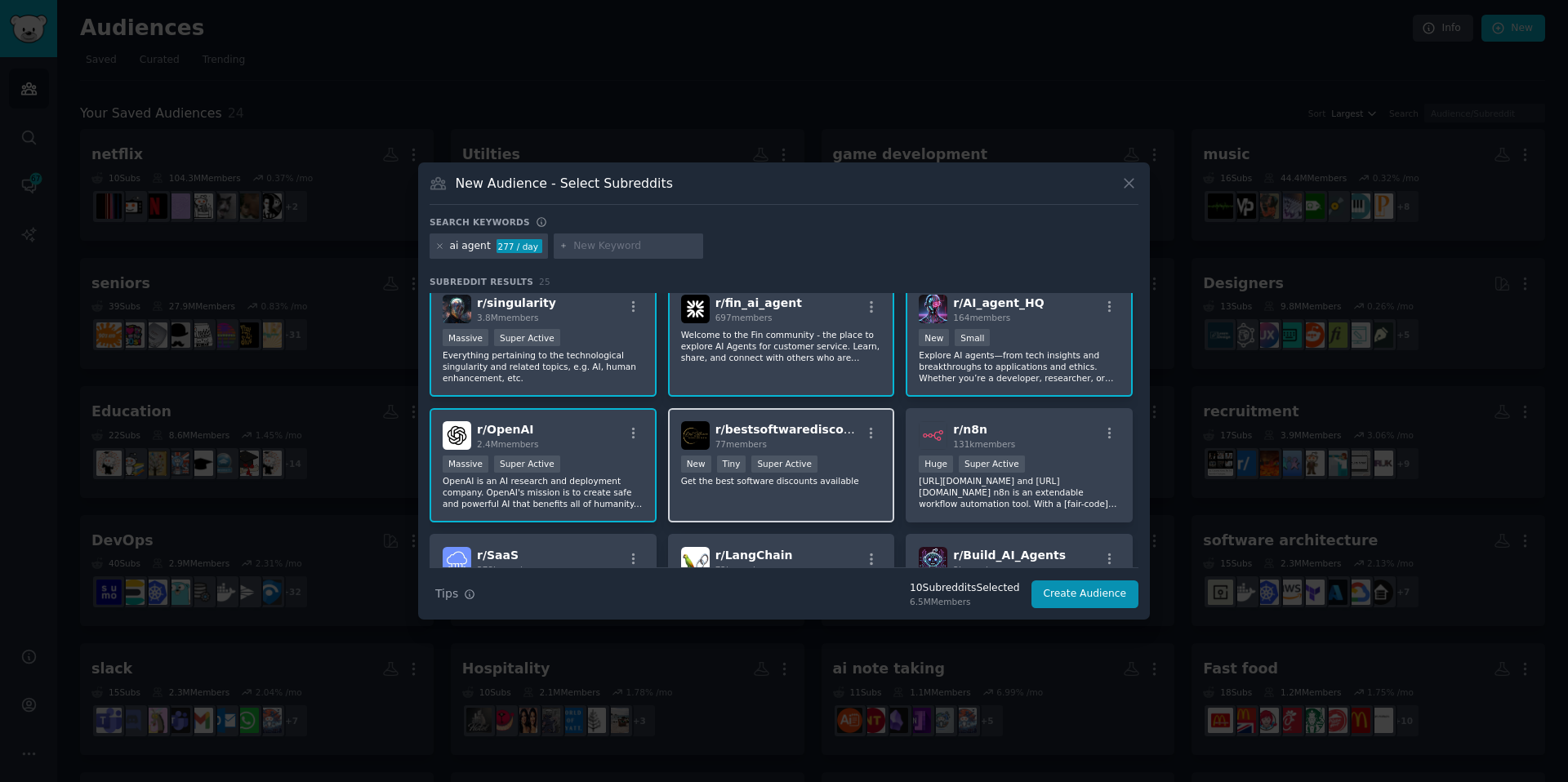
click at [746, 474] on div "New Tiny Super Active" at bounding box center [782, 465] width 201 height 20
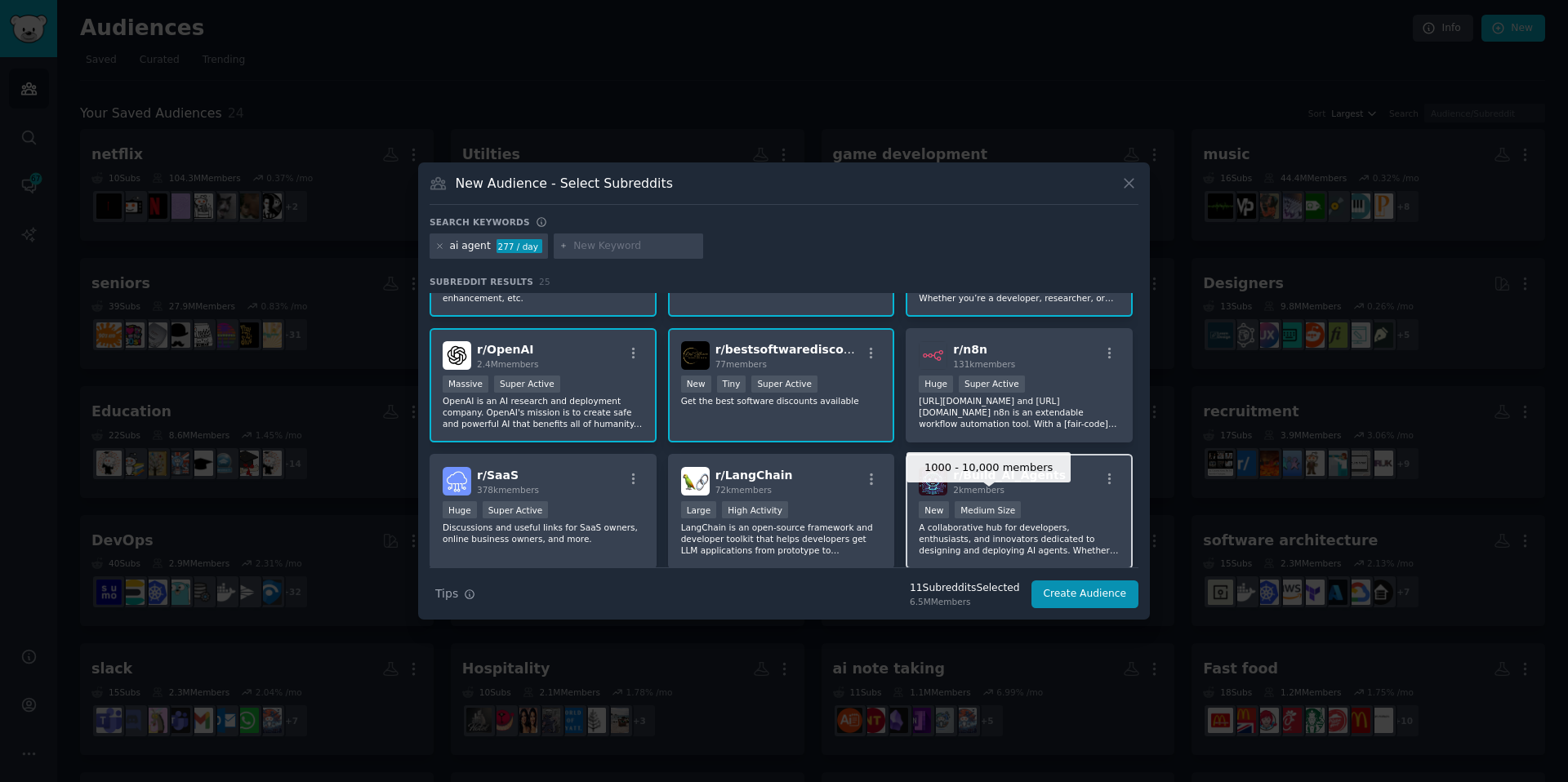
scroll to position [353, 0]
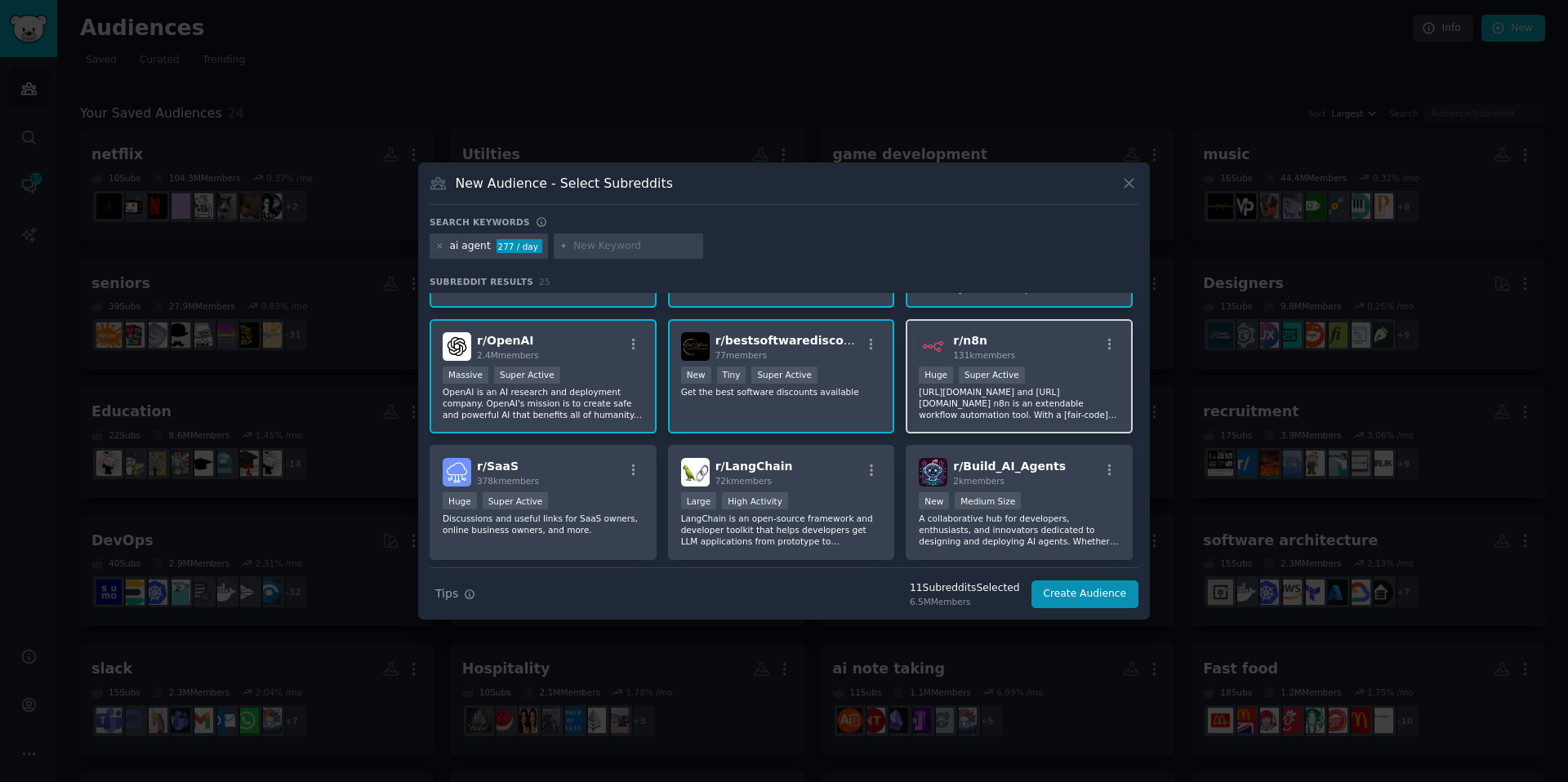
click at [1033, 389] on p "https://n8n.io/ and https://github.com/n8n-io/n8n n8n is an extendable workflow…" at bounding box center [1019, 403] width 201 height 34
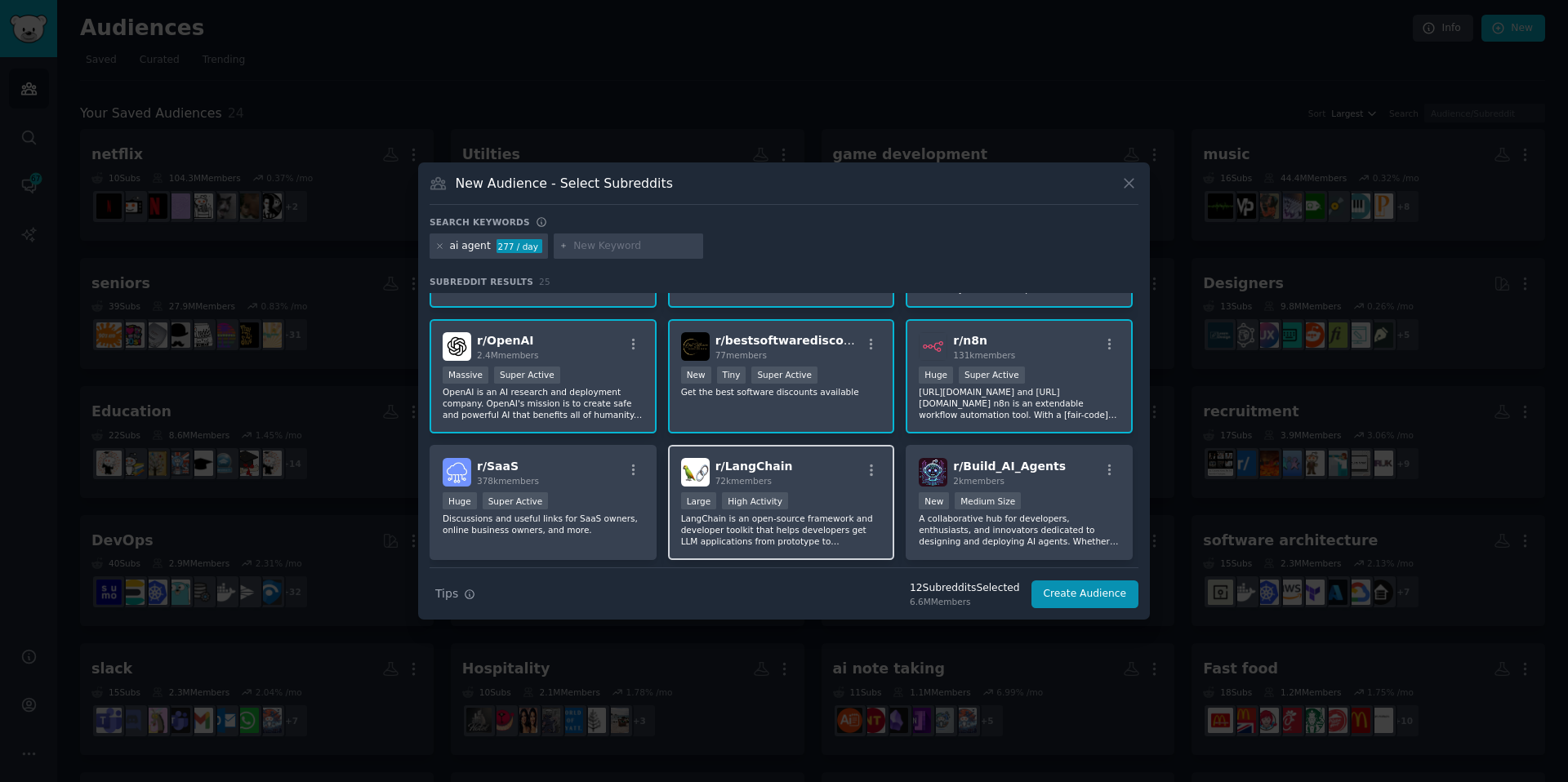
click at [812, 481] on div "r/ LangChain 72k members" at bounding box center [782, 472] width 201 height 29
click at [795, 485] on div "r/ LangChain 72k members" at bounding box center [782, 472] width 201 height 29
click at [996, 380] on div "Super Active" at bounding box center [991, 375] width 66 height 17
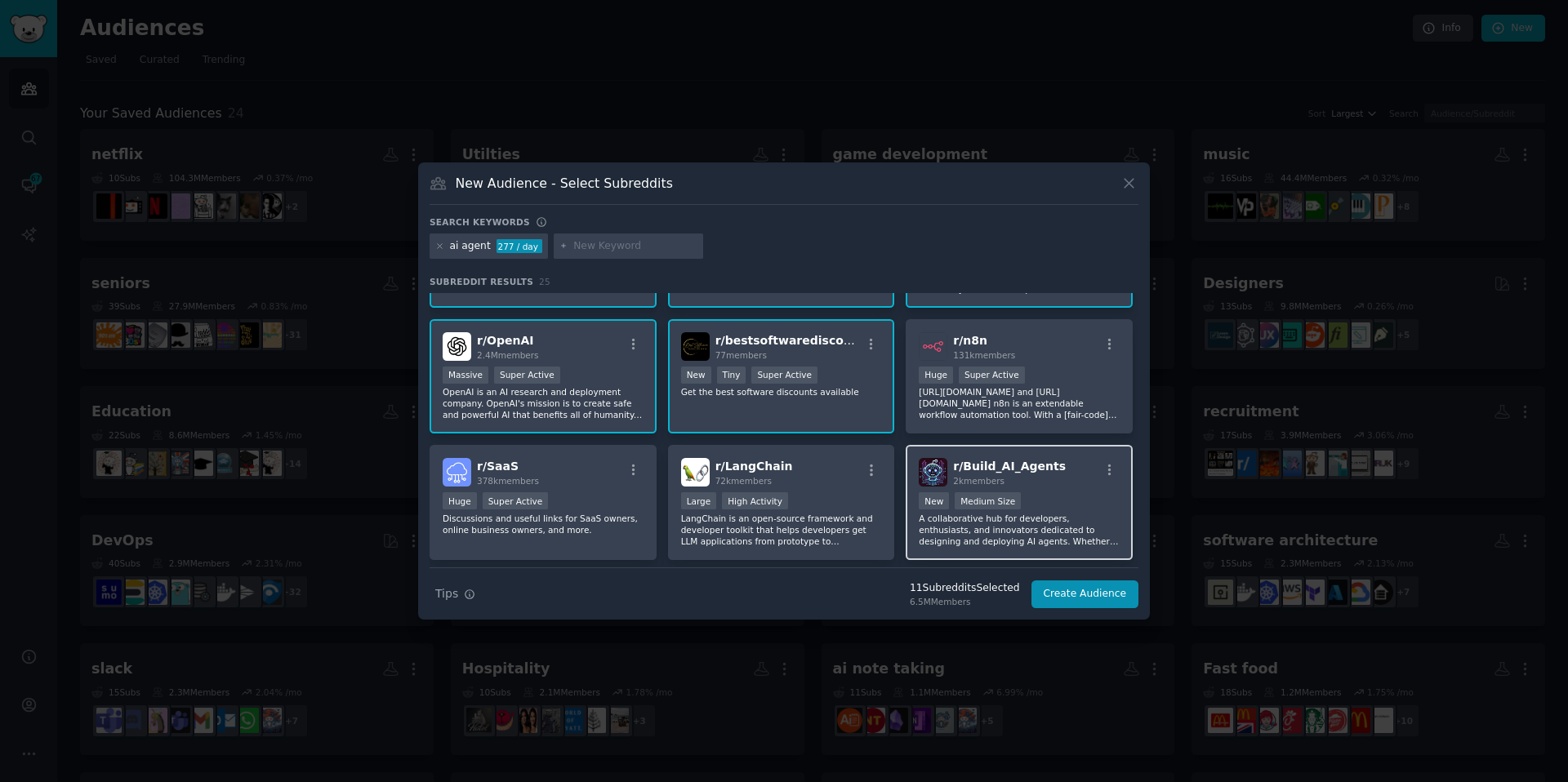
click at [984, 530] on p "A collaborative hub for developers, enthusiasts, and innovators dedicated to de…" at bounding box center [1019, 530] width 201 height 34
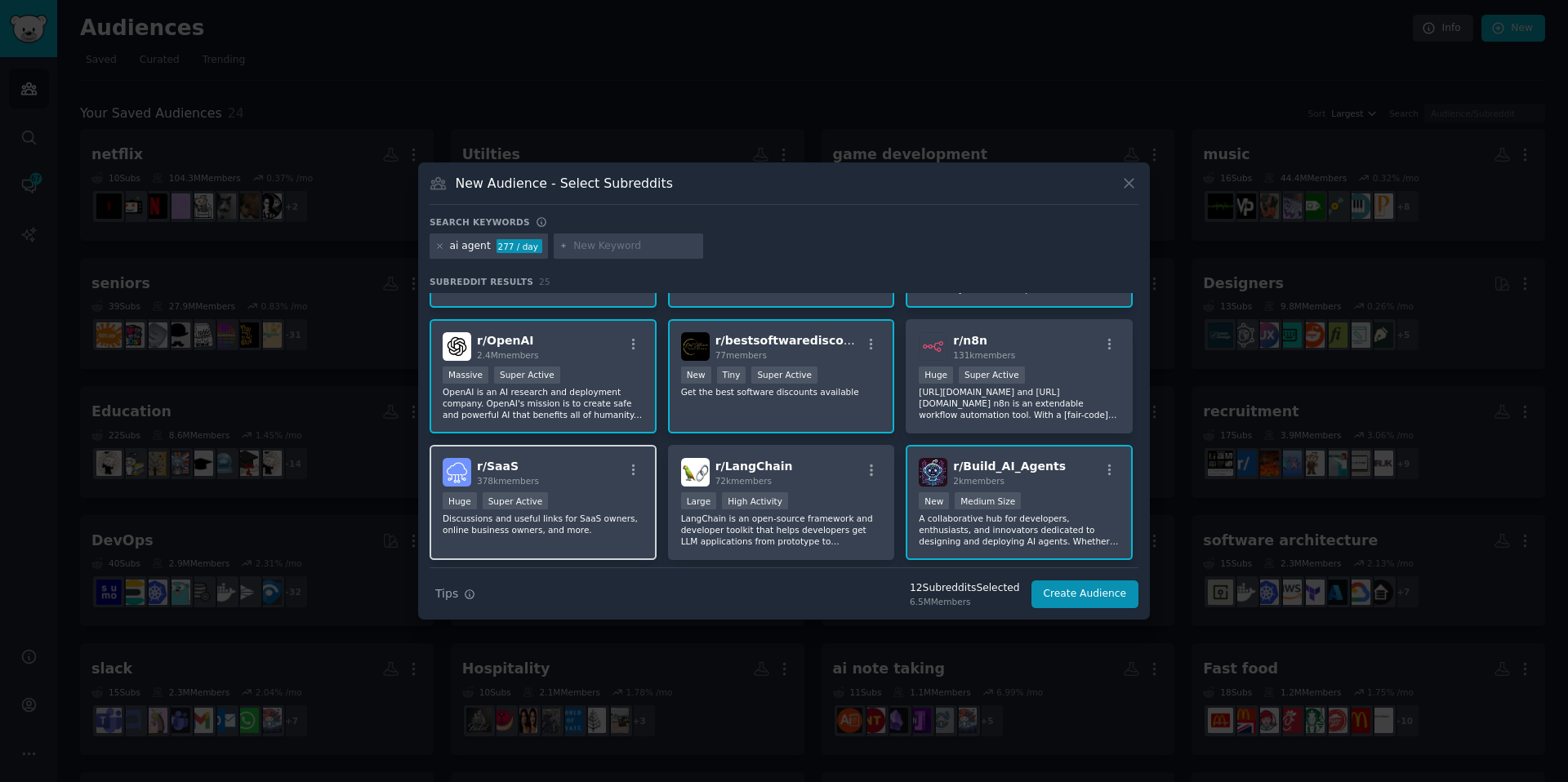
click at [546, 507] on div "Huge Super Active" at bounding box center [543, 502] width 201 height 20
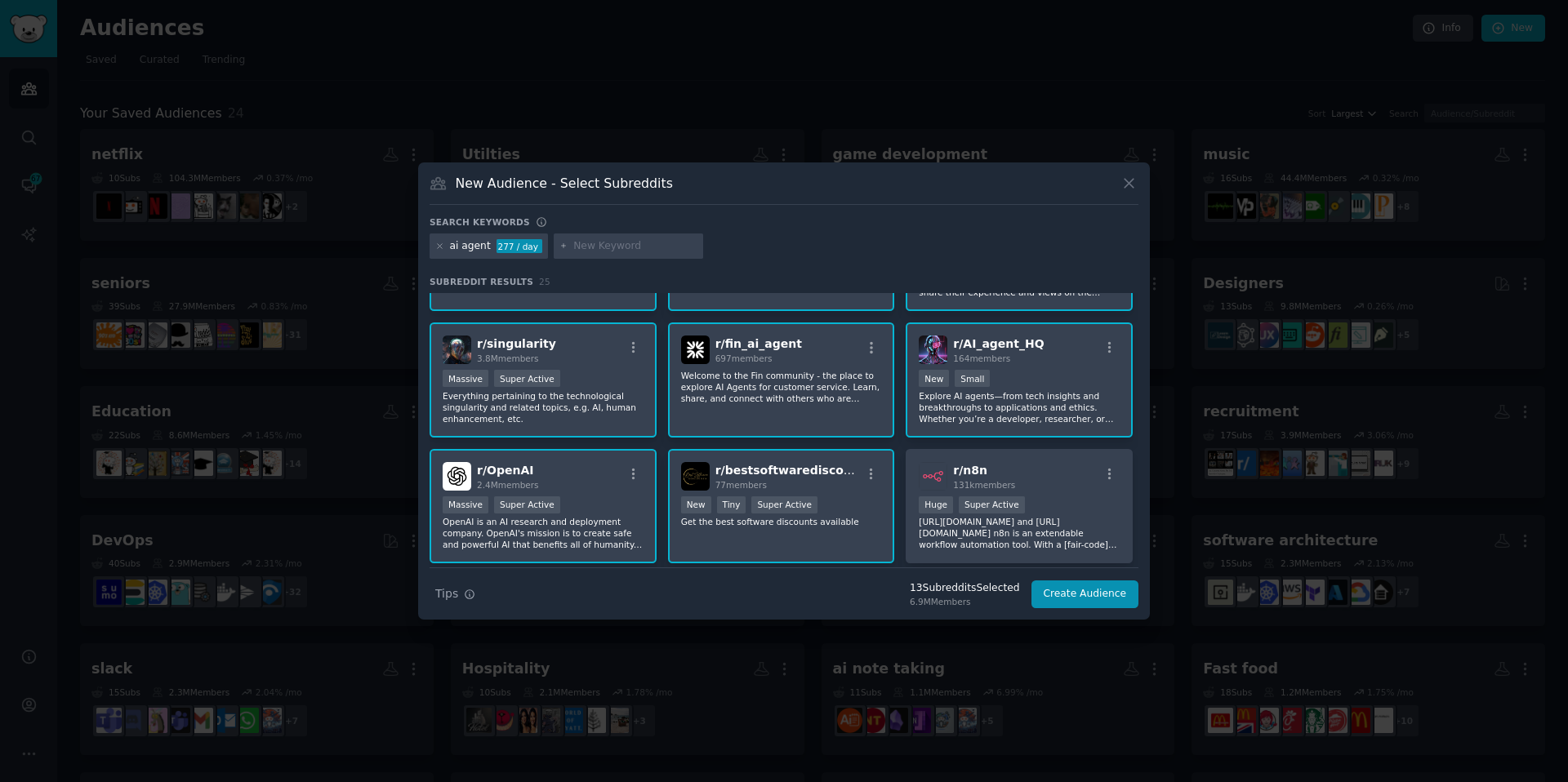
scroll to position [223, 0]
click at [494, 375] on div "Super Active" at bounding box center [527, 378] width 66 height 17
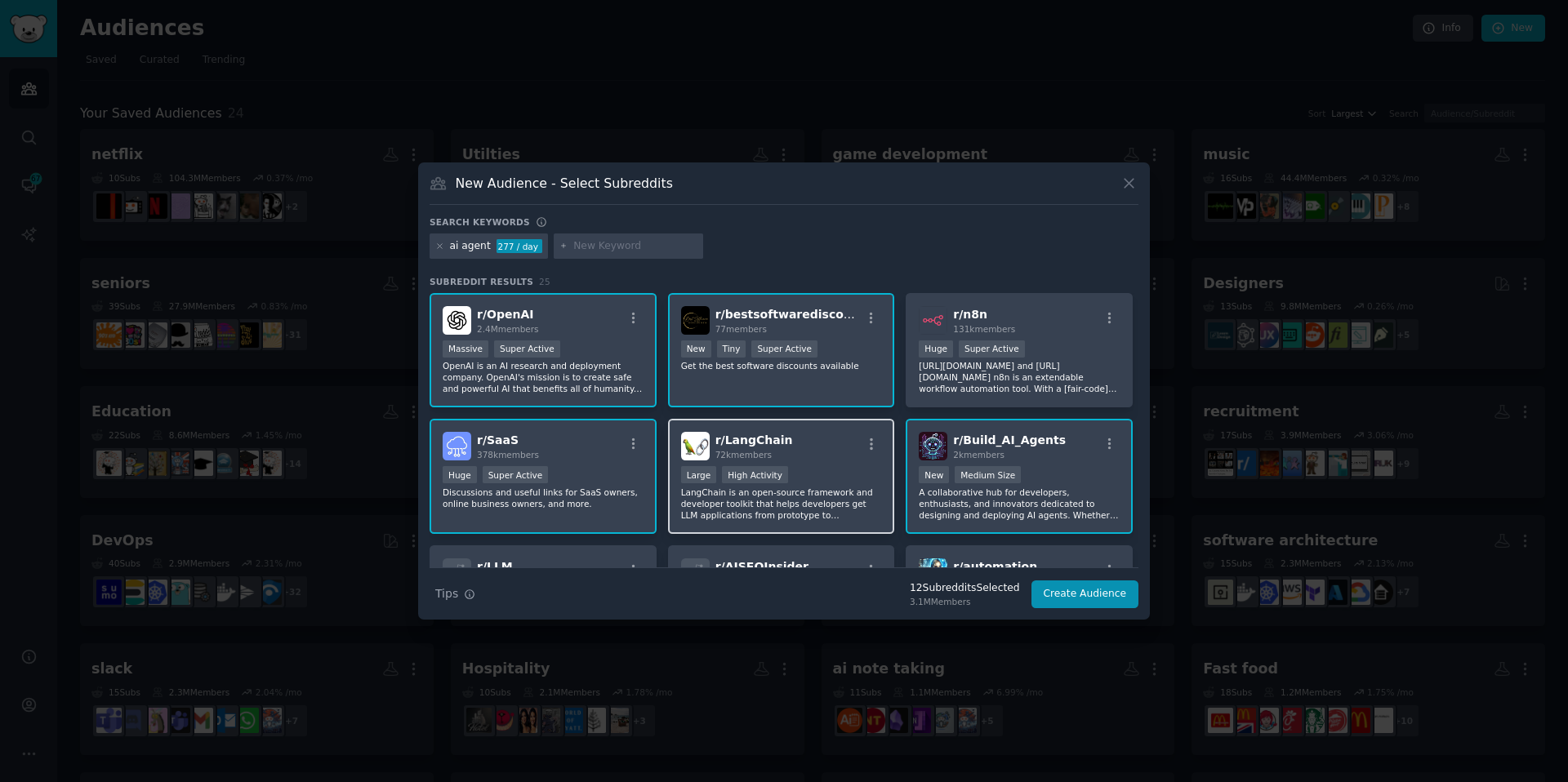
scroll to position [360, 0]
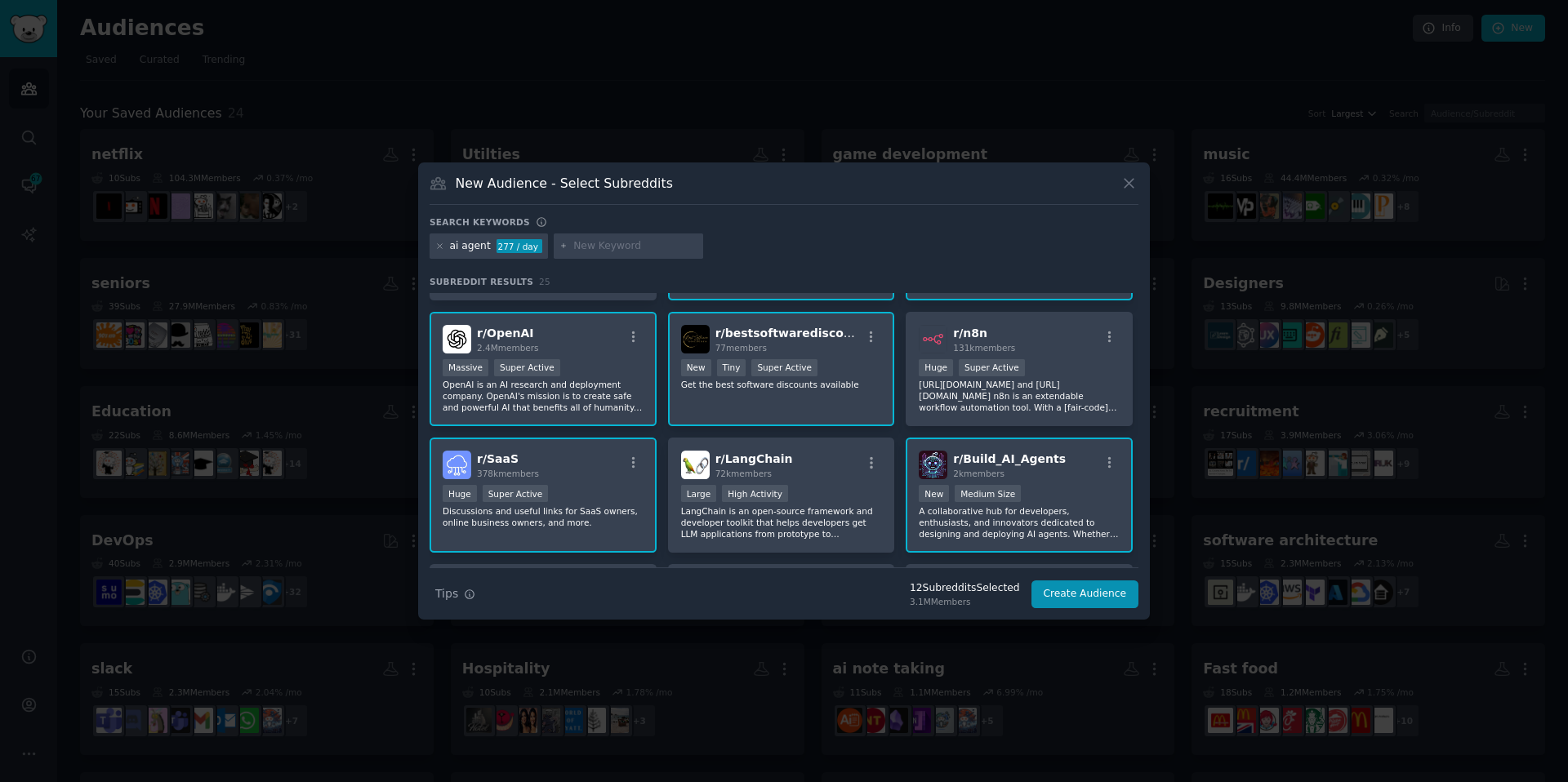
click at [877, 415] on div "r/ bestsoftwarediscounts 77 members >= 95th percentile for submissions / day Ne…" at bounding box center [782, 369] width 227 height 115
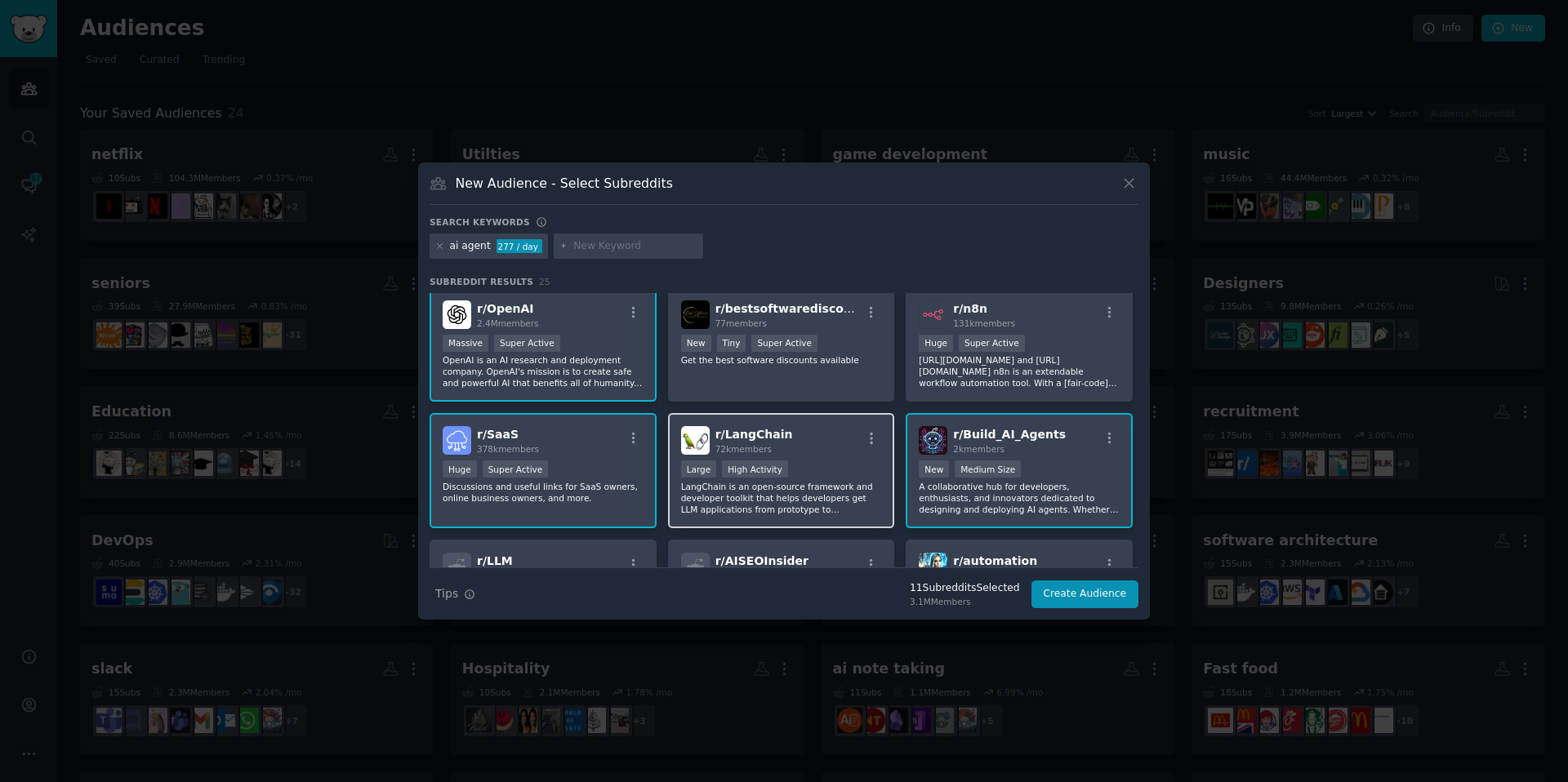
scroll to position [385, 0]
click at [577, 394] on div "r/ OpenAI 2.4M members >= 95th percentile for submissions / day Massive Super A…" at bounding box center [543, 344] width 227 height 115
click at [639, 514] on div "r/ SaaS 378k members Huge Super Active Discussions and useful links for SaaS ow…" at bounding box center [543, 469] width 227 height 115
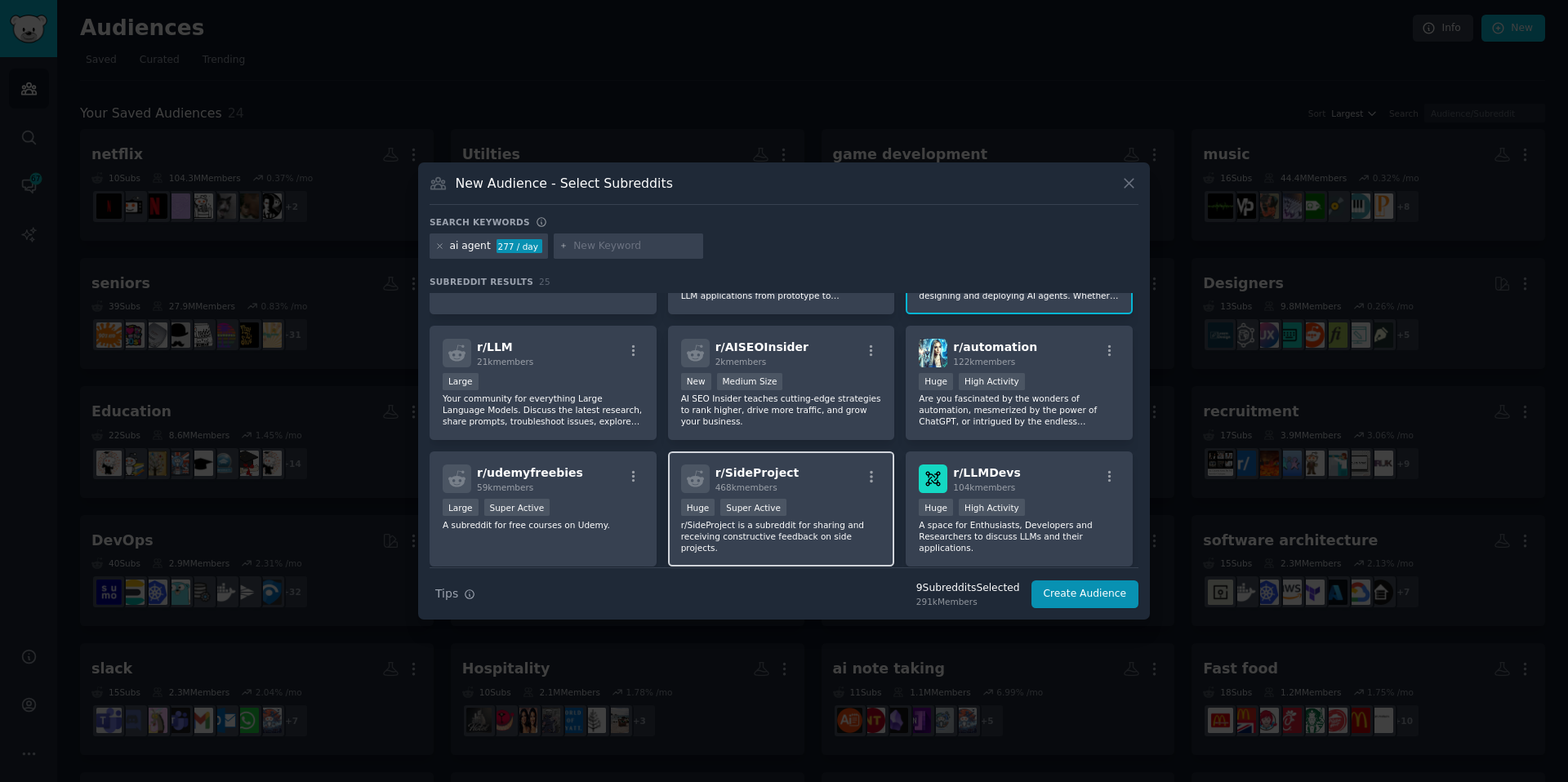
scroll to position [603, 0]
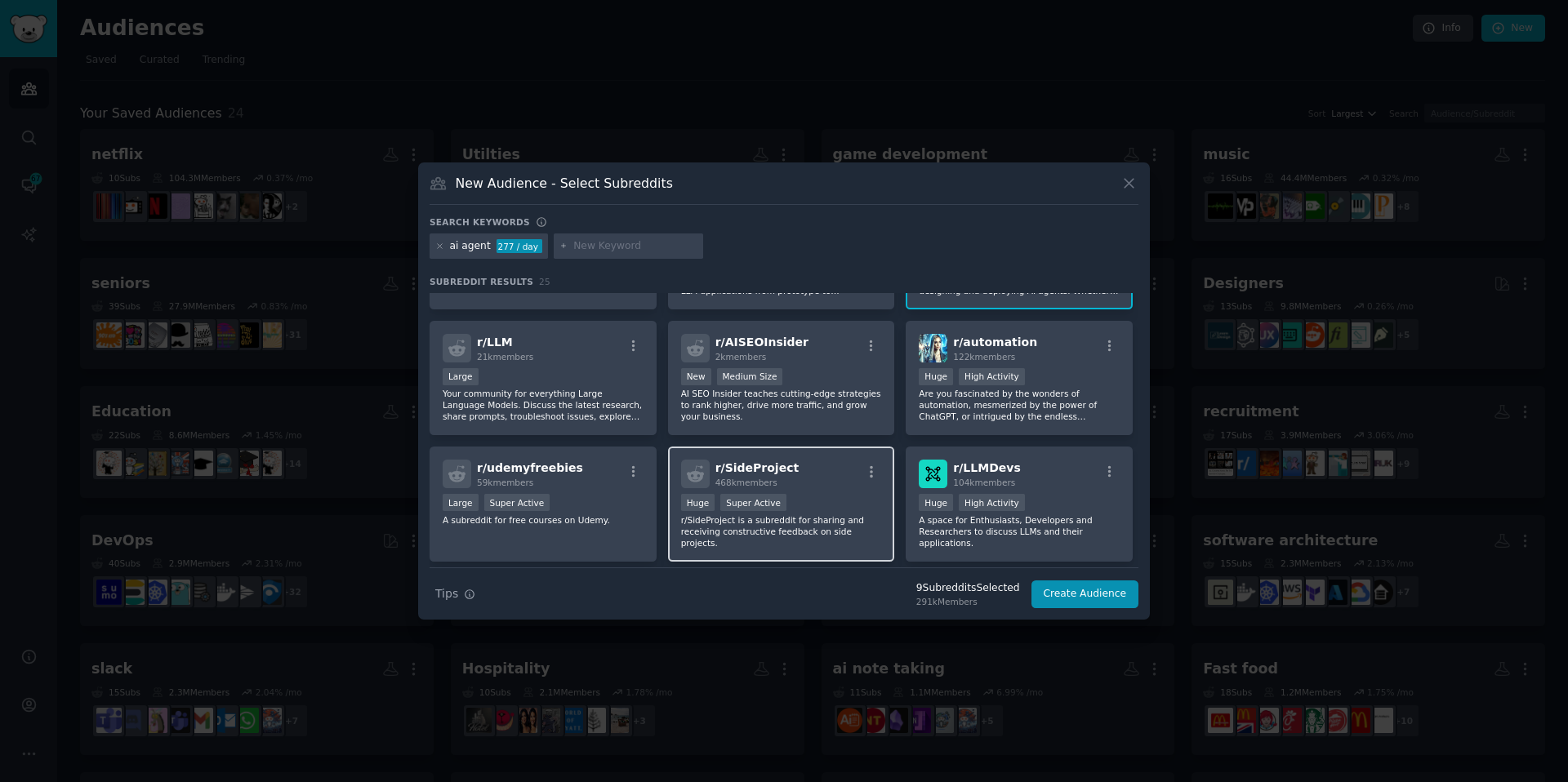
click at [812, 508] on div "Huge Super Active" at bounding box center [782, 504] width 201 height 20
click at [612, 240] on input "text" at bounding box center [635, 247] width 124 height 15
type input "productivity"
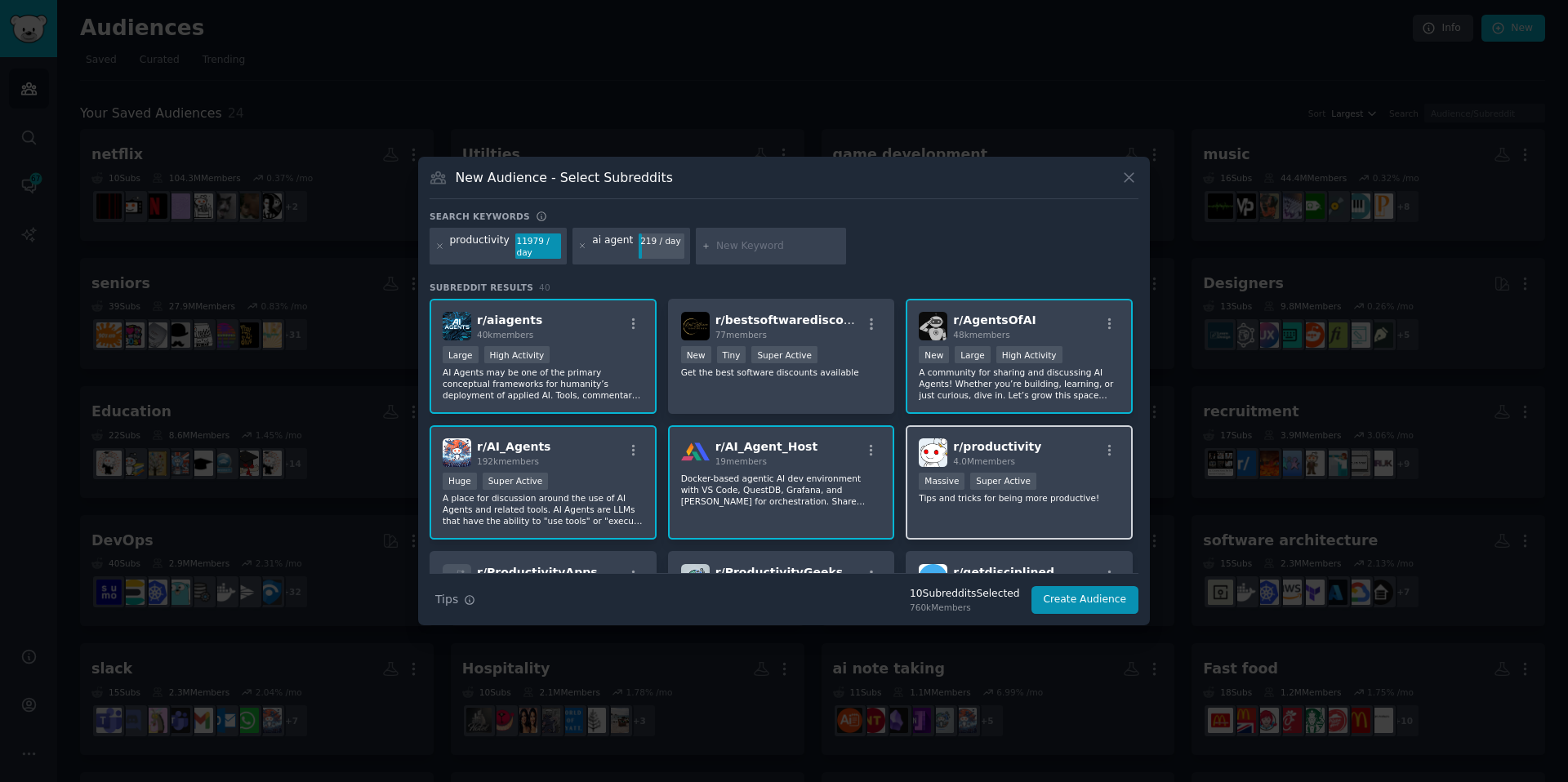
click at [974, 445] on span "r/ productivity" at bounding box center [997, 447] width 88 height 13
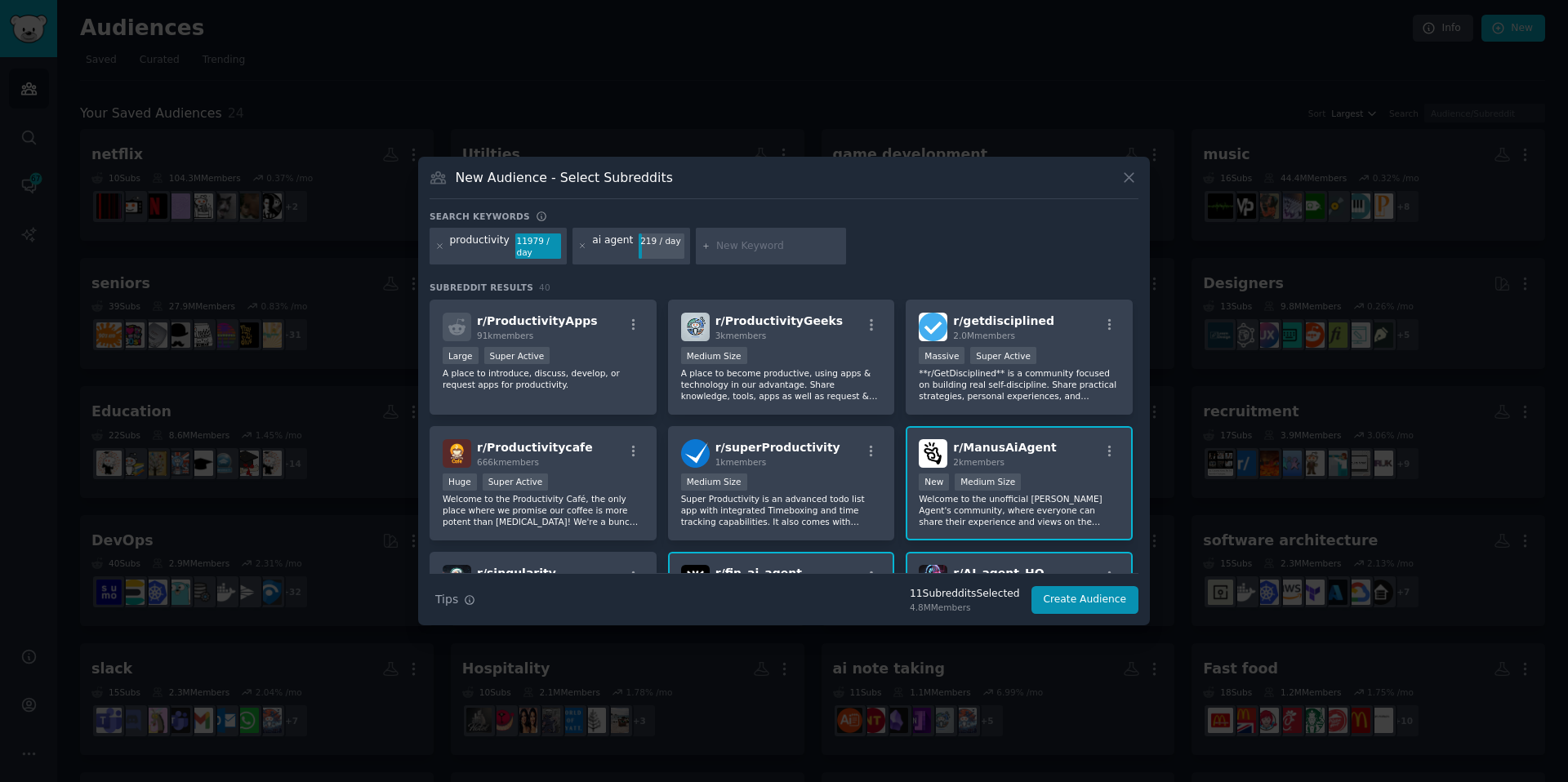
scroll to position [233, 0]
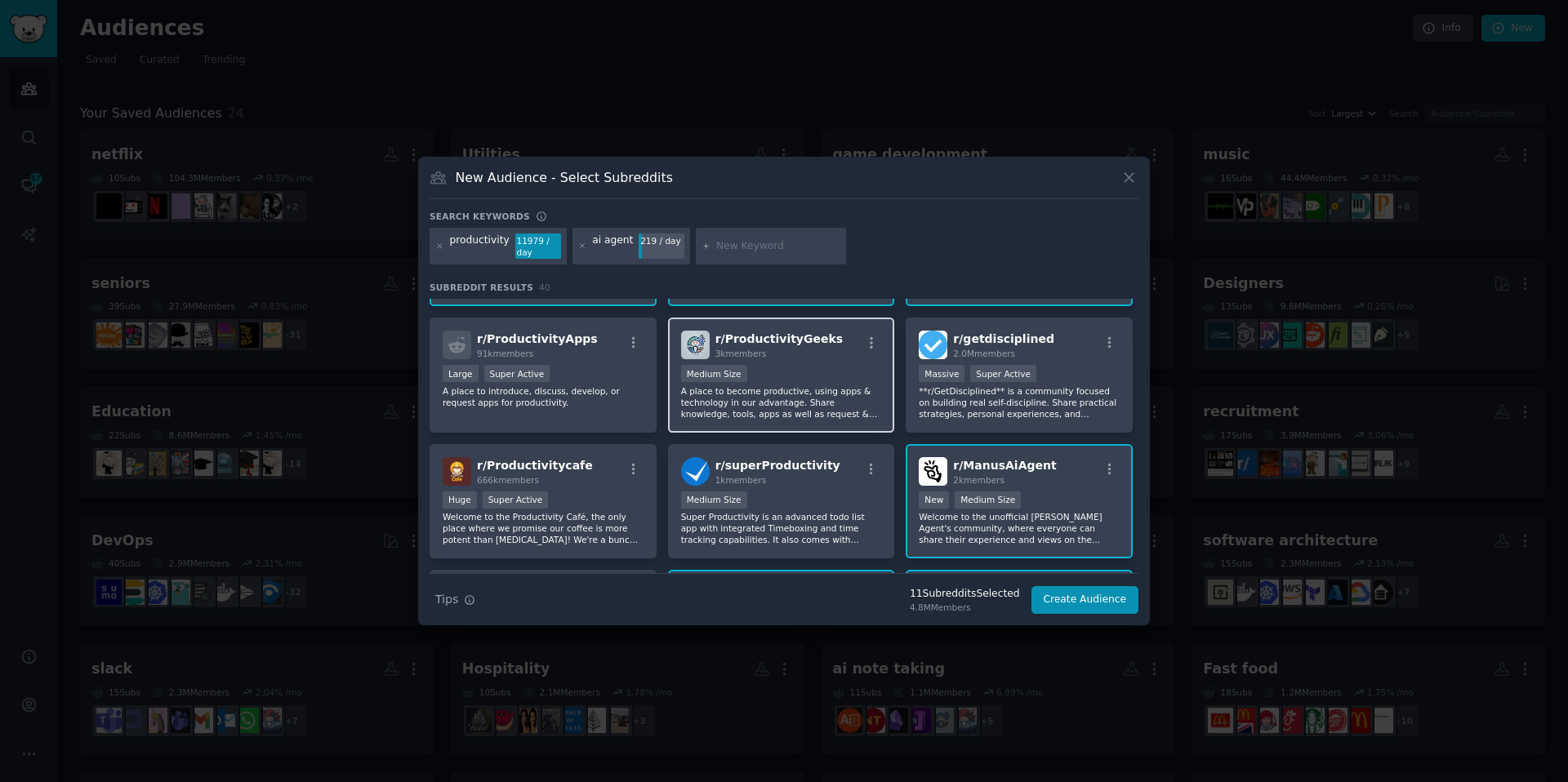
click at [801, 395] on p "A place to become productive, using apps & technology in our advantage. Share k…" at bounding box center [782, 402] width 201 height 34
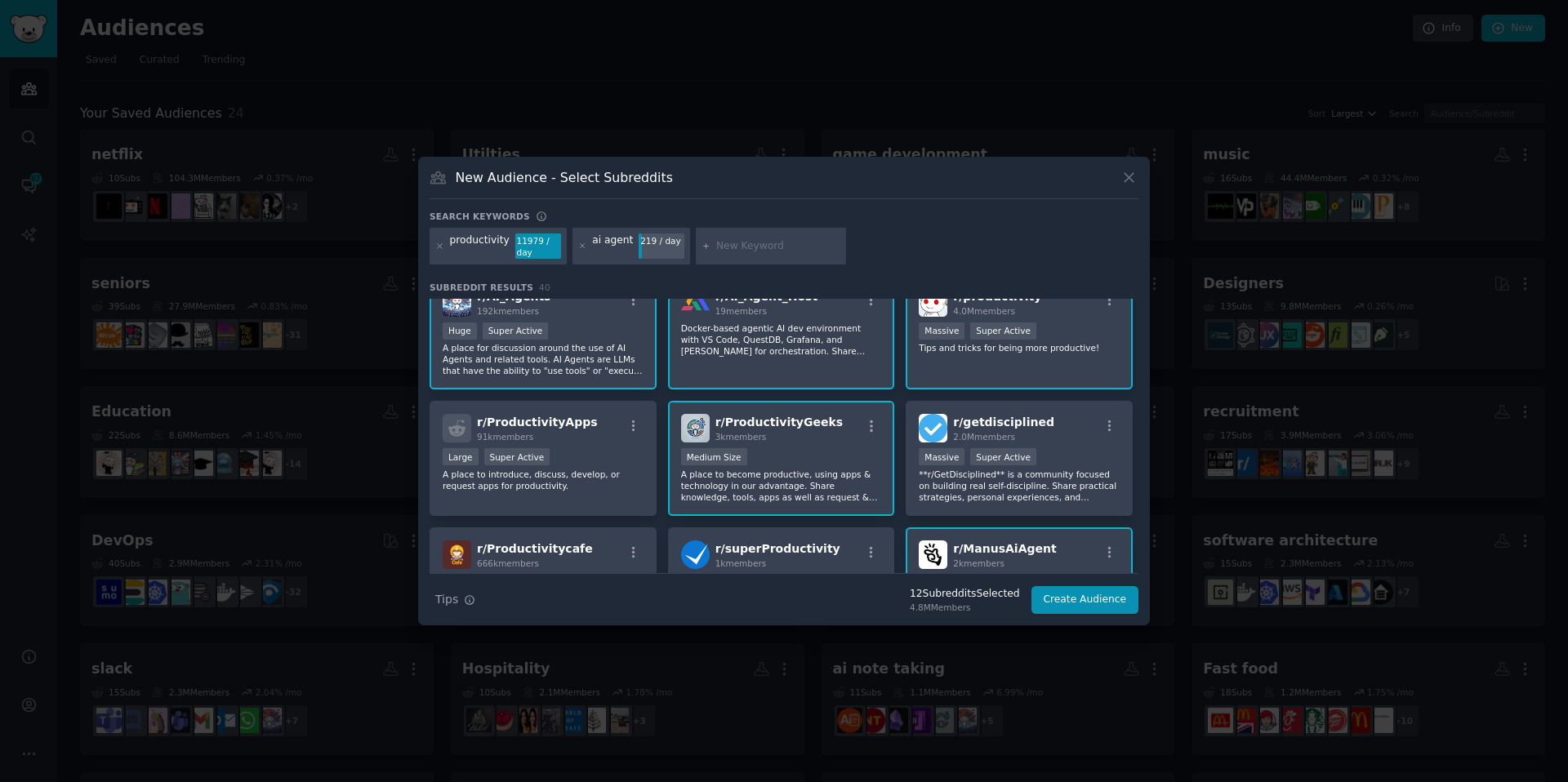
scroll to position [149, 0]
click at [1013, 374] on div "r/ productivity 4.0M members Massive Super Active Tips and tricks for being mor…" at bounding box center [1019, 334] width 227 height 115
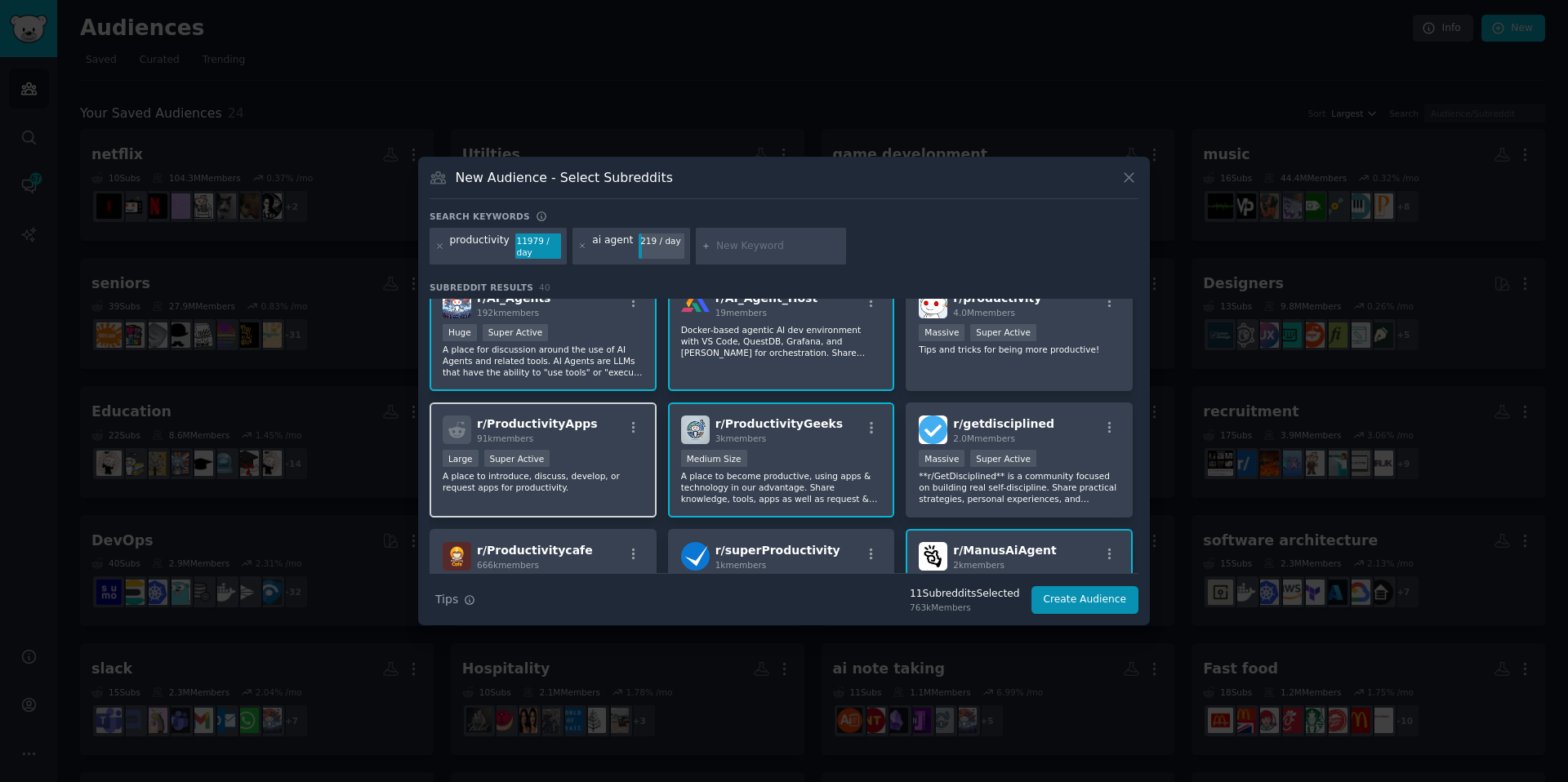
click at [585, 473] on p "A place to introduce, discuss, develop, or request apps for productivity." at bounding box center [543, 482] width 201 height 23
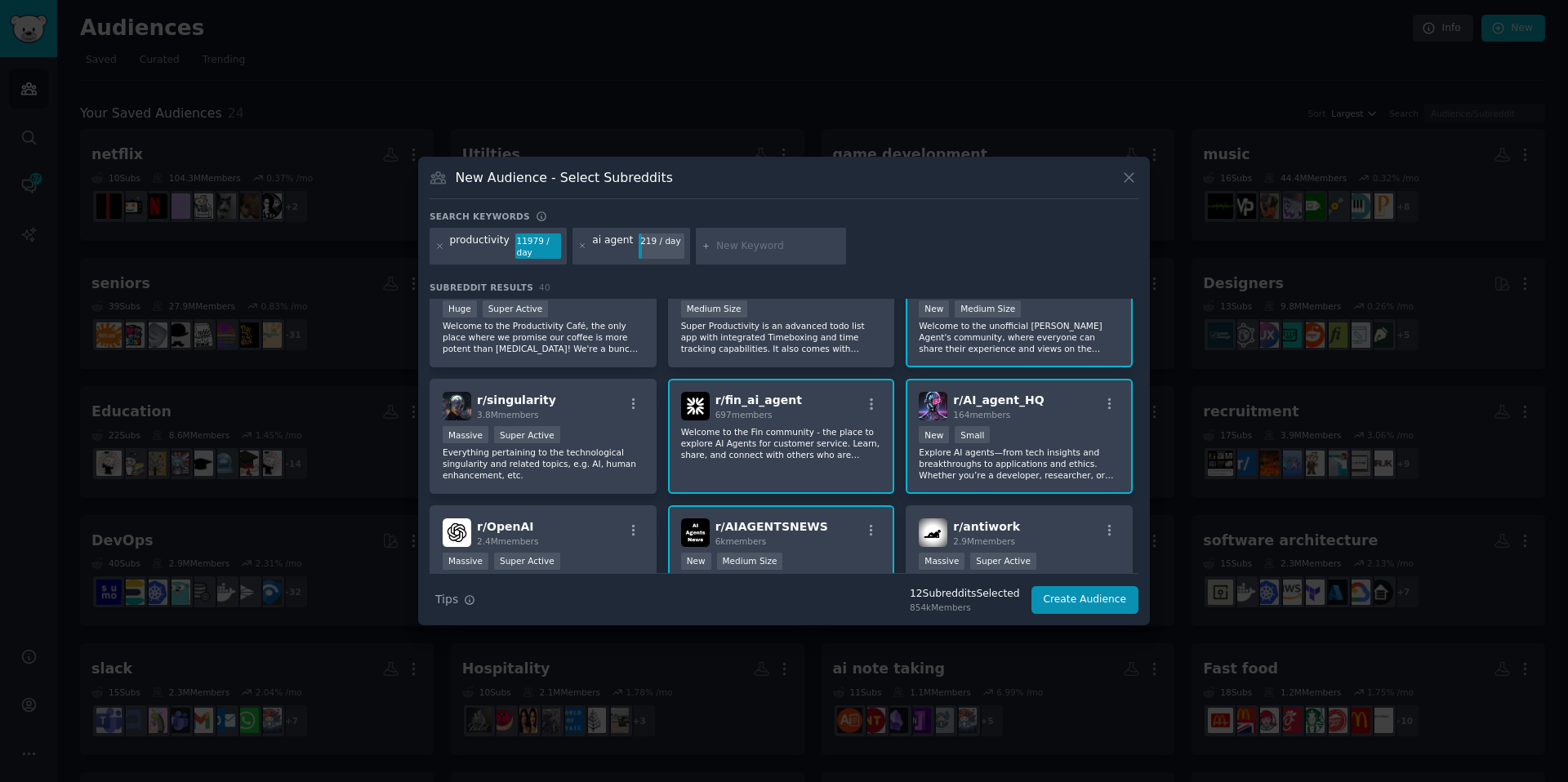
scroll to position [432, 0]
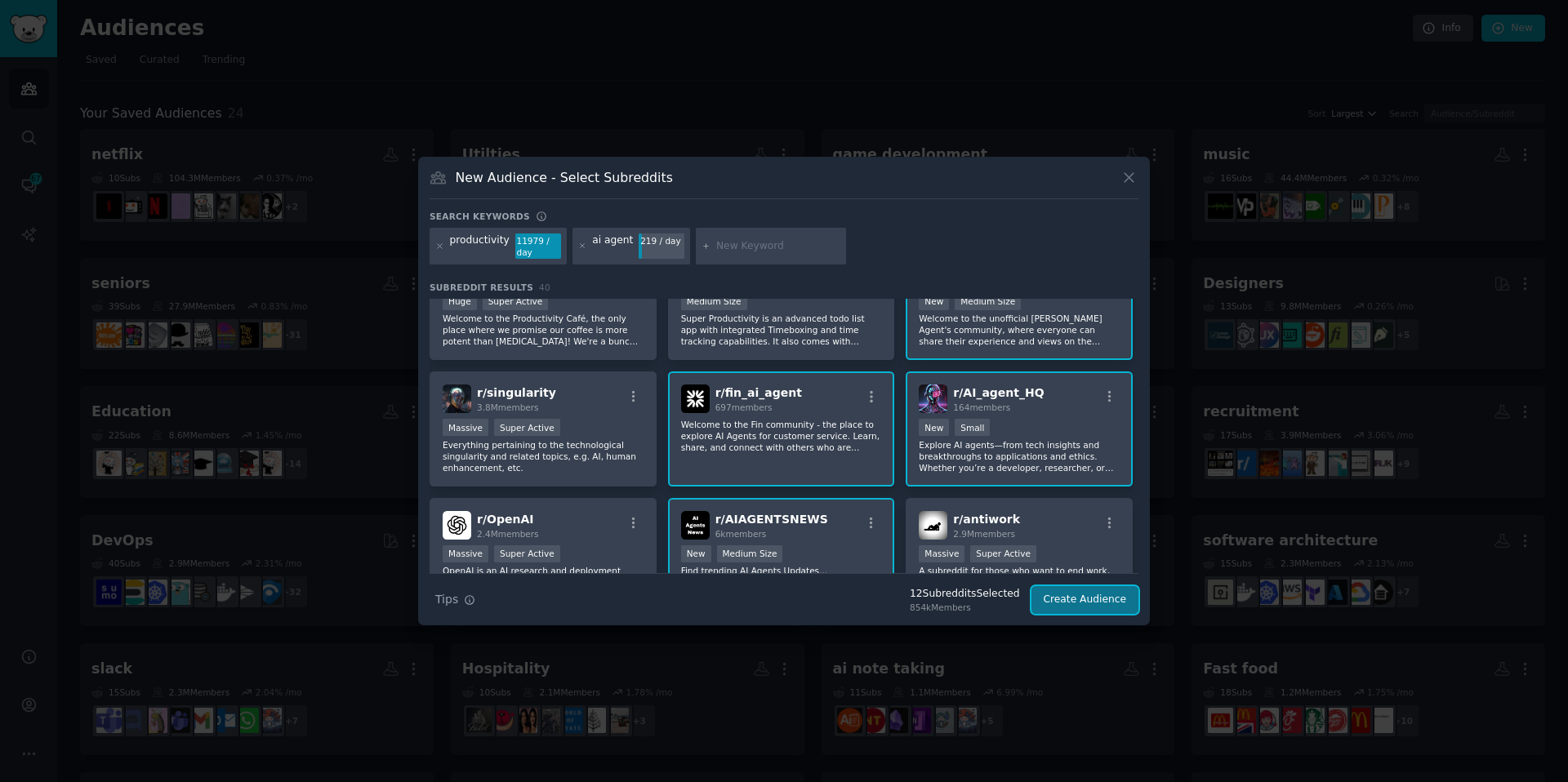
click at [1056, 591] on button "Create Audience" at bounding box center [1085, 600] width 108 height 28
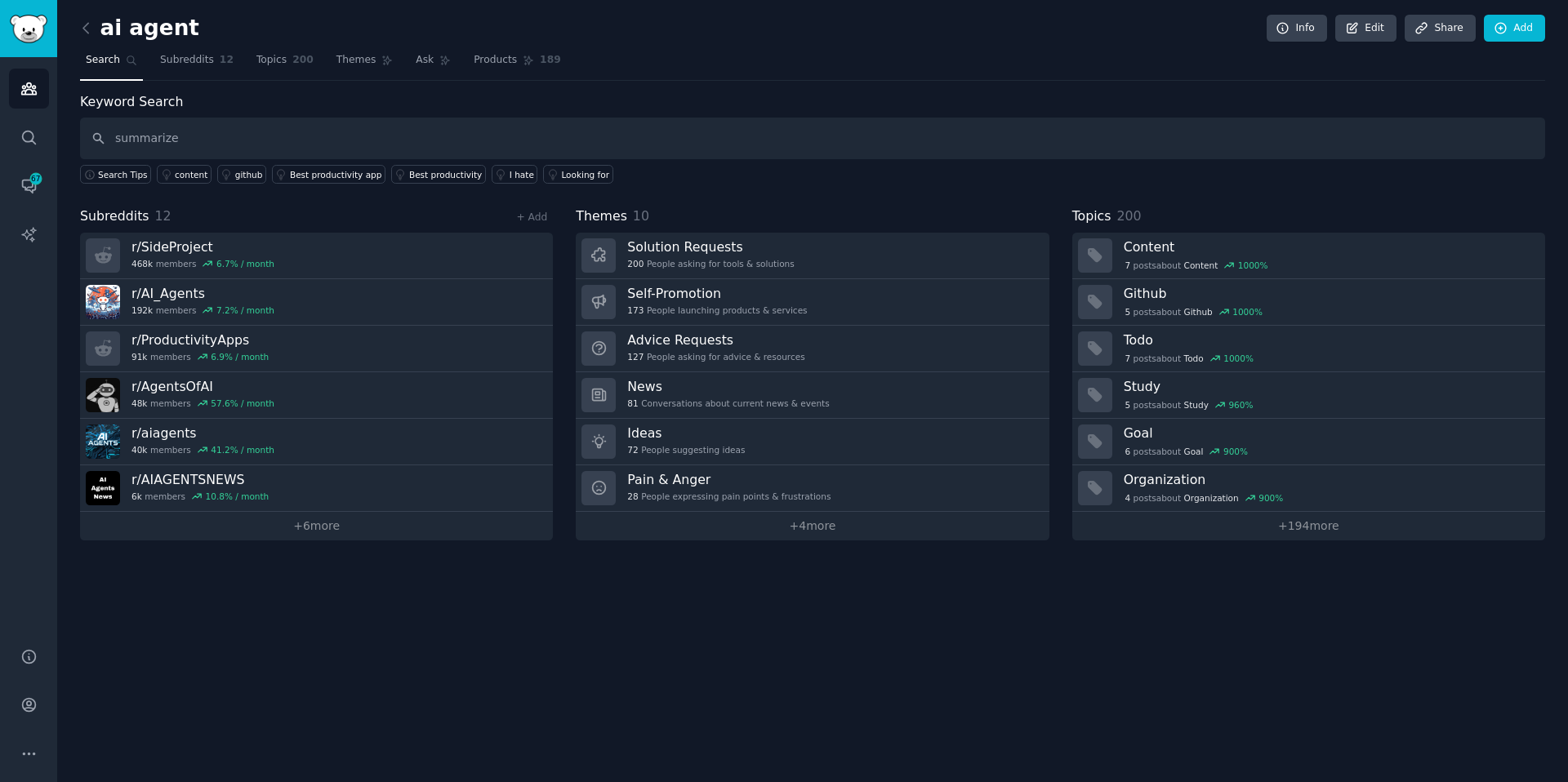
type input "summarize"
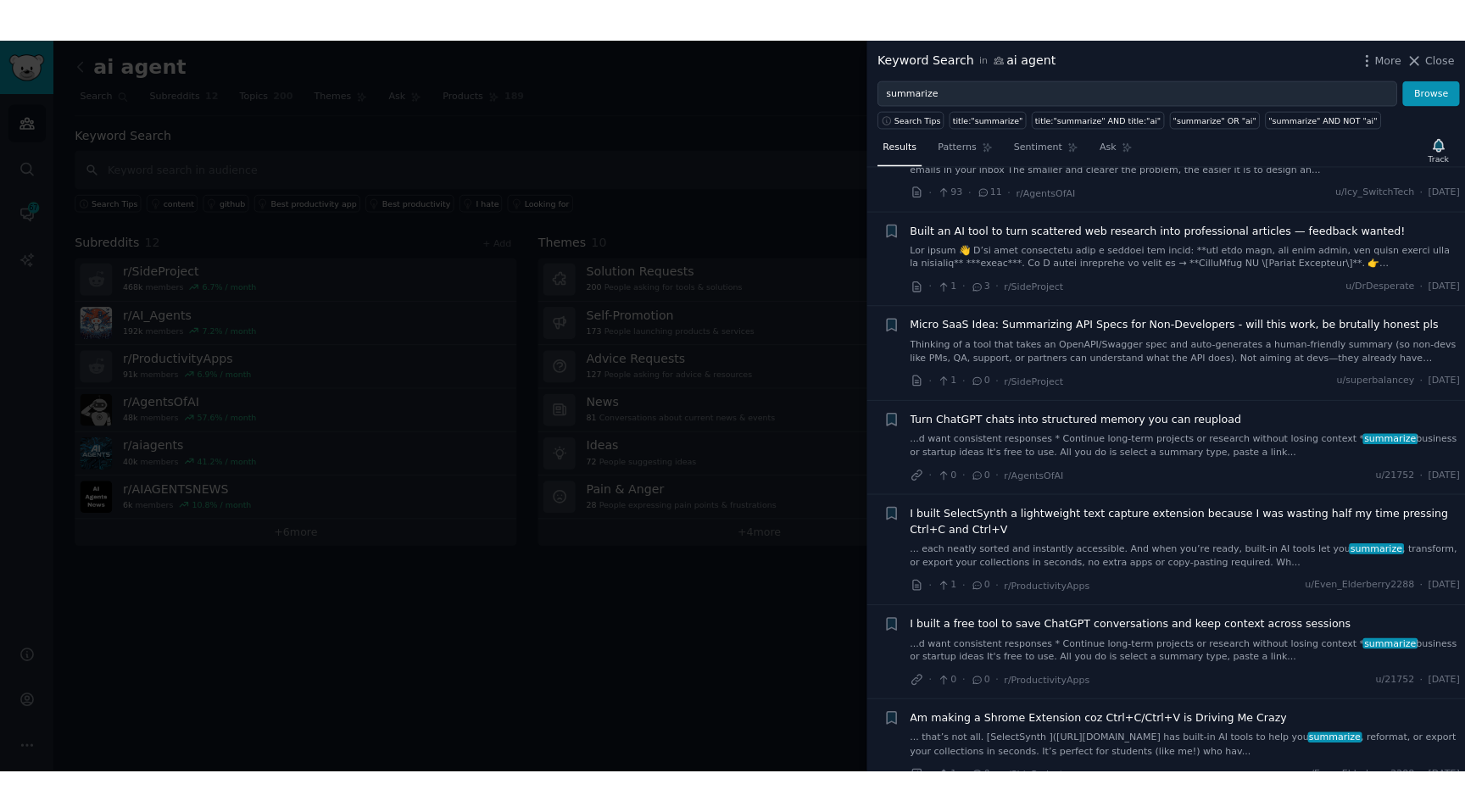
scroll to position [1982, 0]
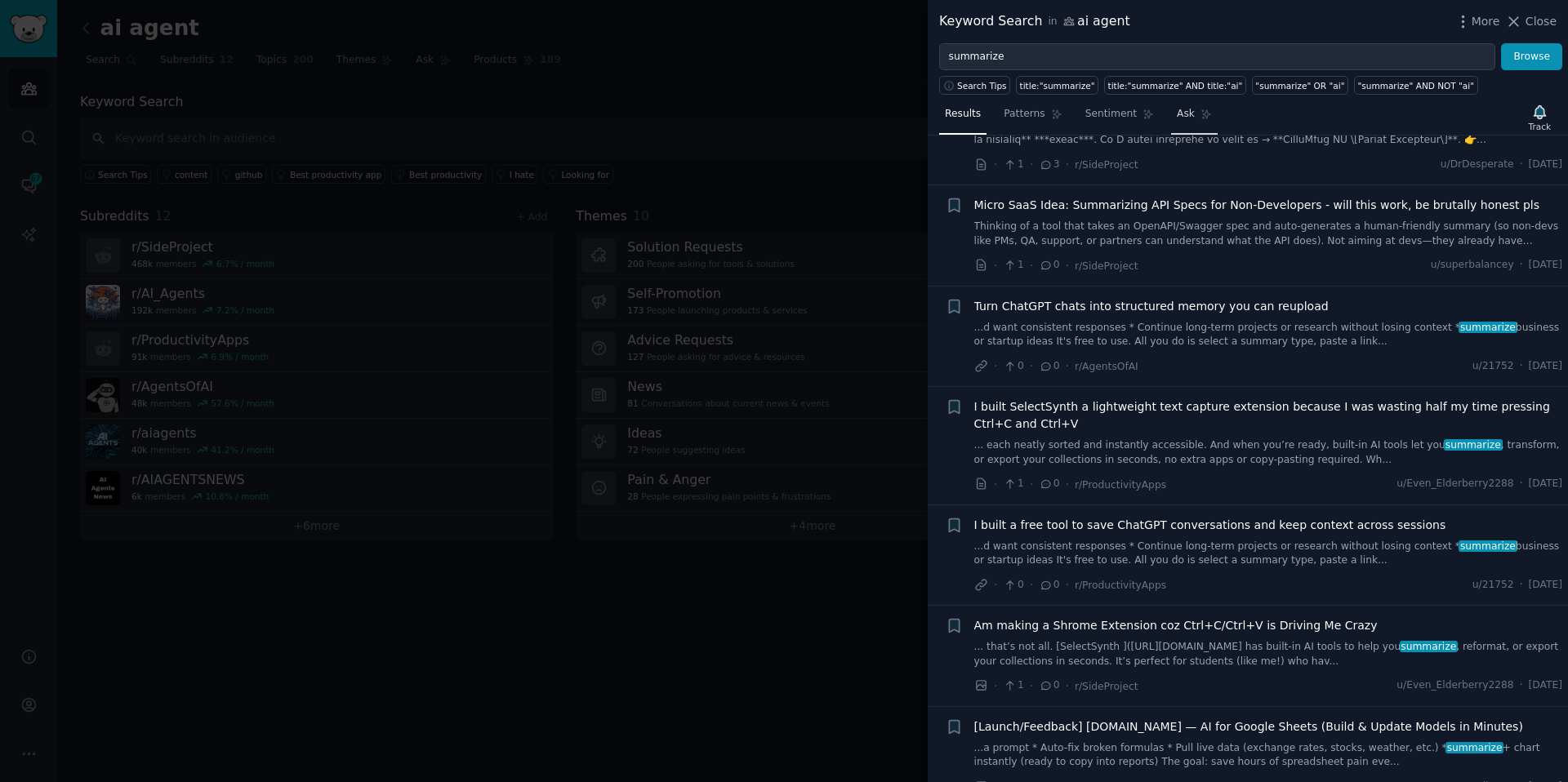
click at [1200, 118] on icon at bounding box center [1206, 114] width 11 height 11
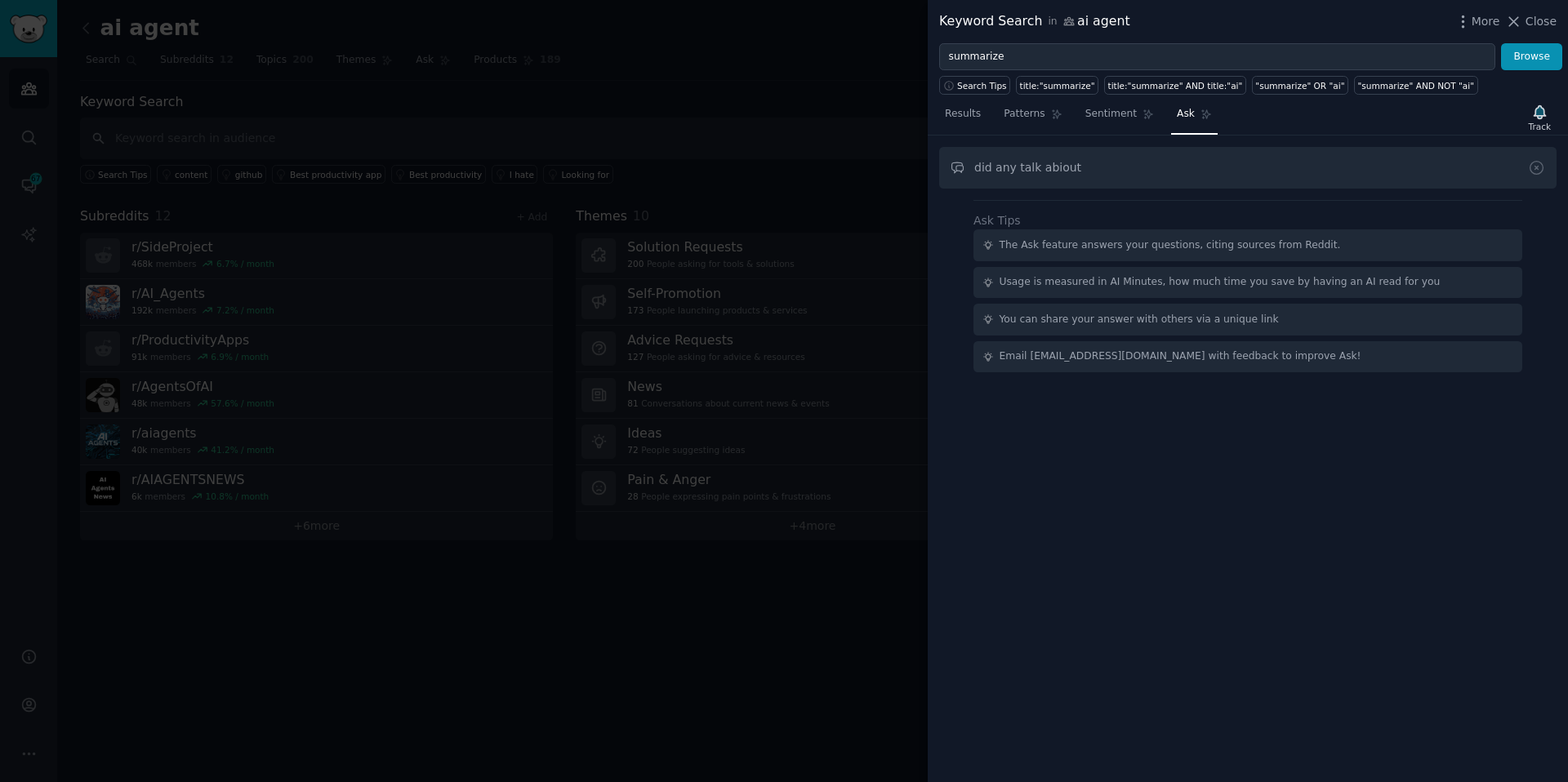
type input "did any talk abiout"
click at [662, 211] on div at bounding box center [784, 391] width 1568 height 782
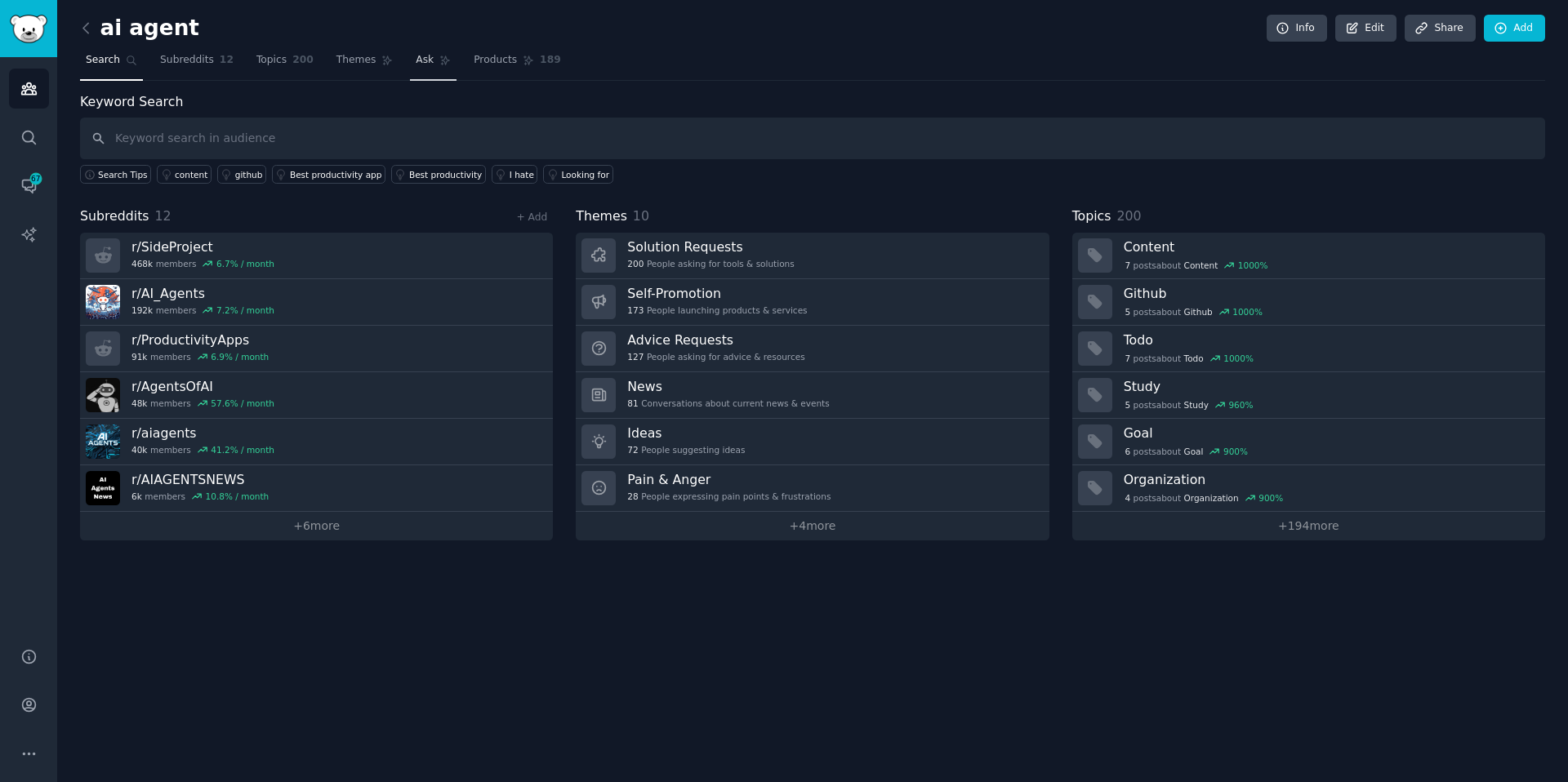
click at [430, 60] on link "Ask" at bounding box center [433, 64] width 47 height 33
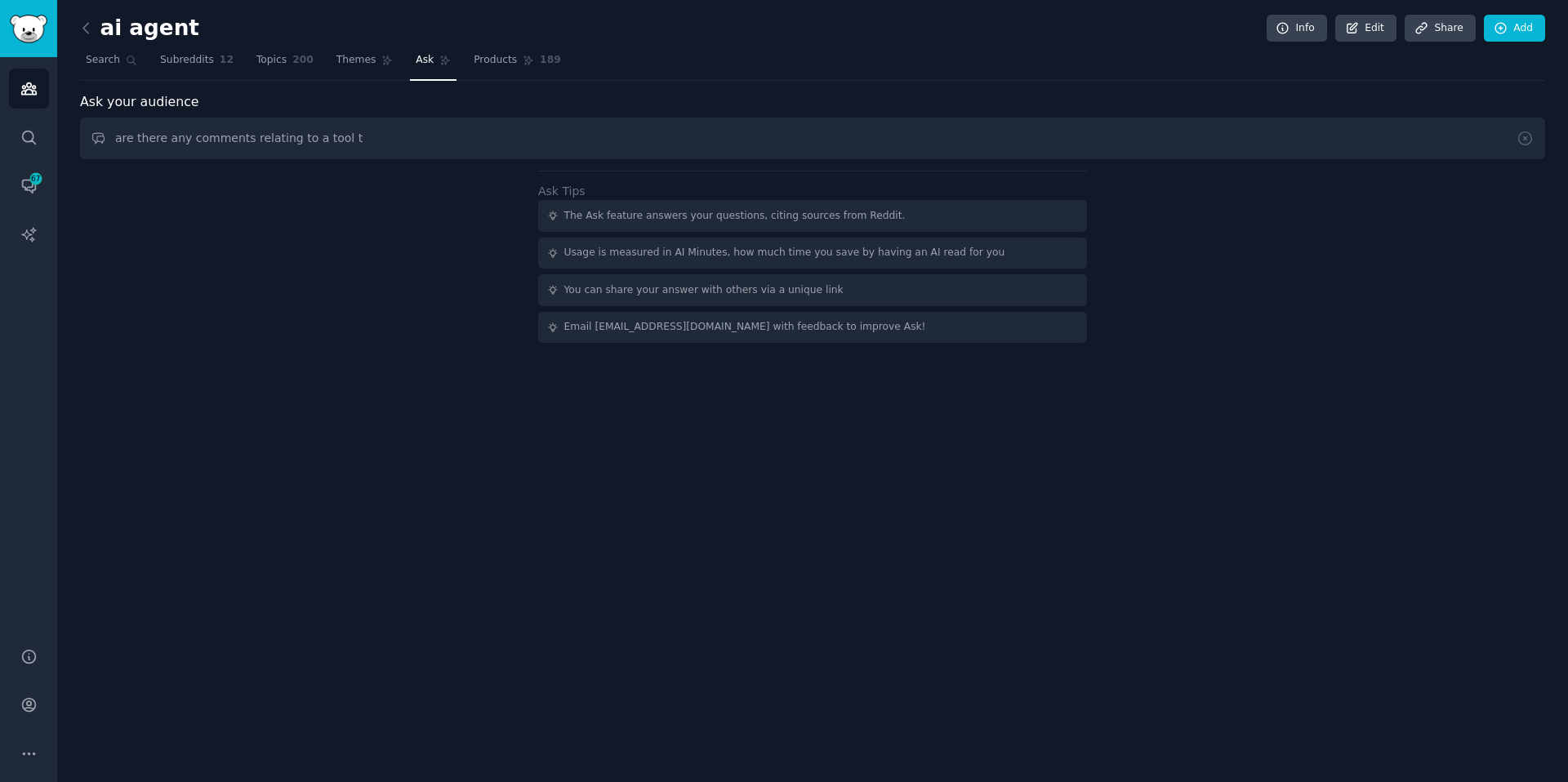
click at [367, 131] on input "are there any comments relating to a tool t" at bounding box center [813, 138] width 1465 height 42
type input "are there any comments relating to a tool that summarizes comments and suggest …"
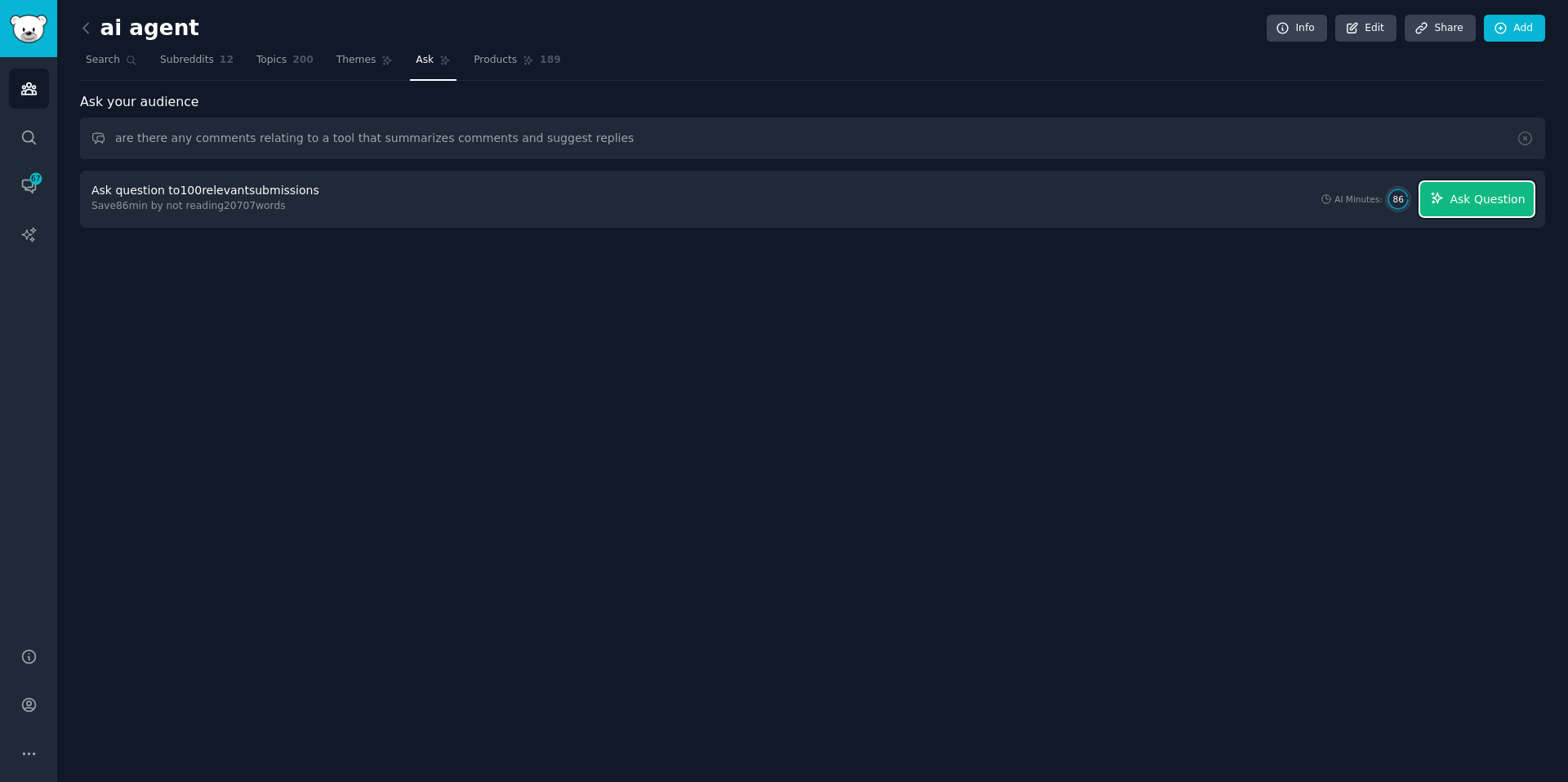
click at [1477, 196] on span "Ask Question" at bounding box center [1487, 199] width 75 height 17
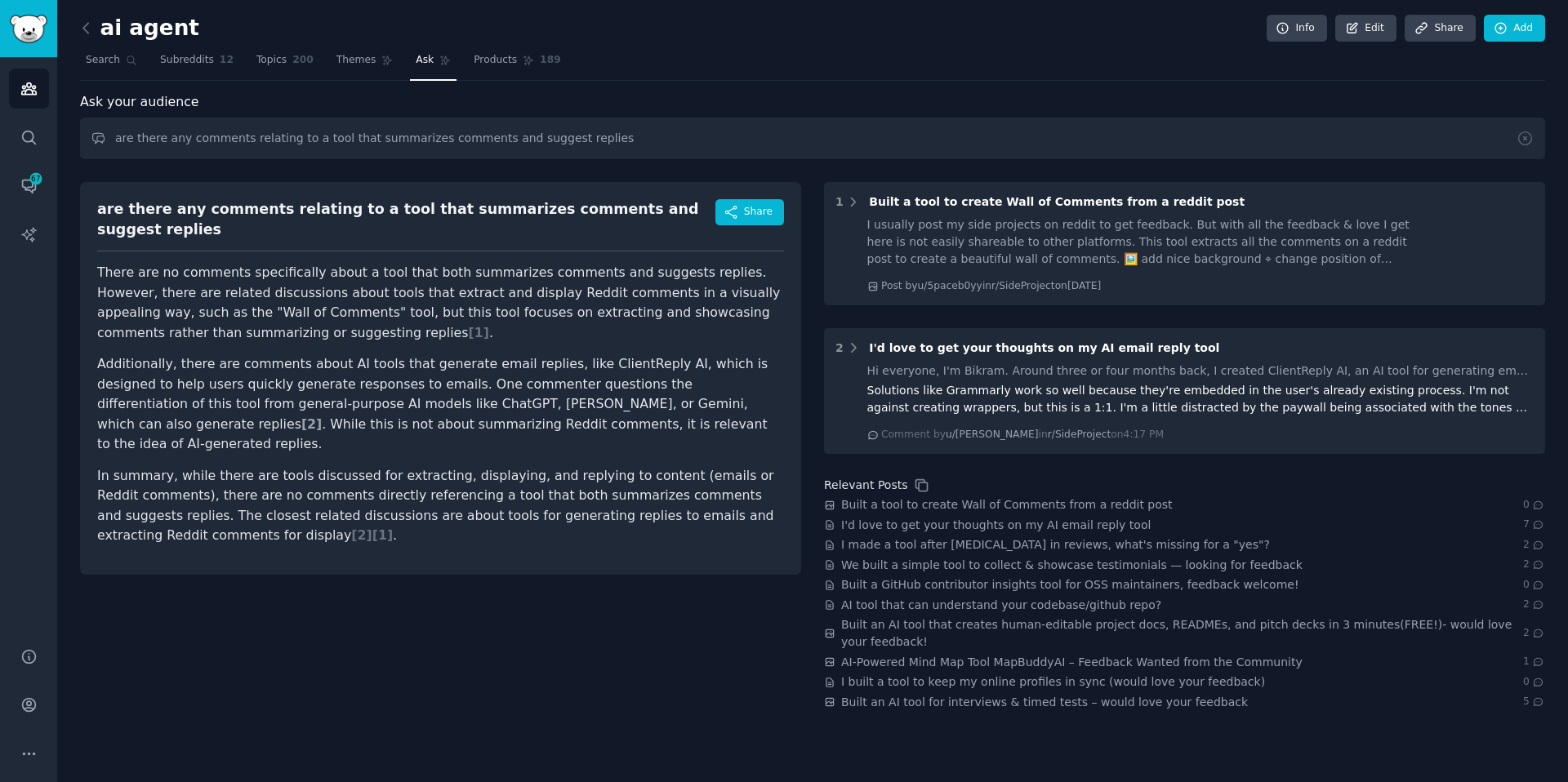
click at [322, 416] on span "[ 2 ]" at bounding box center [311, 424] width 20 height 16
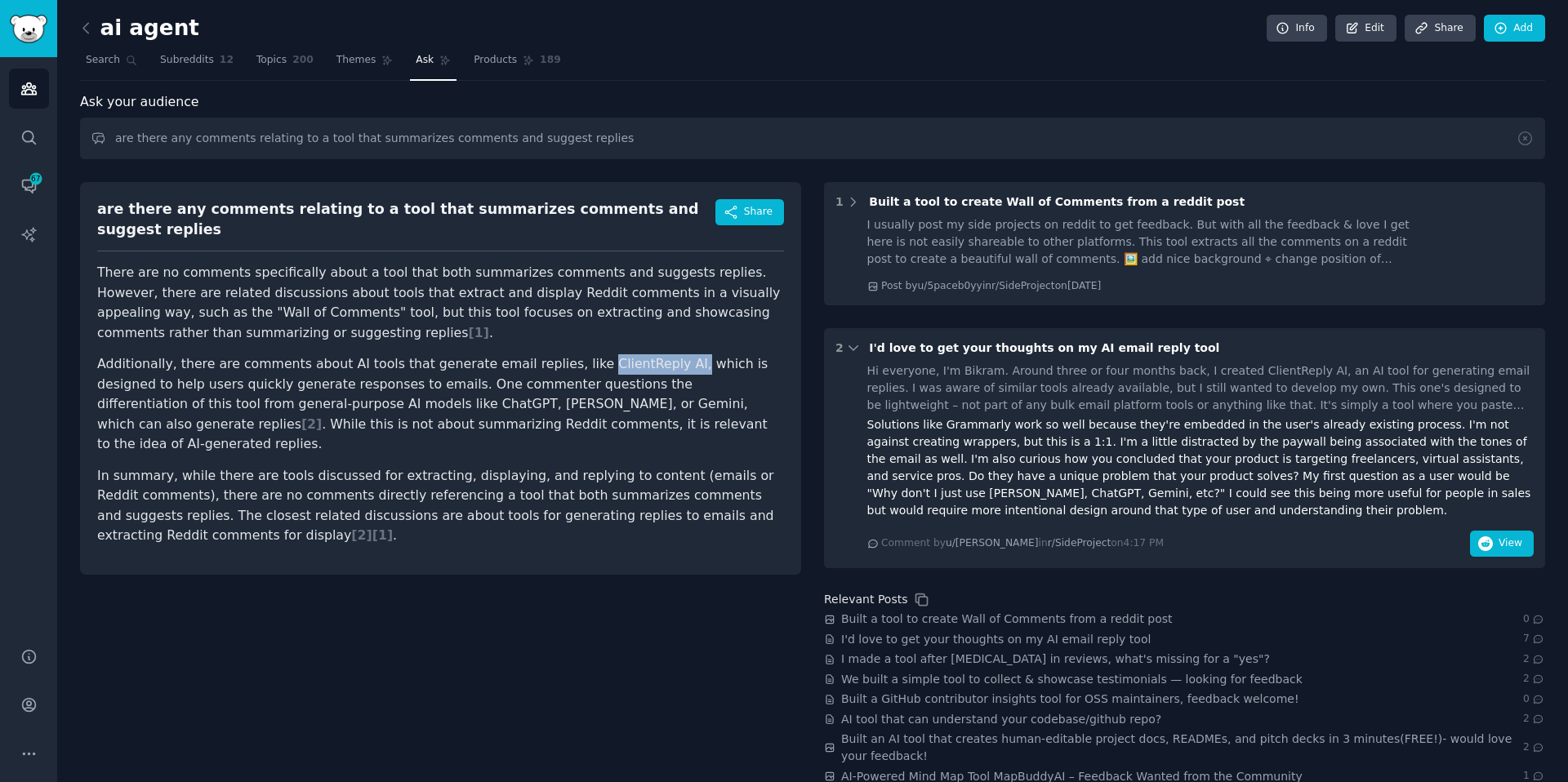
drag, startPoint x: 644, startPoint y: 348, endPoint x: 561, endPoint y: 349, distance: 83.0
click at [561, 354] on p "Additionally, there are comments about AI tools that generate email replies, li…" at bounding box center [440, 404] width 687 height 100
copy p "ClientReply AI,"
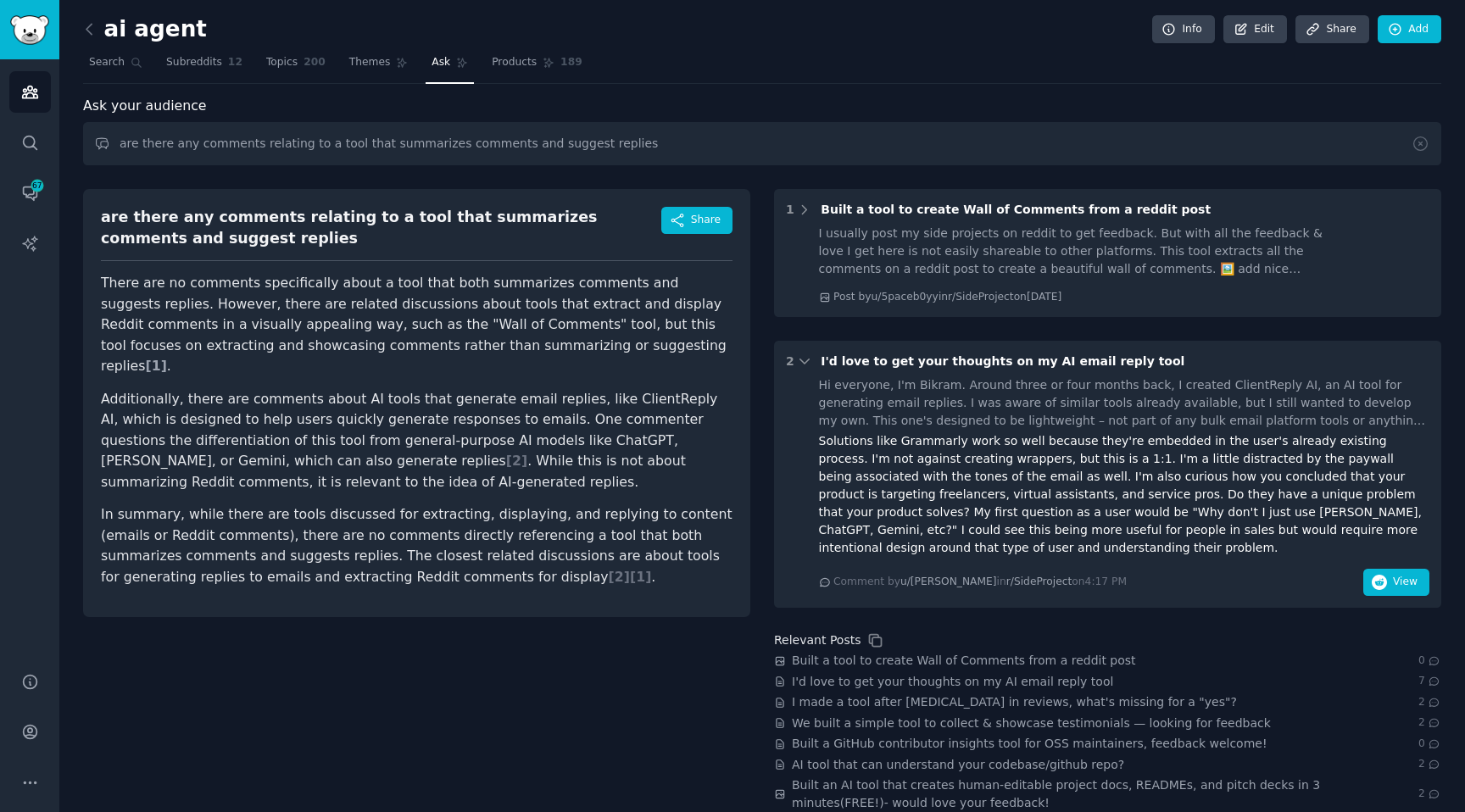
click at [166, 358] on span "[ 1 ]" at bounding box center [155, 365] width 21 height 16
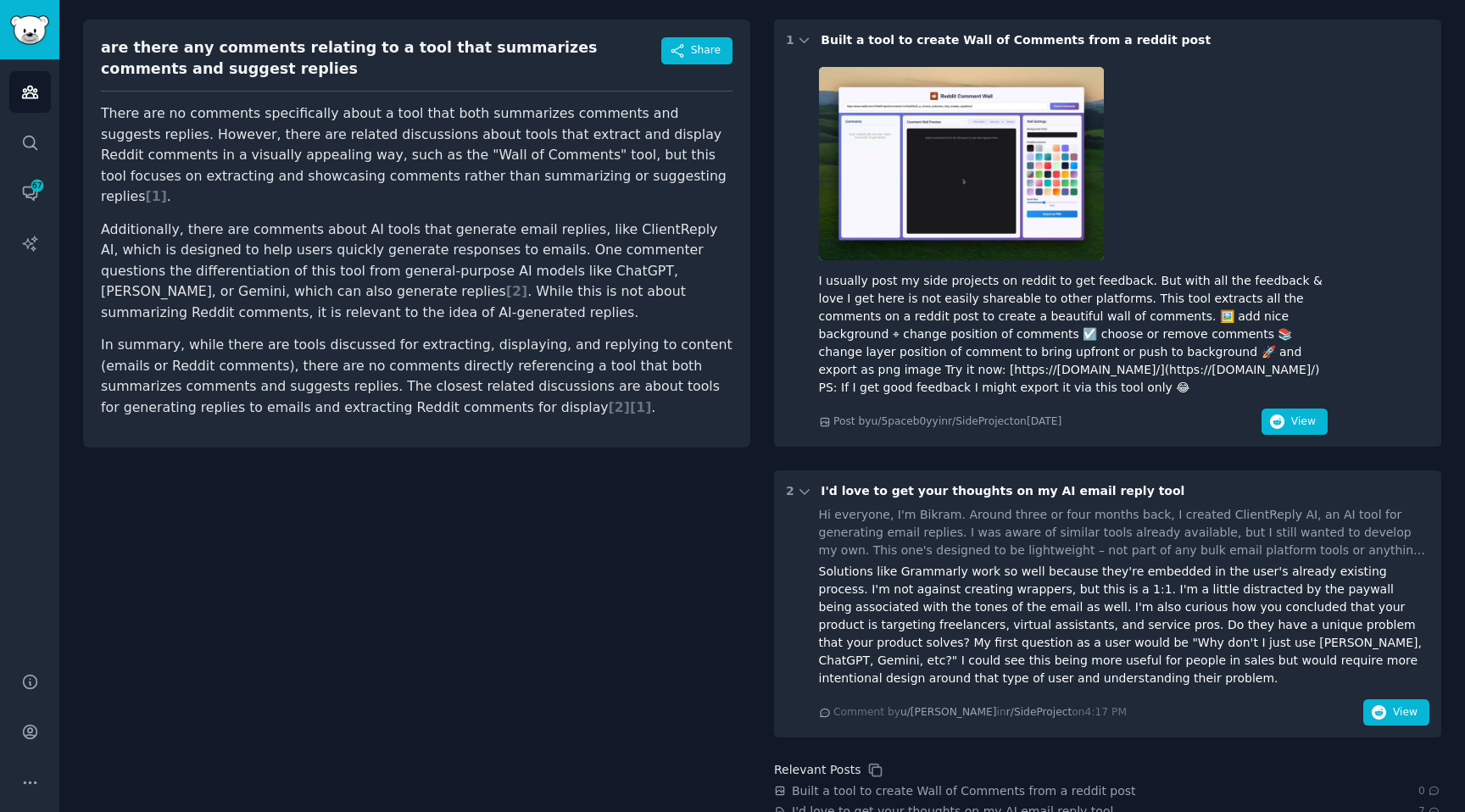
scroll to position [185, 0]
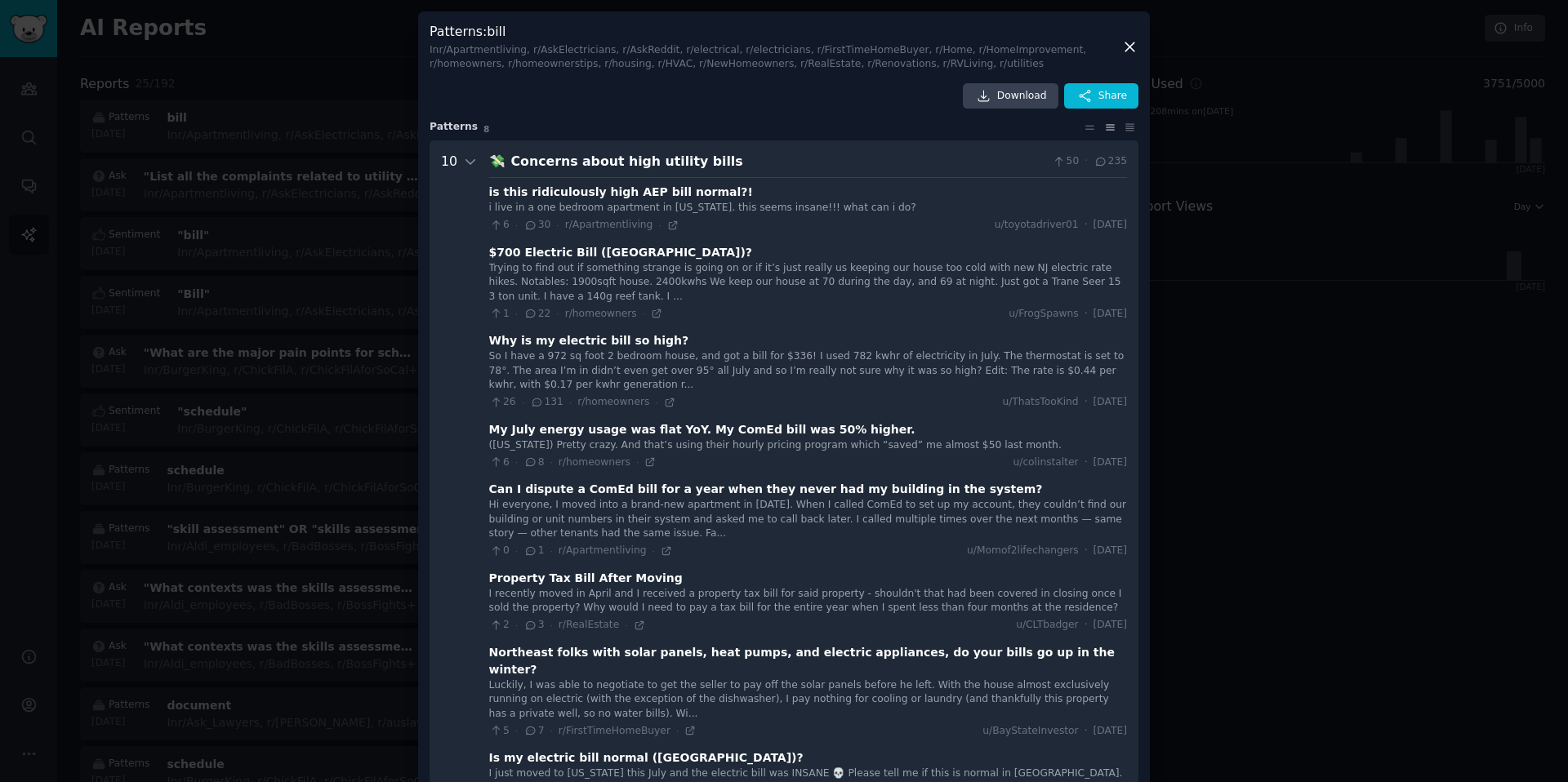
scroll to position [80, 0]
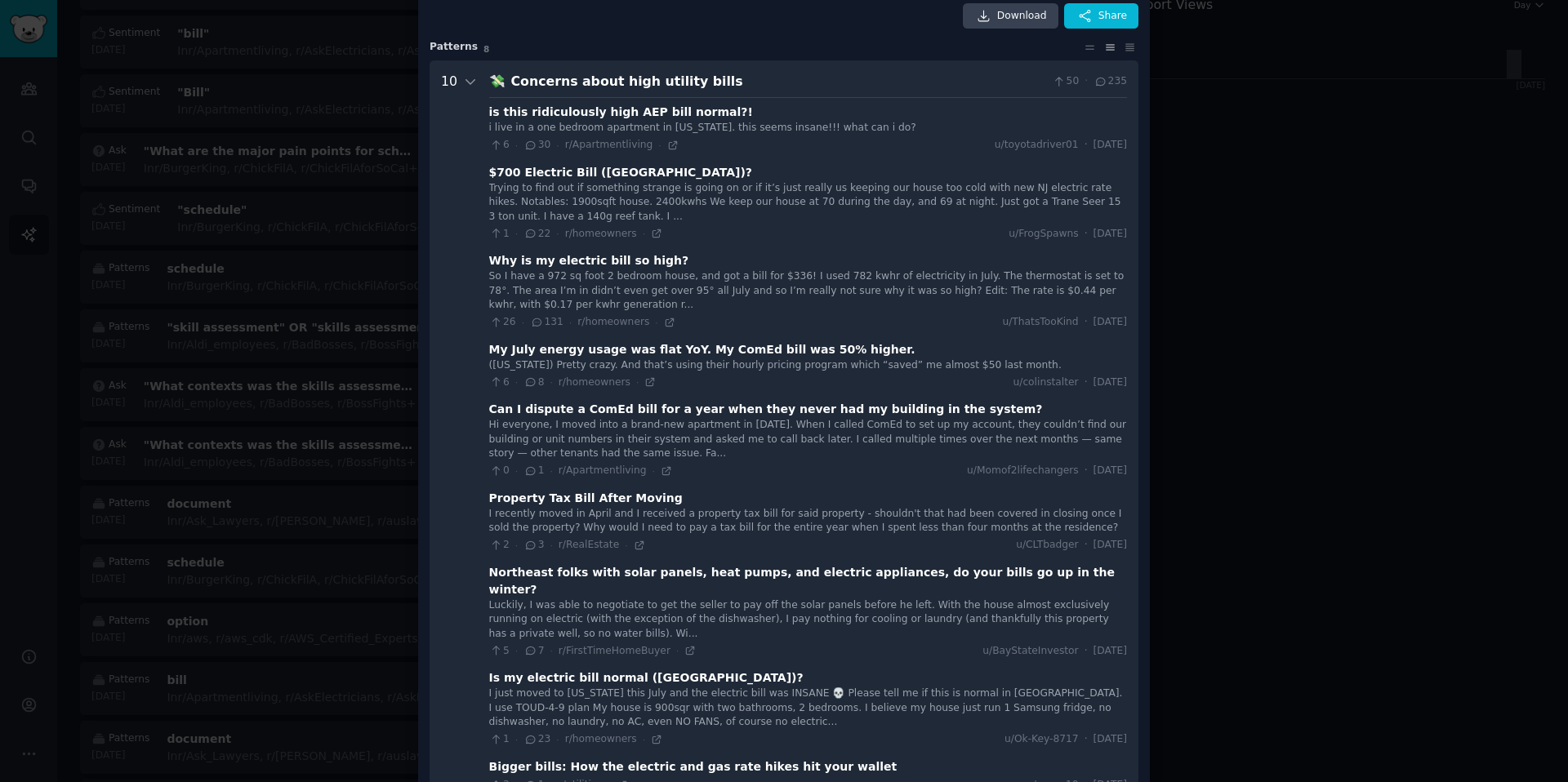
click at [234, 185] on div at bounding box center [784, 391] width 1568 height 782
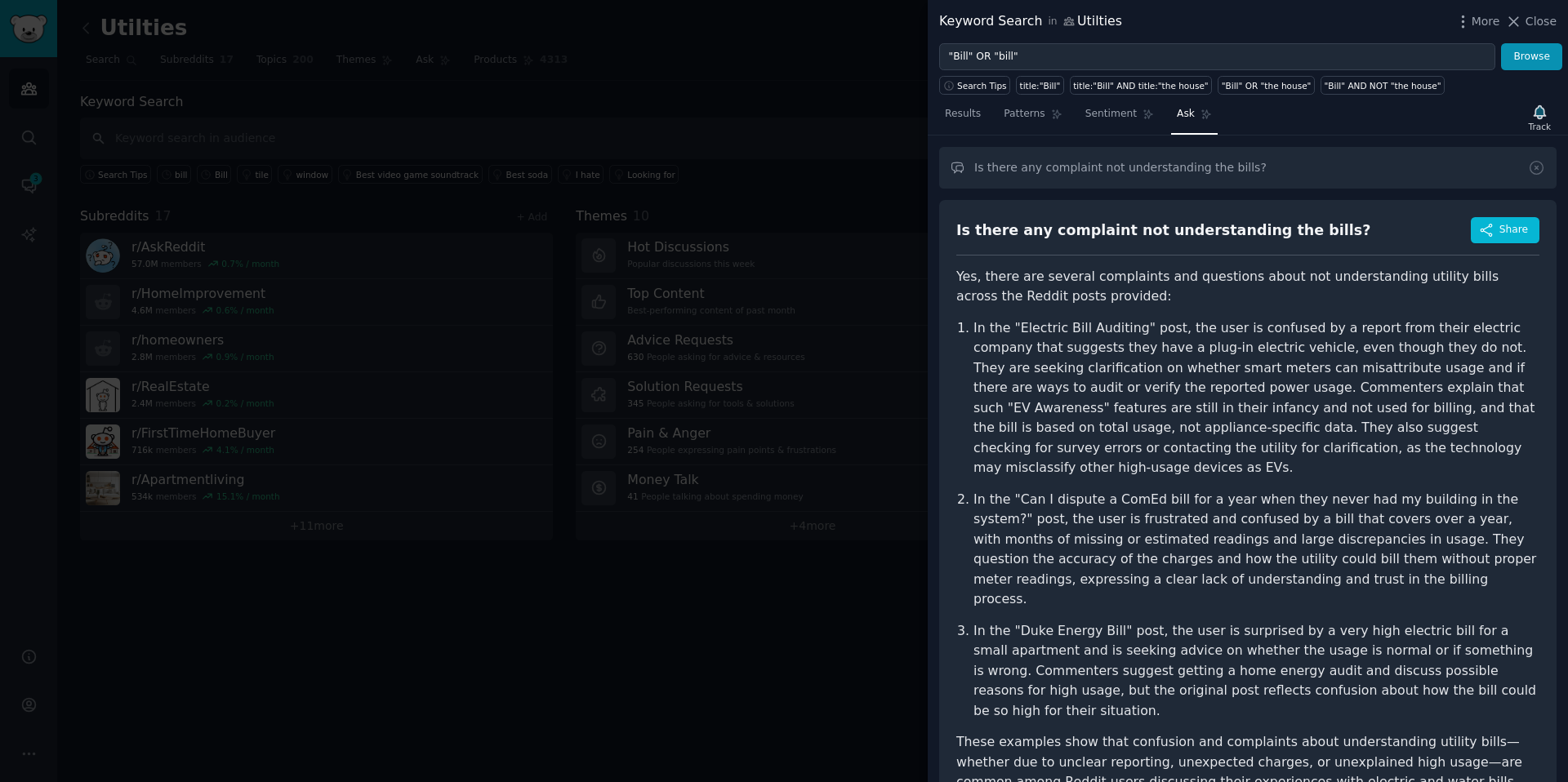
click at [234, 138] on div at bounding box center [784, 391] width 1568 height 782
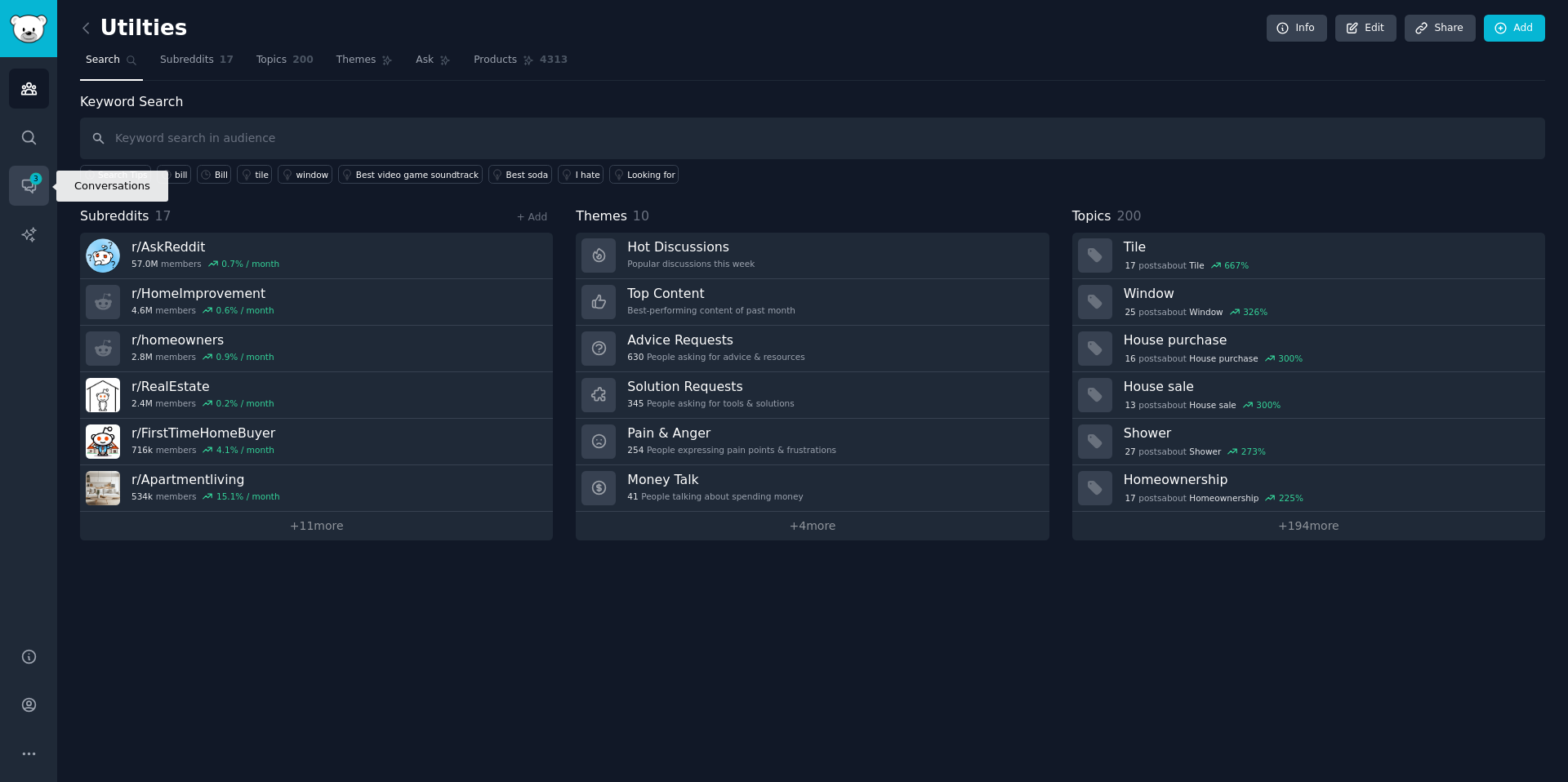
click at [33, 189] on icon "Sidebar" at bounding box center [29, 187] width 13 height 13
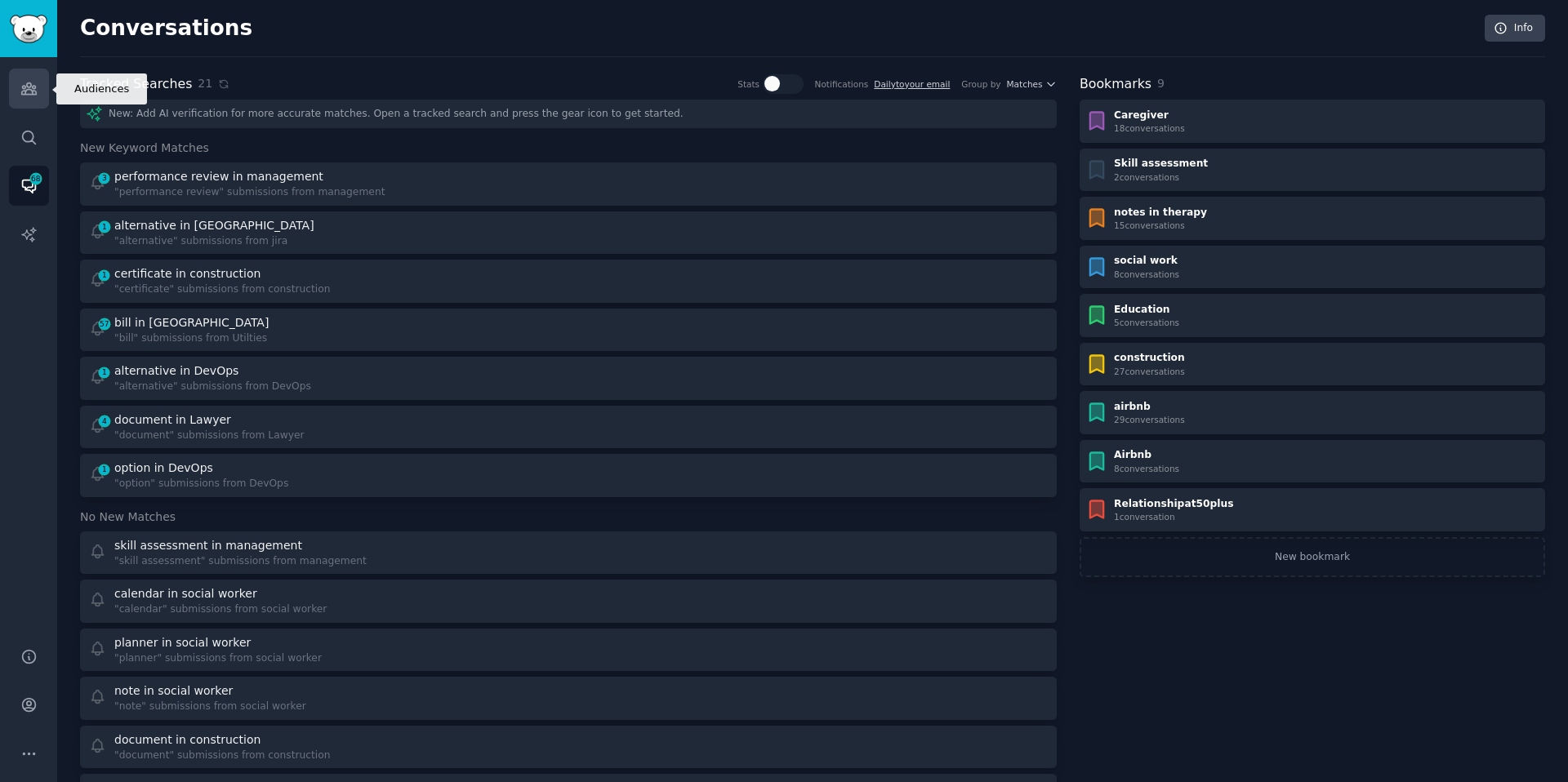
click at [21, 96] on icon "Sidebar" at bounding box center [29, 88] width 17 height 17
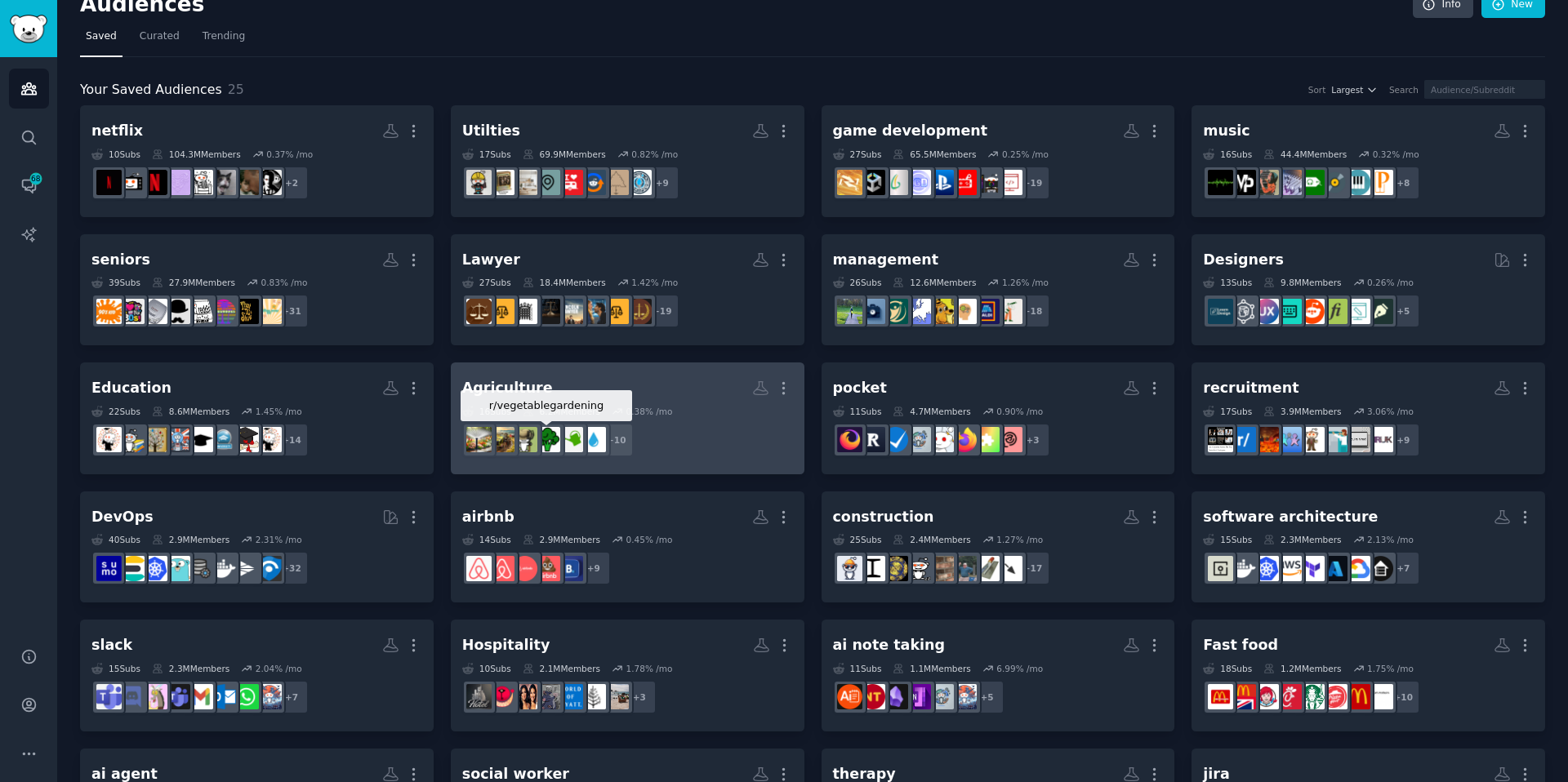
scroll to position [252, 0]
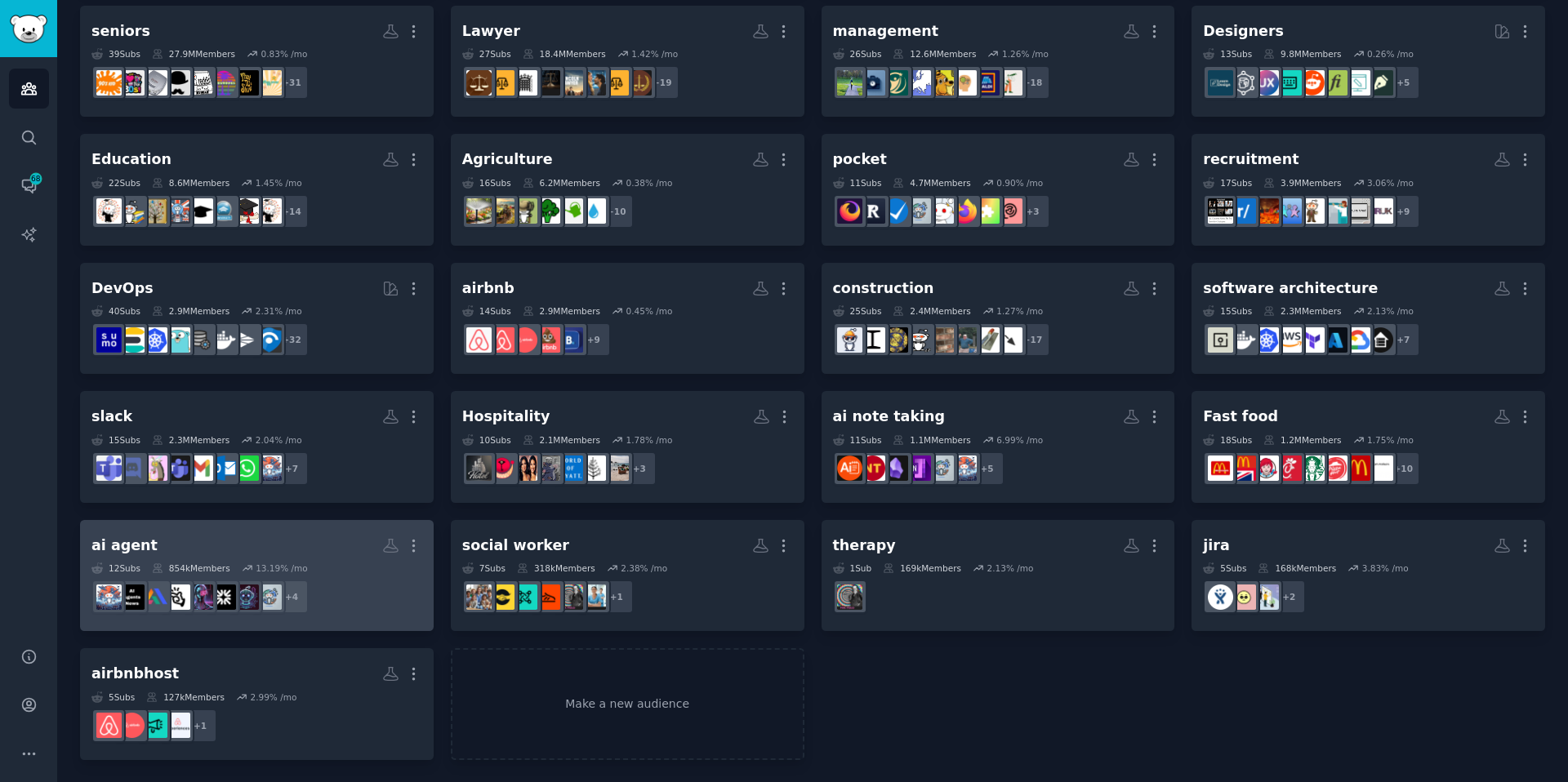
click at [288, 544] on h2 "ai agent More" at bounding box center [256, 545] width 331 height 29
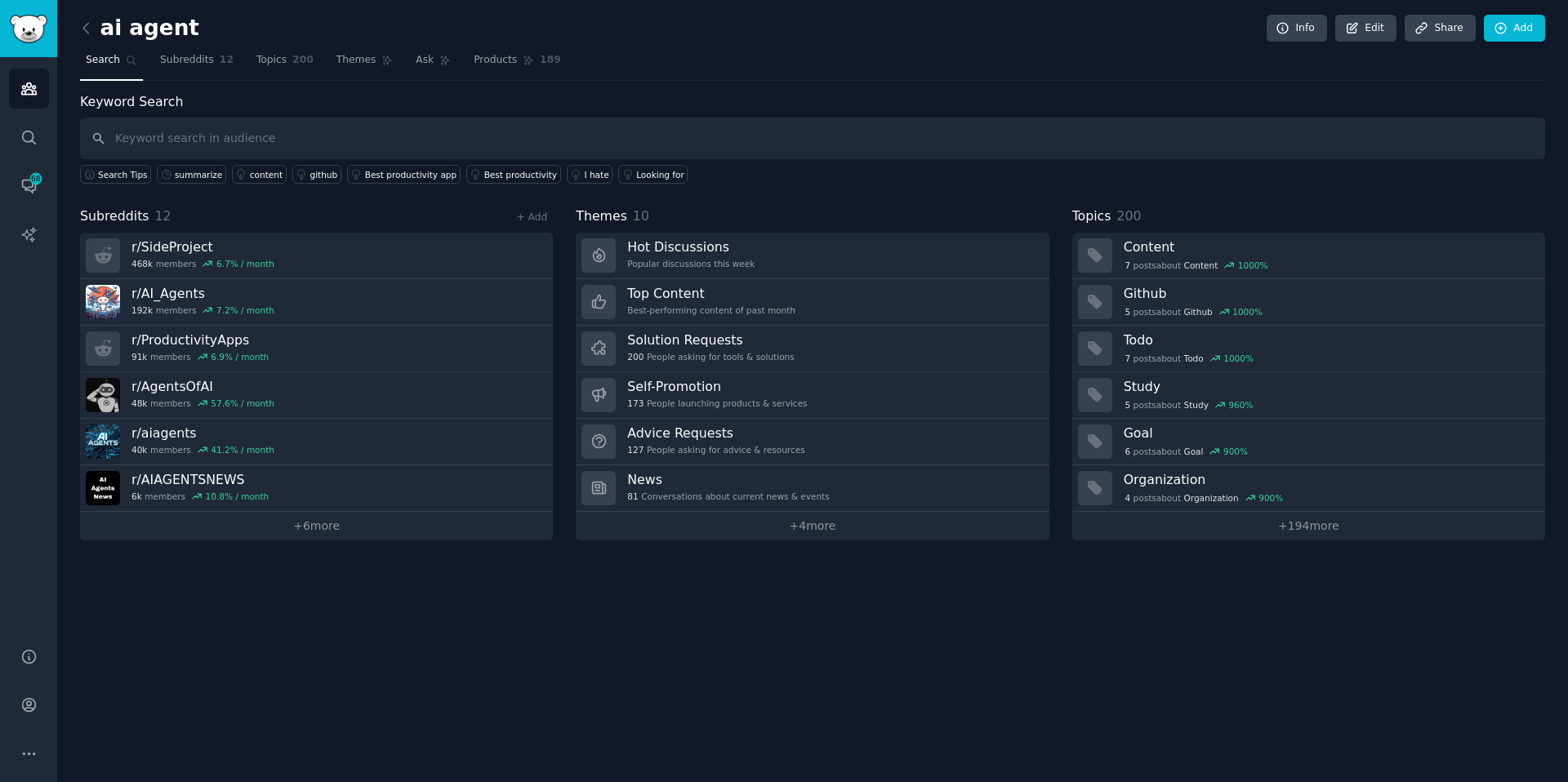
click at [790, 61] on nav "Search Subreddits 12 Topics 200 Themes Ask Products 189" at bounding box center [813, 64] width 1465 height 33
